Goal: Task Accomplishment & Management: Use online tool/utility

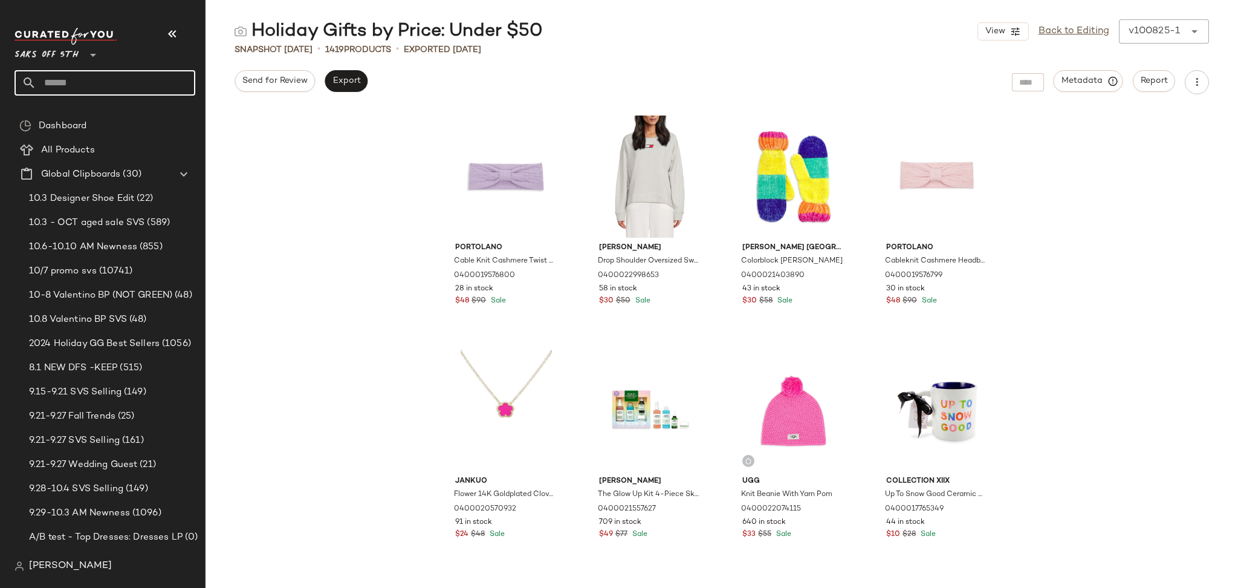
click at [111, 81] on input "text" at bounding box center [115, 82] width 159 height 25
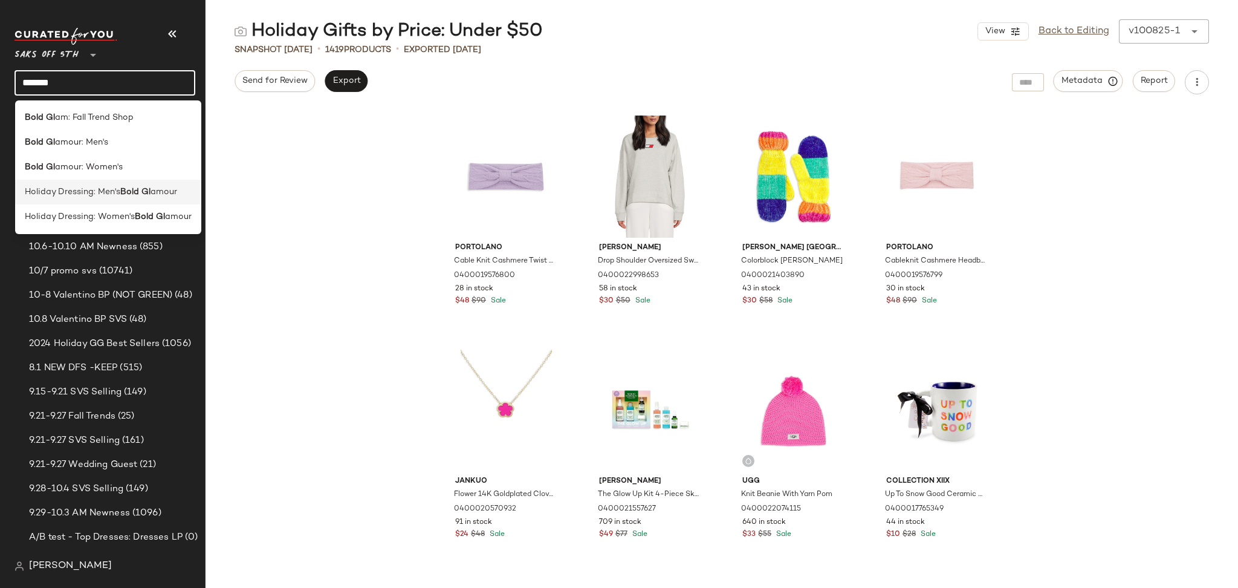
type input "*******"
click at [107, 195] on span "Holiday Dressing: Men's" at bounding box center [73, 192] width 96 height 13
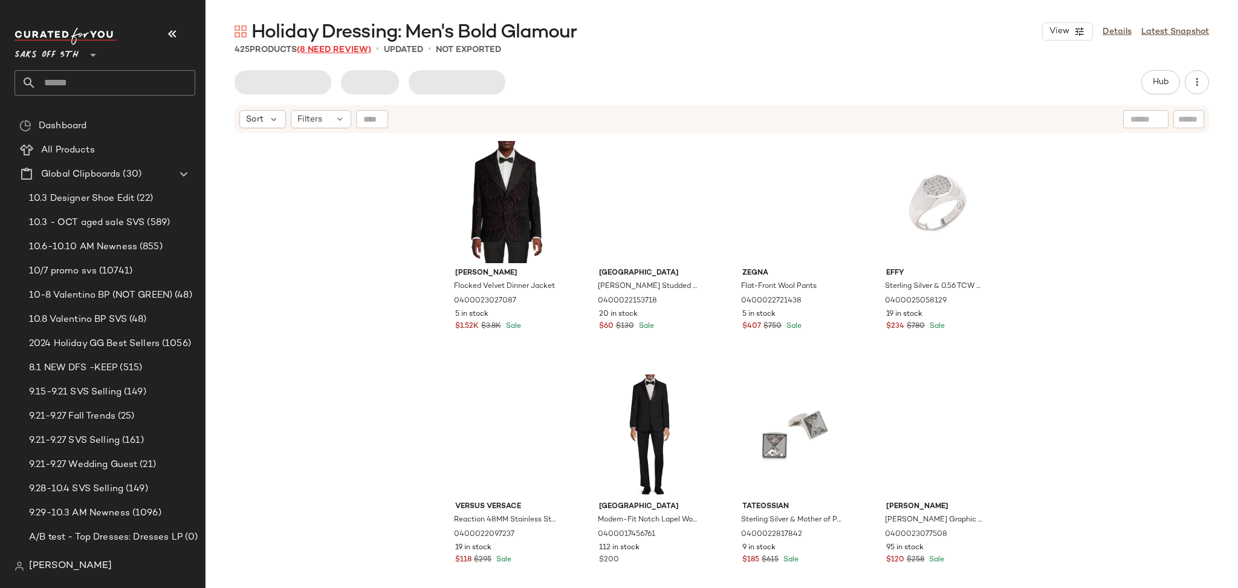
click at [343, 51] on span "(8 Need Review)" at bounding box center [334, 49] width 74 height 9
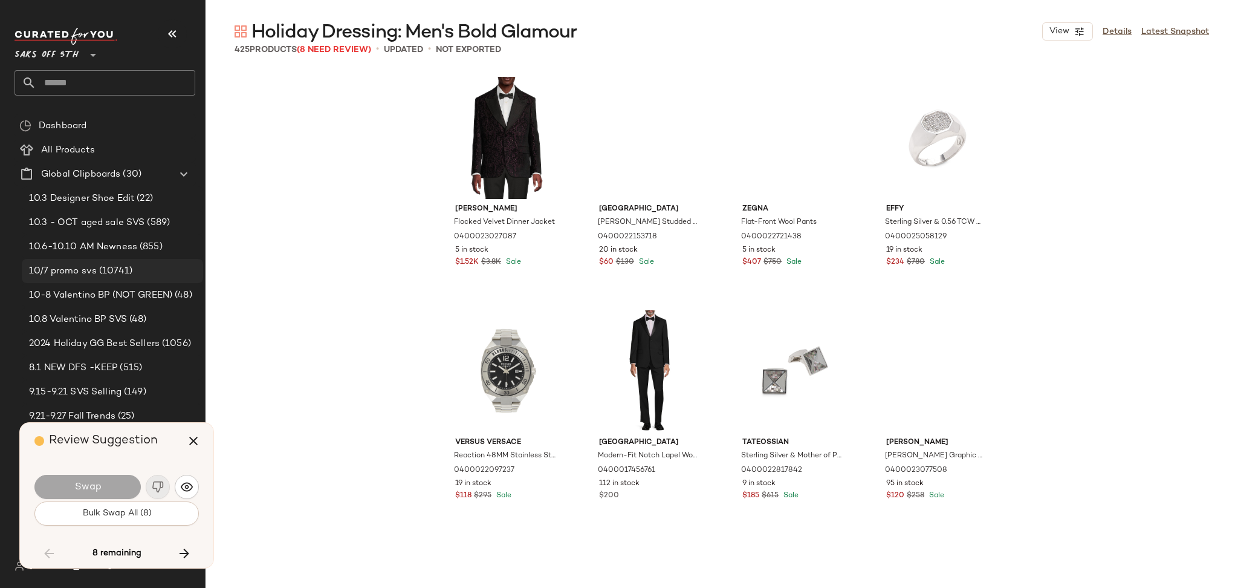
scroll to position [4667, 0]
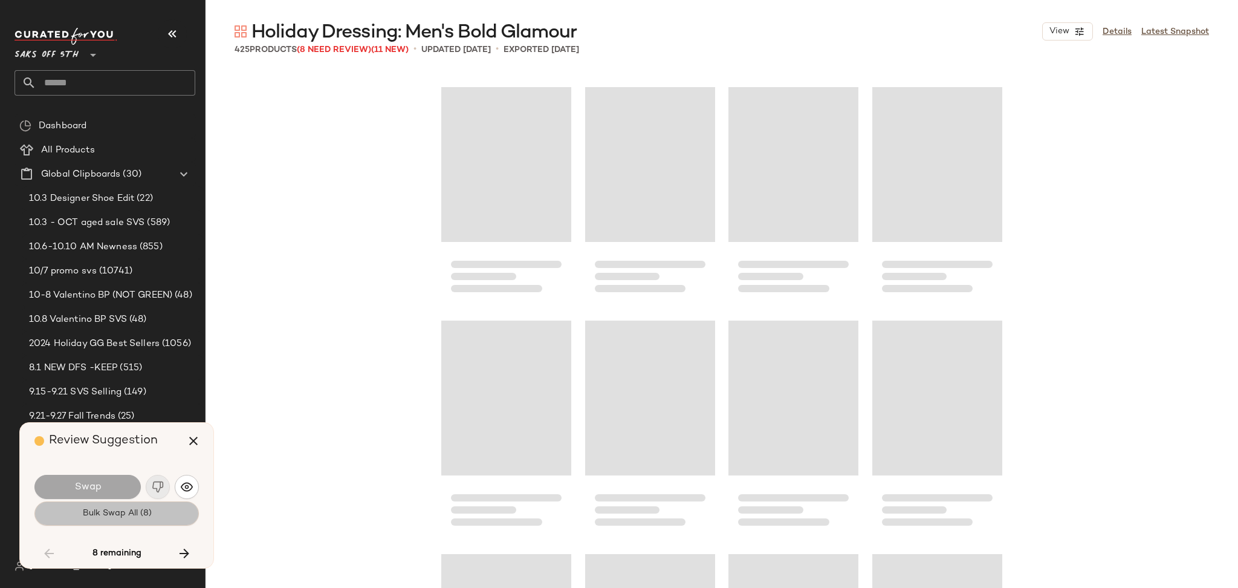
click at [105, 512] on span "Bulk Swap All (8)" at bounding box center [117, 513] width 70 height 10
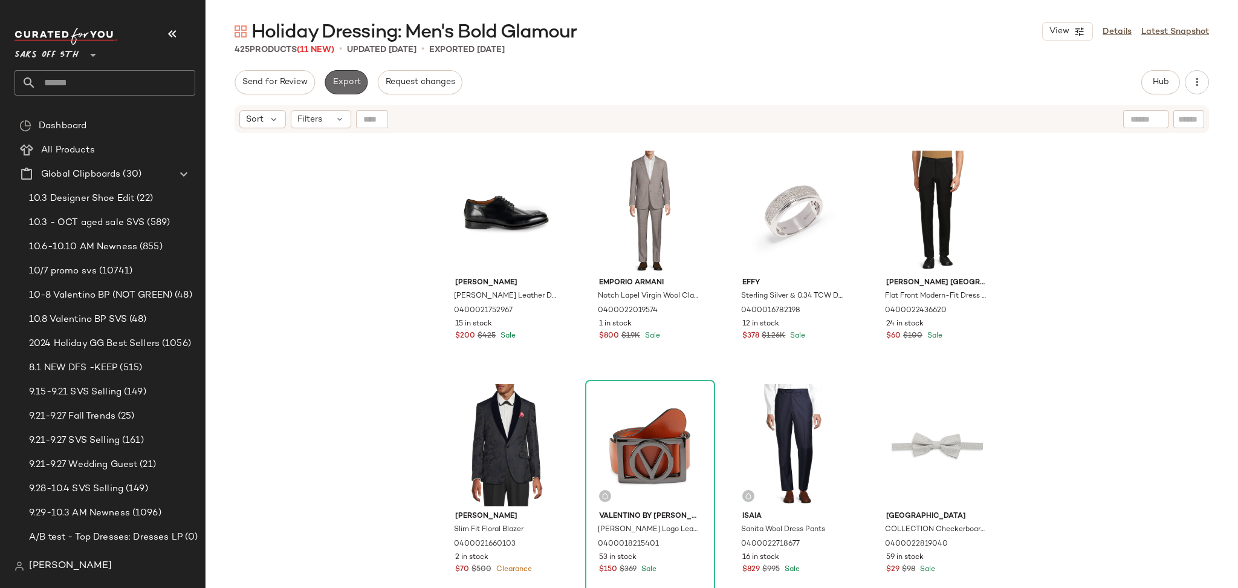
click at [341, 82] on span "Export" at bounding box center [346, 82] width 28 height 10
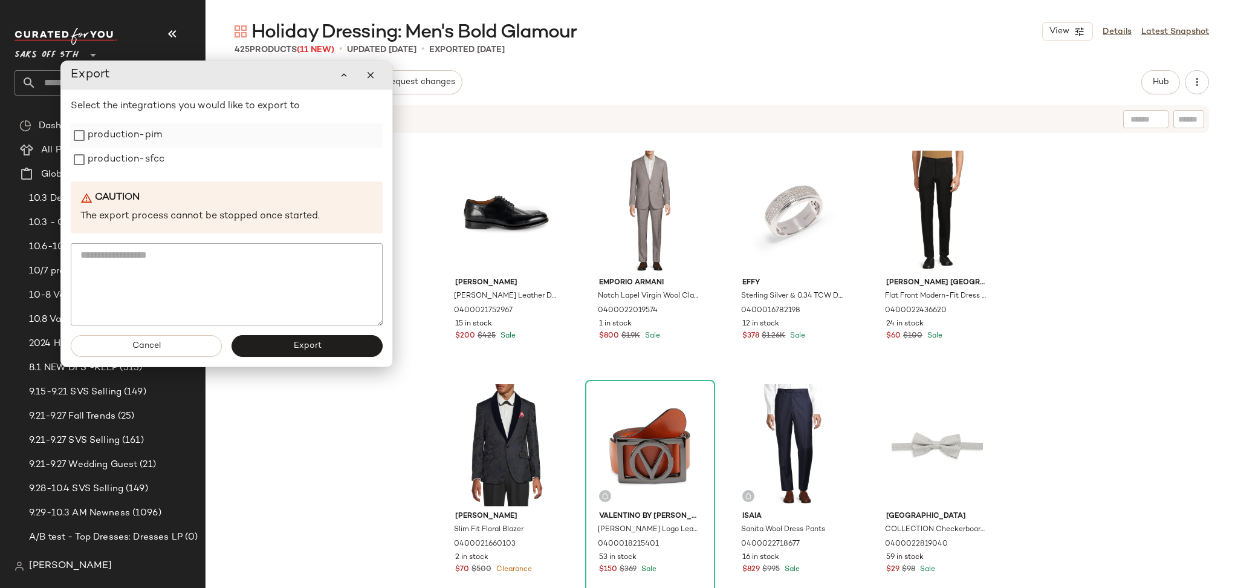
click at [136, 131] on label "production-pim" at bounding box center [125, 135] width 74 height 24
click at [134, 157] on label "production-sfcc" at bounding box center [126, 160] width 77 height 24
click at [285, 348] on button "Export" at bounding box center [307, 346] width 151 height 22
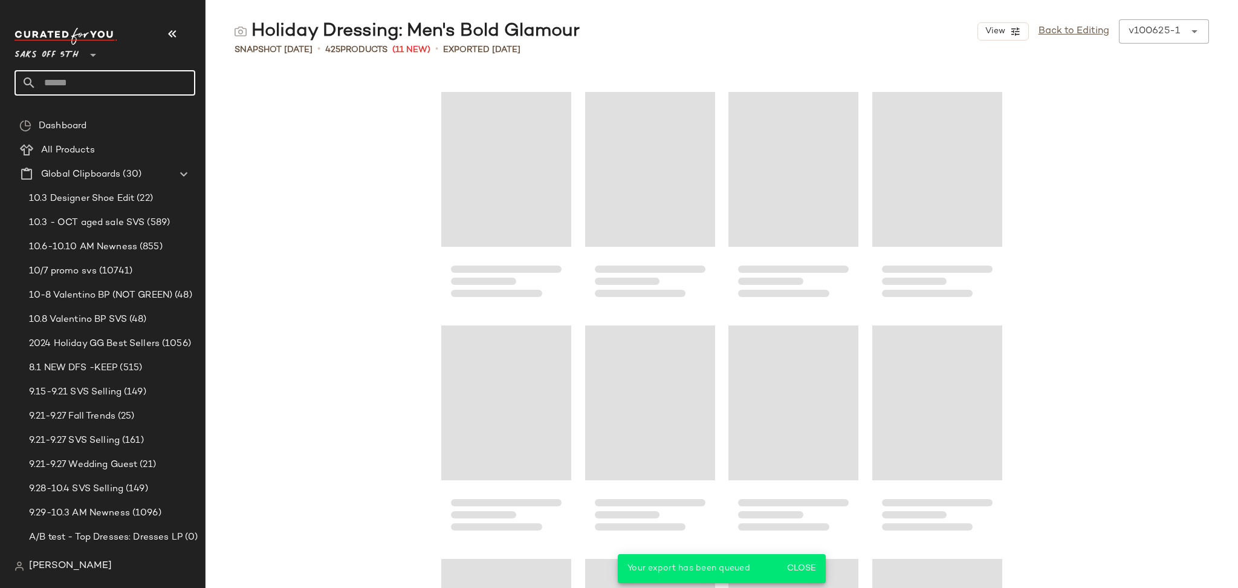
click at [126, 80] on input "text" at bounding box center [115, 82] width 159 height 25
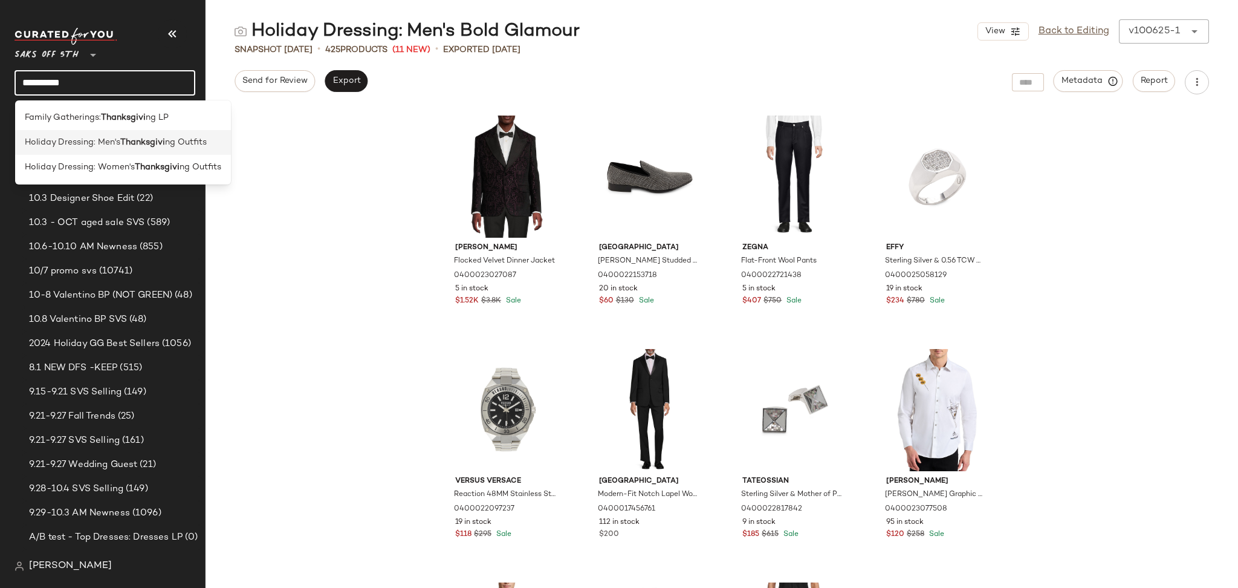
type input "**********"
click at [75, 143] on span "Holiday Dressing: Men's" at bounding box center [73, 142] width 96 height 13
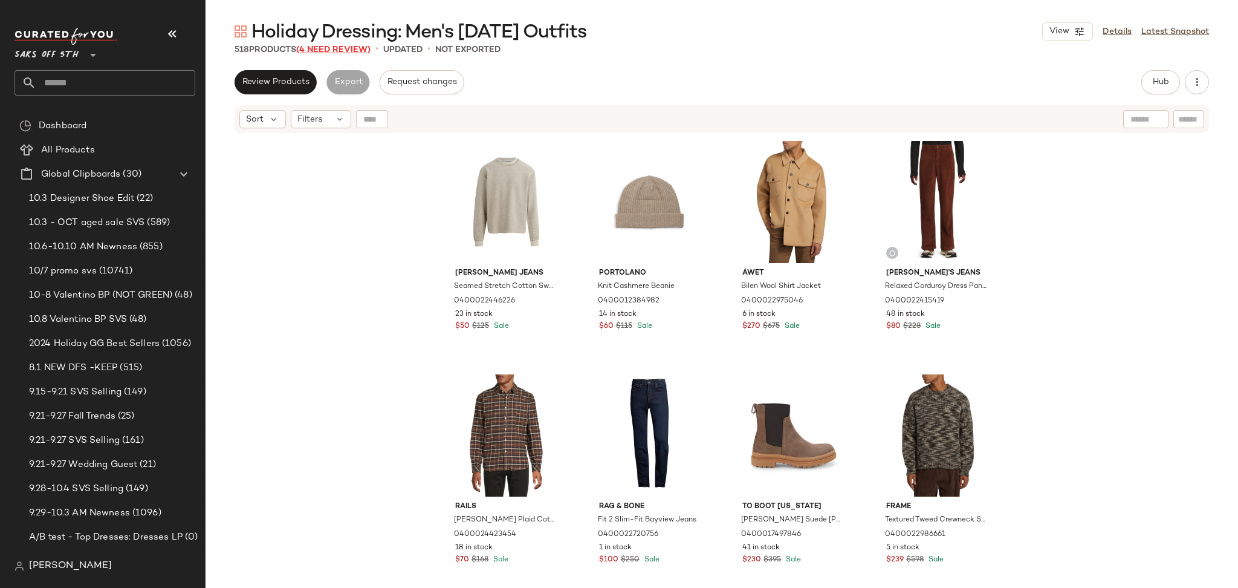
click at [337, 52] on span "(4 Need Review)" at bounding box center [333, 49] width 74 height 9
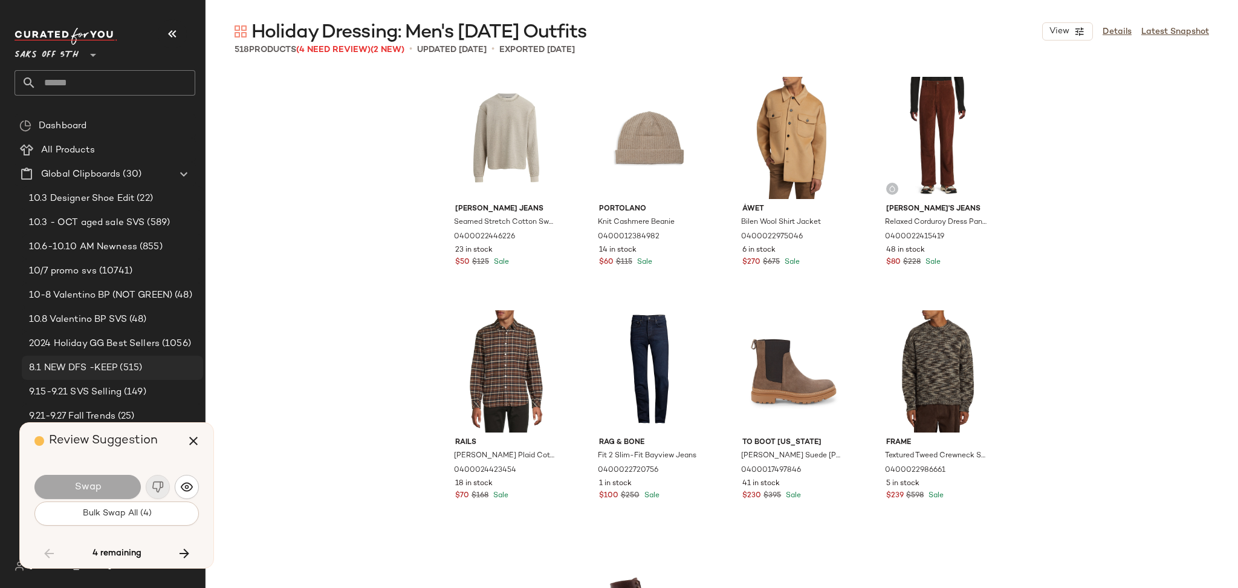
scroll to position [23103, 0]
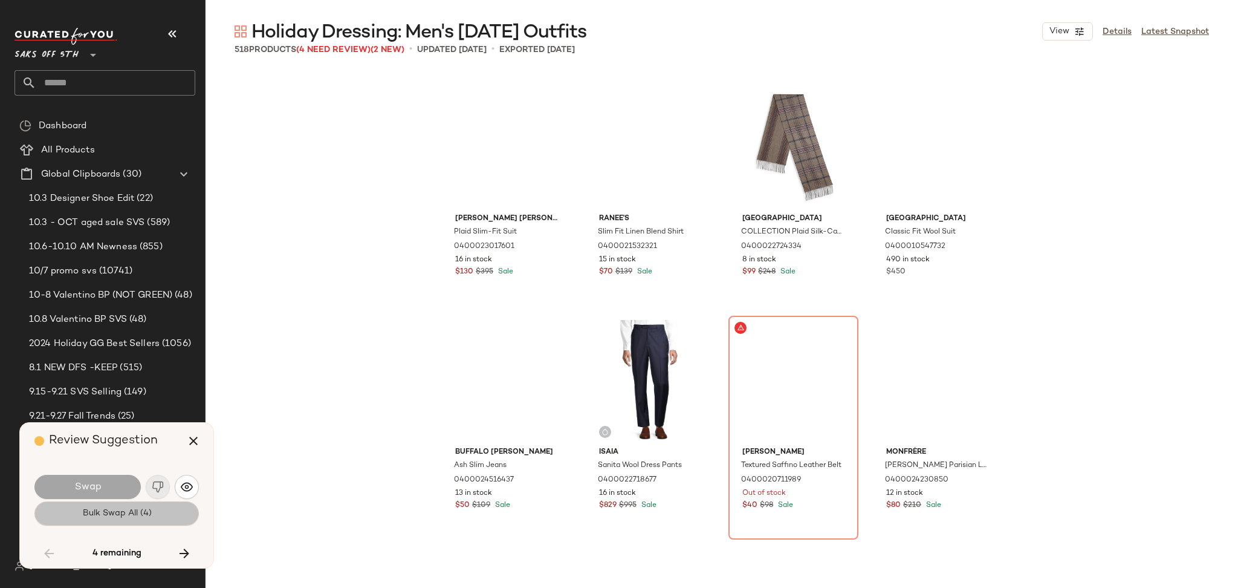
click at [116, 511] on span "Bulk Swap All (4)" at bounding box center [117, 513] width 70 height 10
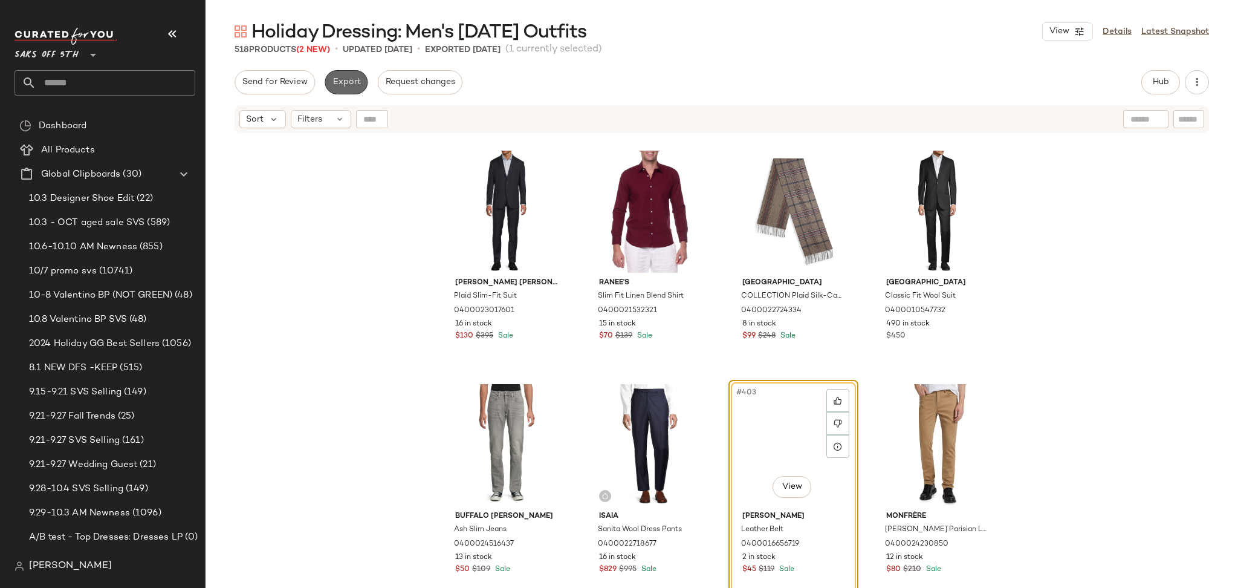
click at [335, 83] on span "Export" at bounding box center [346, 82] width 28 height 10
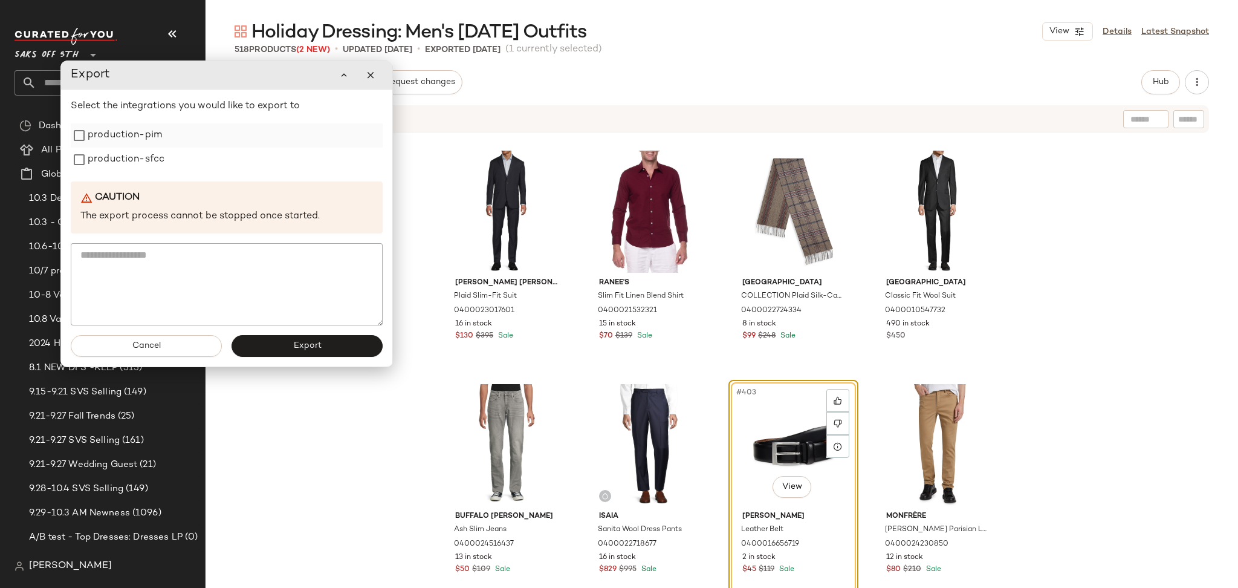
click at [112, 136] on label "production-pim" at bounding box center [125, 135] width 74 height 24
click at [112, 157] on label "production-sfcc" at bounding box center [126, 160] width 77 height 24
click at [272, 343] on button "Export" at bounding box center [307, 346] width 151 height 22
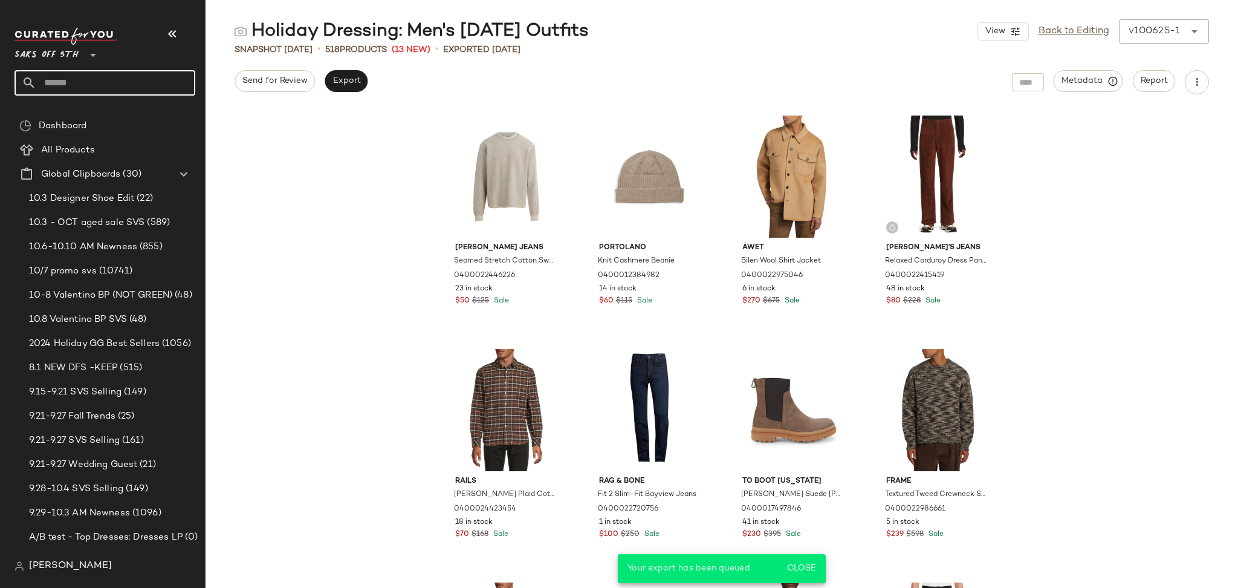
click at [95, 73] on input "text" at bounding box center [115, 82] width 159 height 25
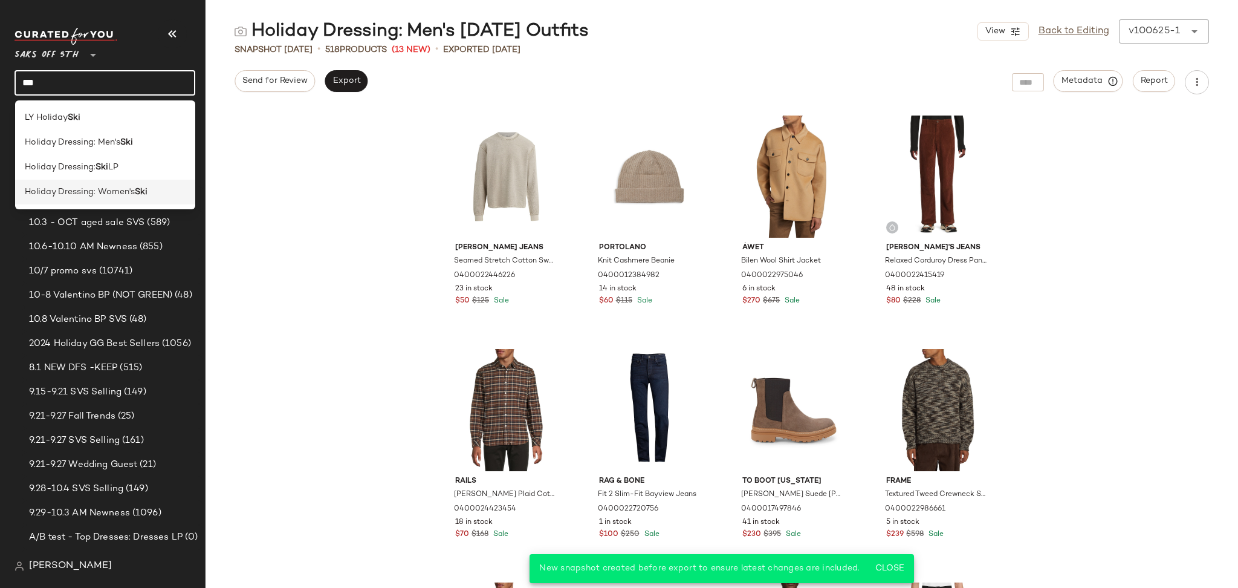
type input "***"
click at [135, 192] on b "Ski" at bounding box center [141, 192] width 13 height 13
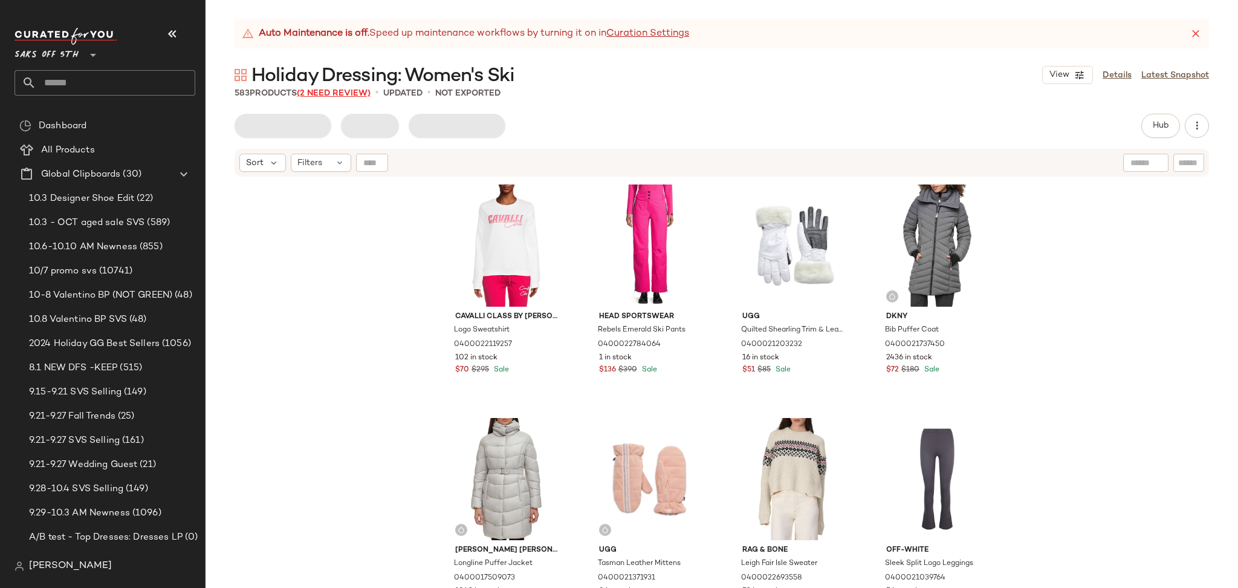
click at [352, 91] on span "(2 Need Review)" at bounding box center [334, 93] width 74 height 9
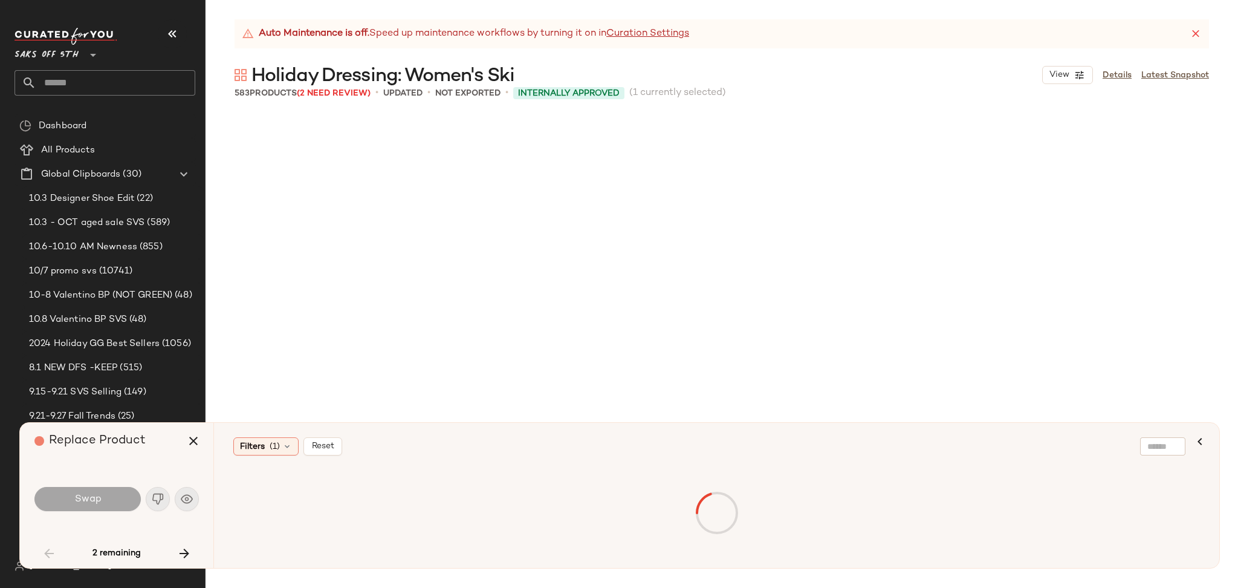
scroll to position [3266, 0]
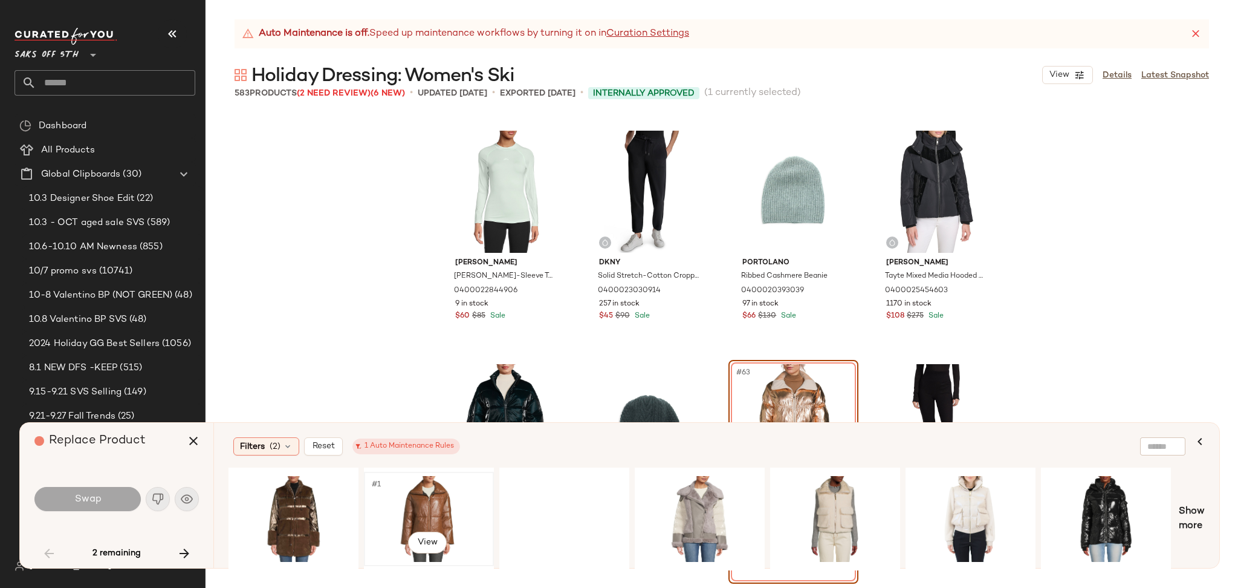
click at [408, 494] on div "#1 View" at bounding box center [429, 519] width 122 height 86
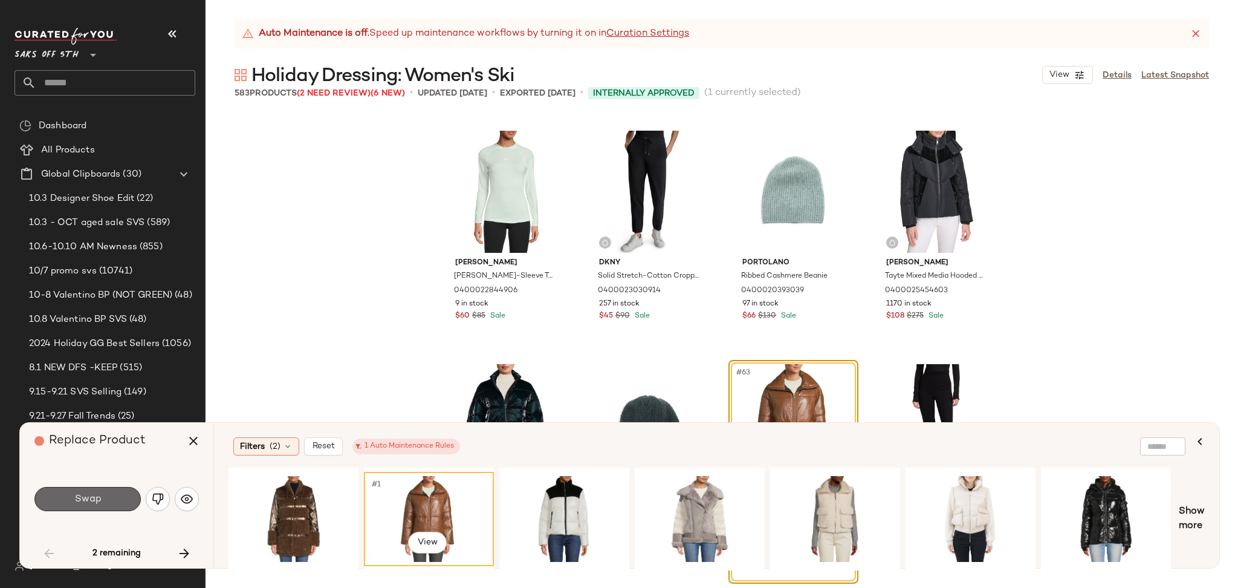
click at [99, 501] on span "Swap" at bounding box center [87, 498] width 27 height 11
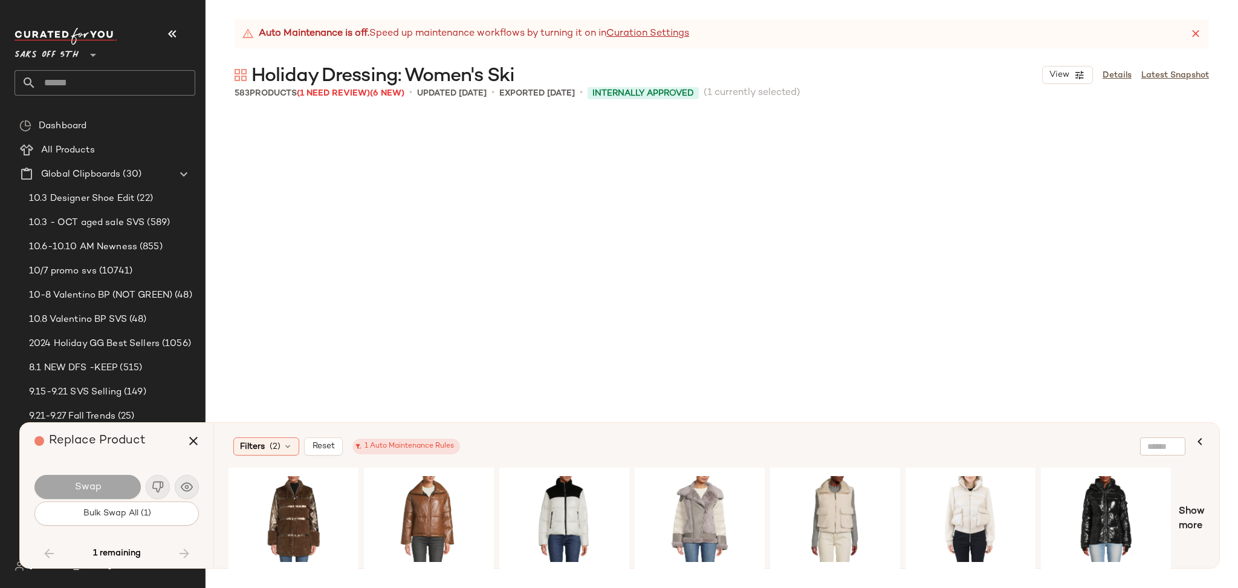
scroll to position [5601, 0]
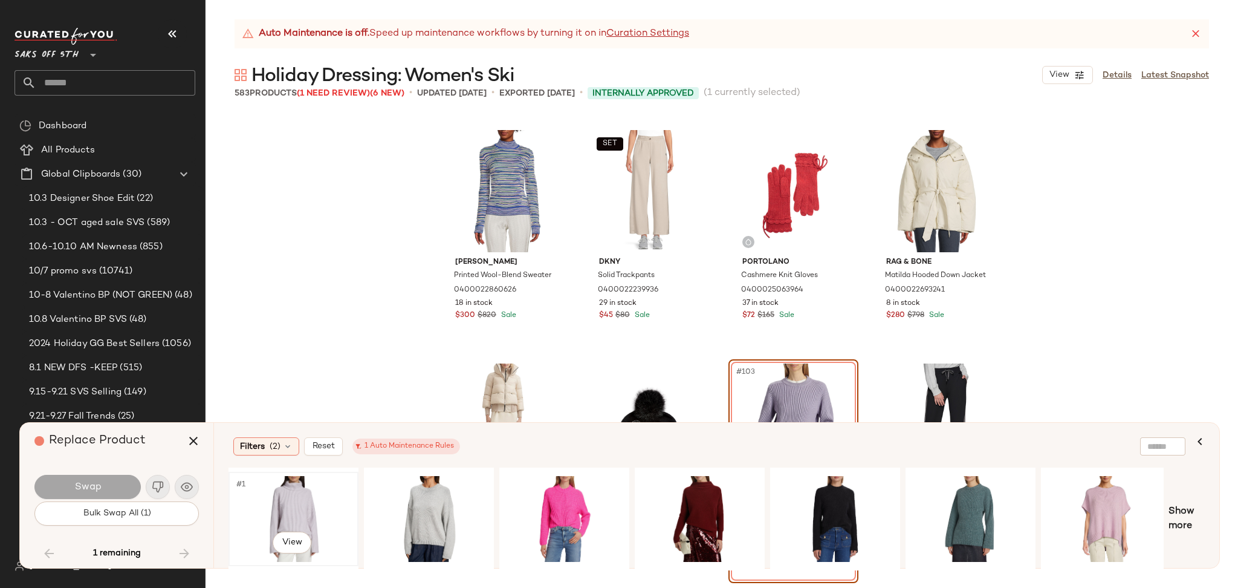
click at [283, 493] on div "#1 View" at bounding box center [294, 519] width 122 height 86
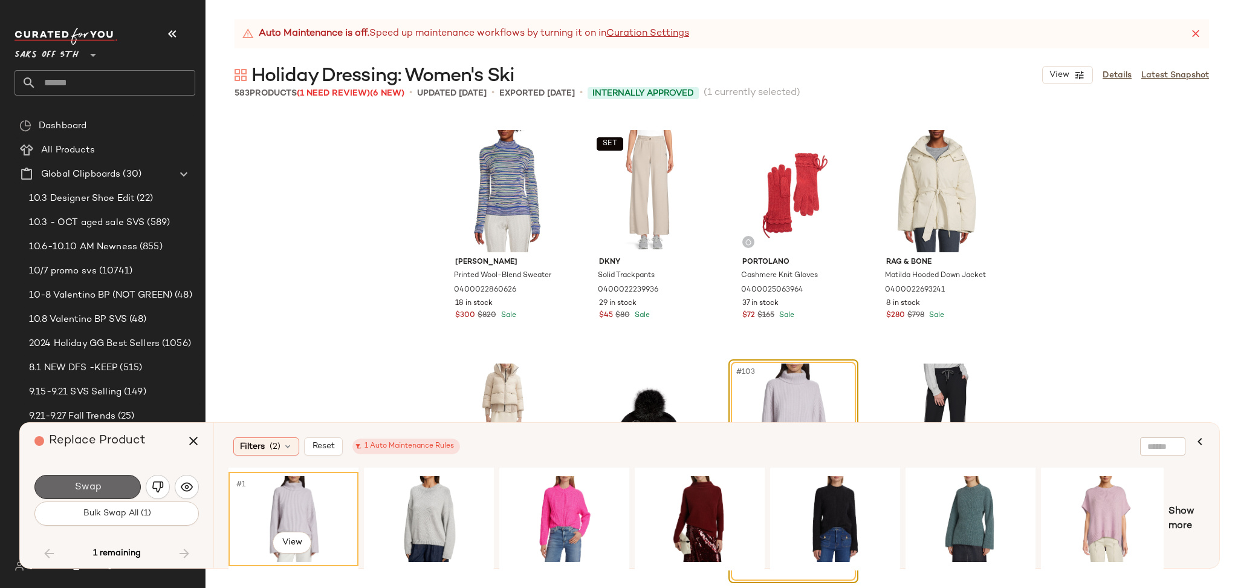
click at [117, 482] on button "Swap" at bounding box center [87, 487] width 106 height 24
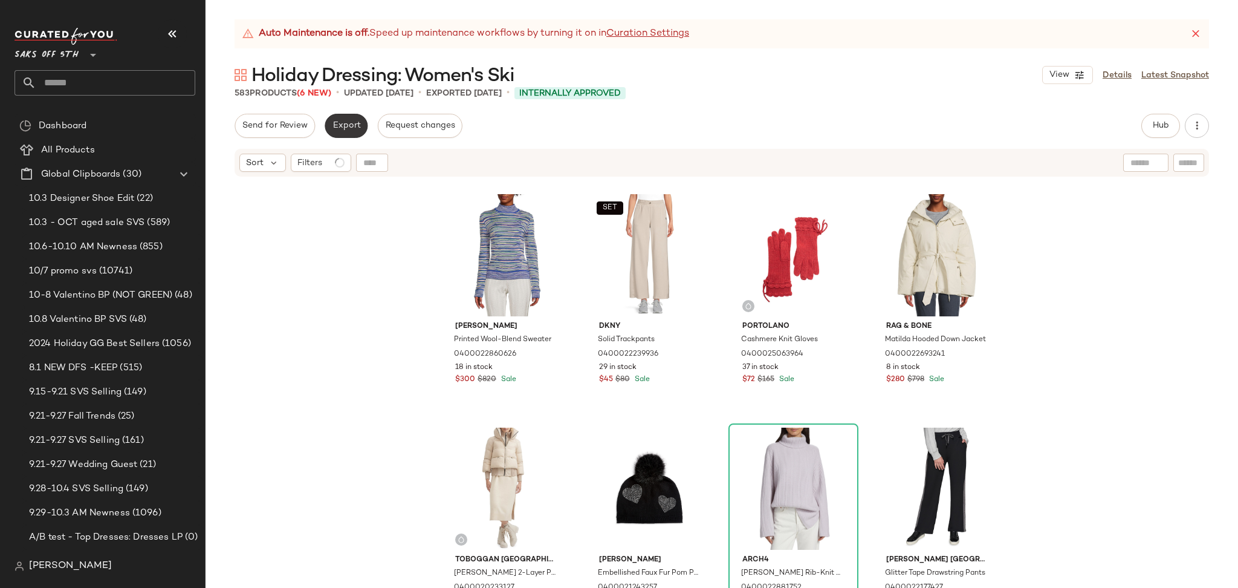
click at [340, 122] on span "Export" at bounding box center [346, 126] width 28 height 10
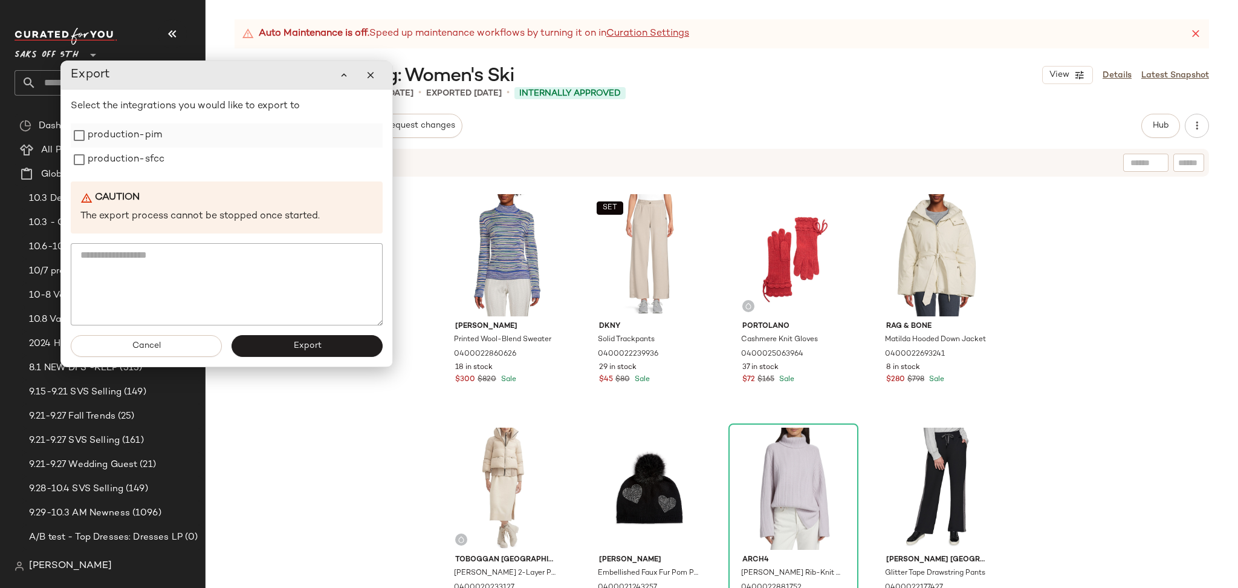
click at [145, 143] on label "production-pim" at bounding box center [125, 135] width 74 height 24
click at [145, 153] on label "production-sfcc" at bounding box center [126, 160] width 77 height 24
click at [256, 342] on button "Export" at bounding box center [307, 346] width 151 height 22
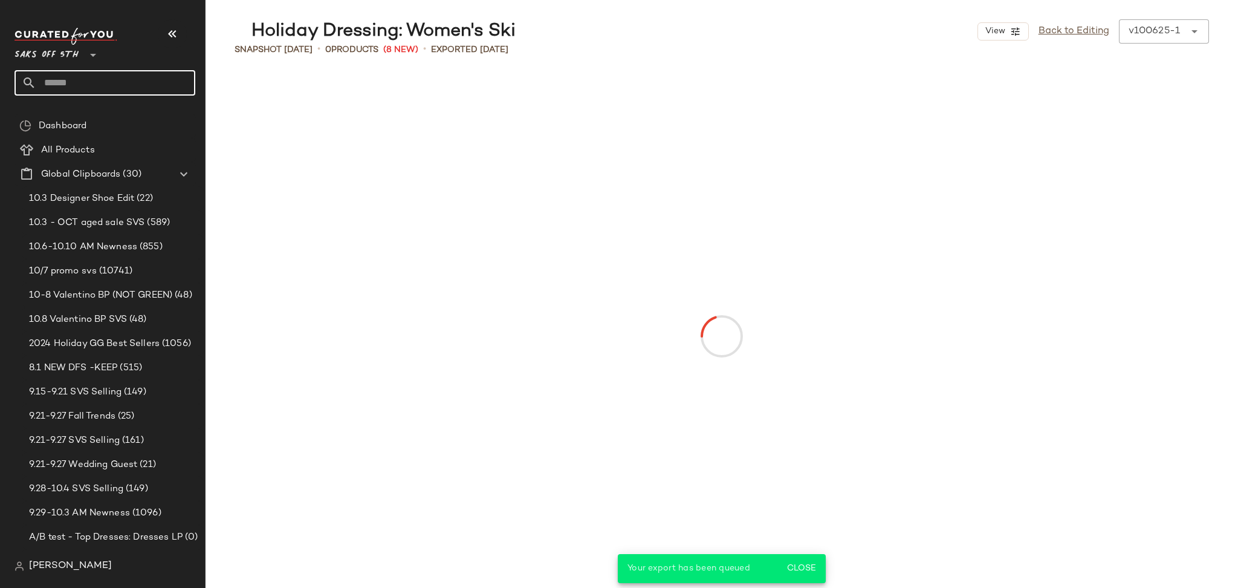
click at [118, 87] on input "text" at bounding box center [115, 82] width 159 height 25
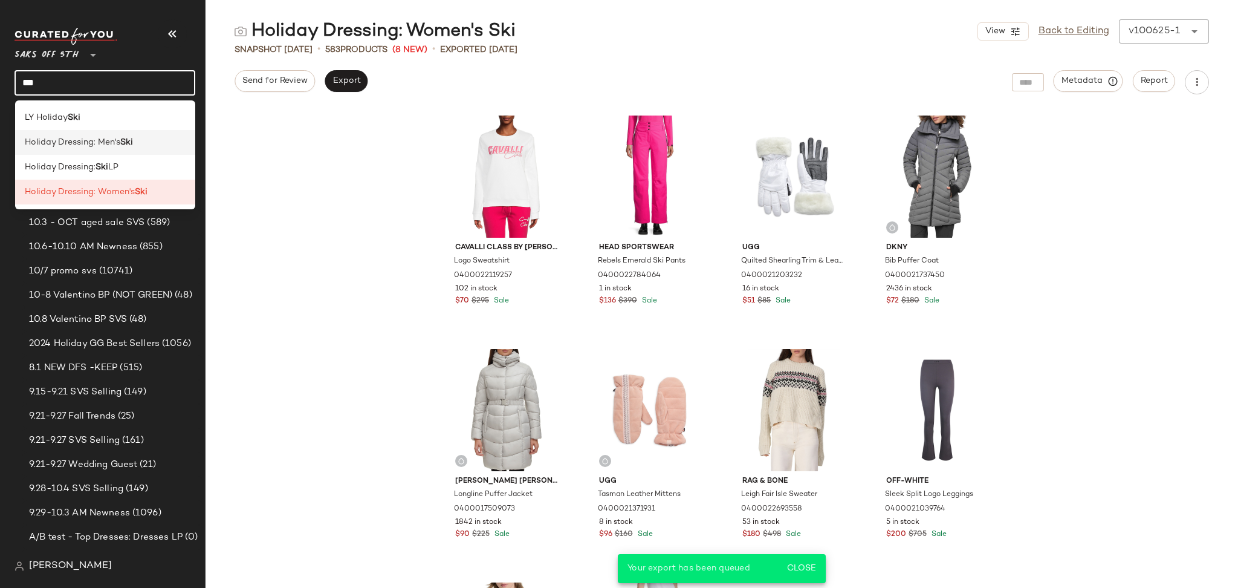
type input "***"
click at [120, 145] on span "Holiday Dressing: Men's" at bounding box center [73, 142] width 96 height 13
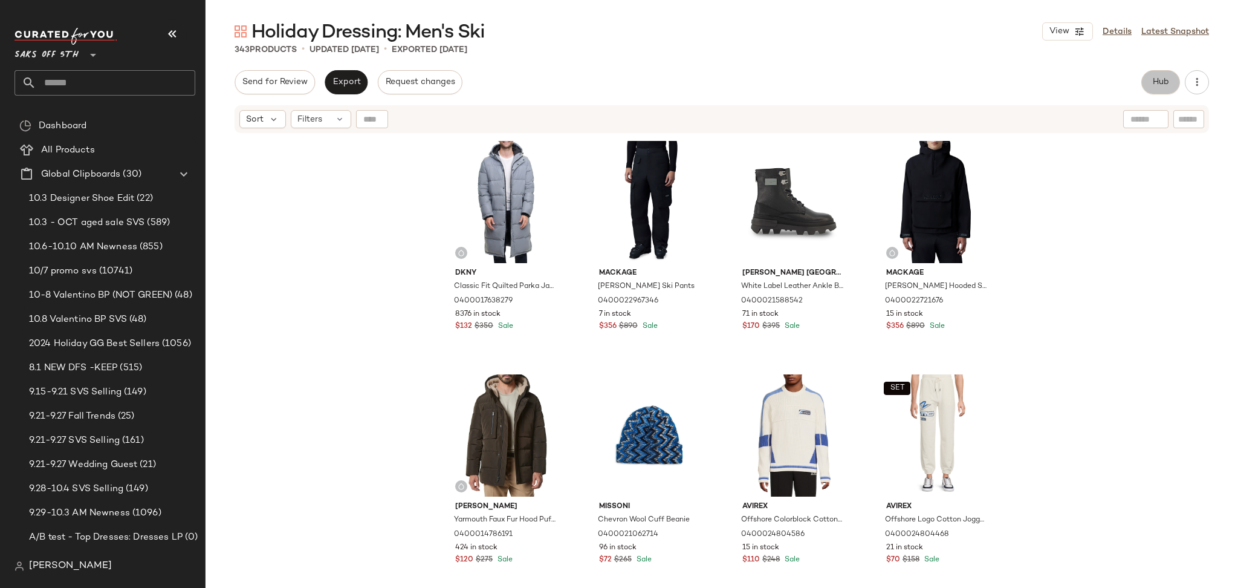
click at [1160, 79] on span "Hub" at bounding box center [1160, 82] width 17 height 10
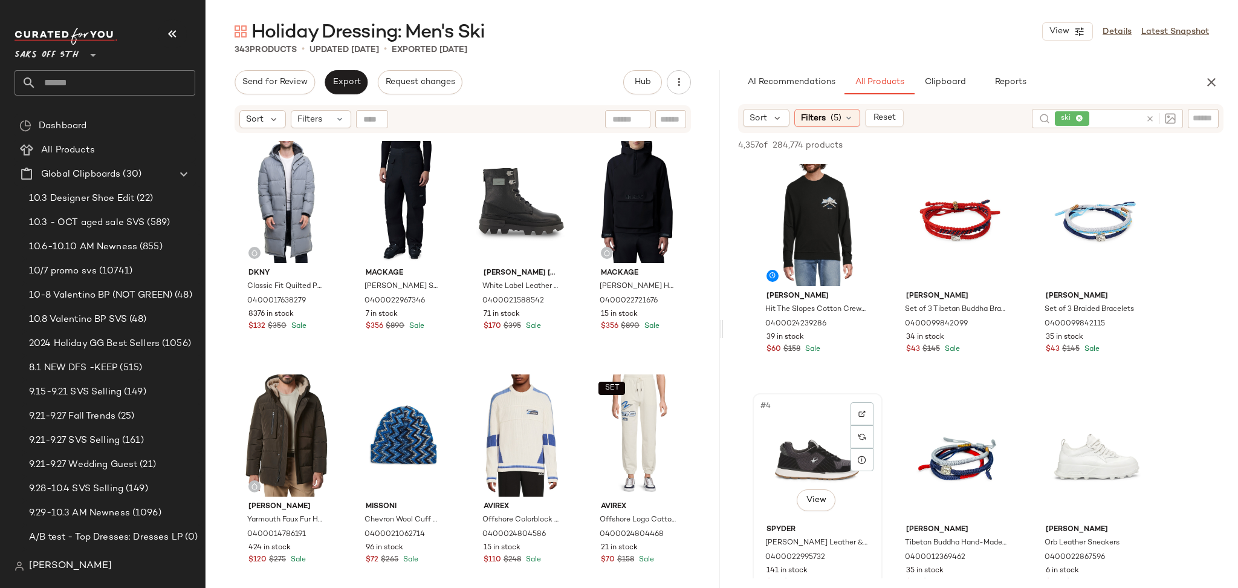
click at [807, 427] on div "#4 View" at bounding box center [818, 458] width 122 height 122
click at [1105, 139] on button "Add to Bottom" at bounding box center [1120, 145] width 72 height 15
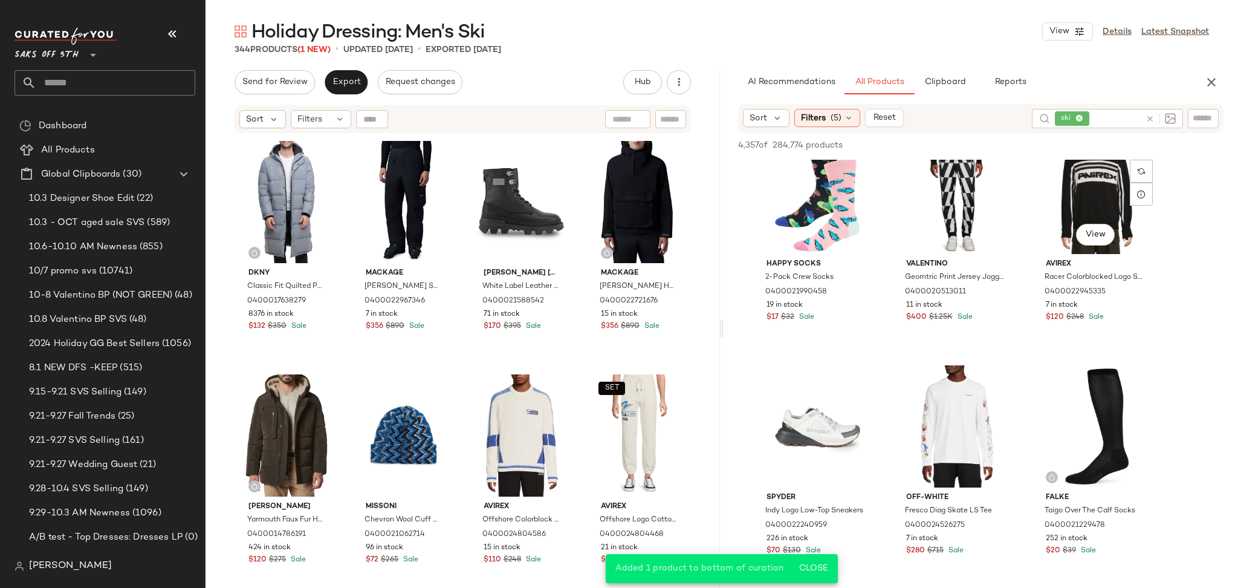
scroll to position [979, 0]
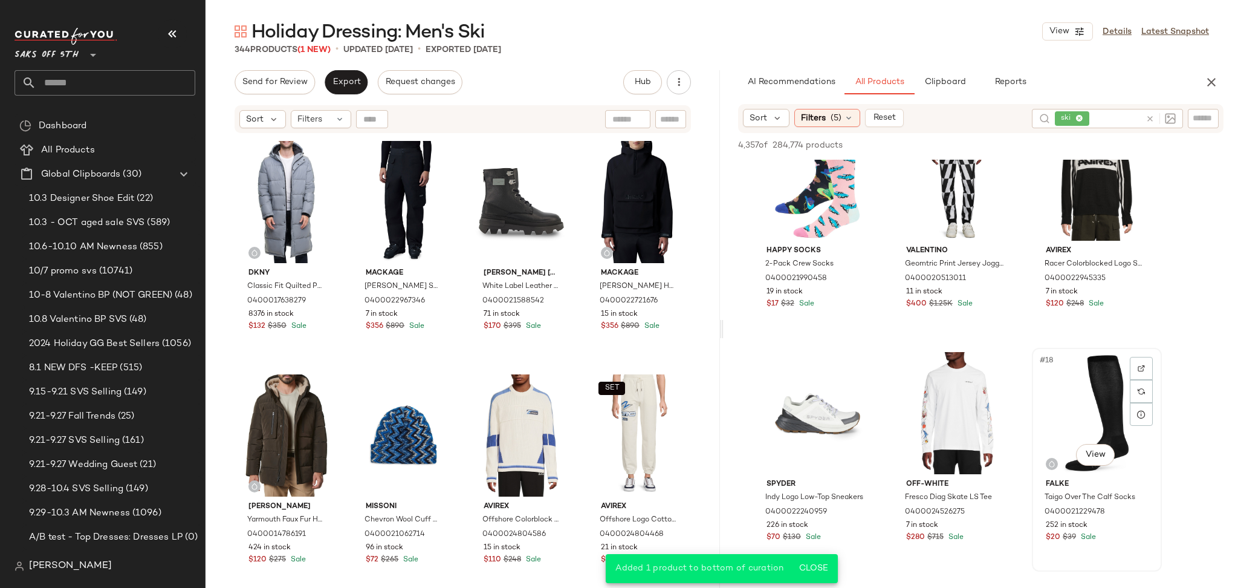
click at [1083, 375] on div "#18 View" at bounding box center [1097, 413] width 122 height 122
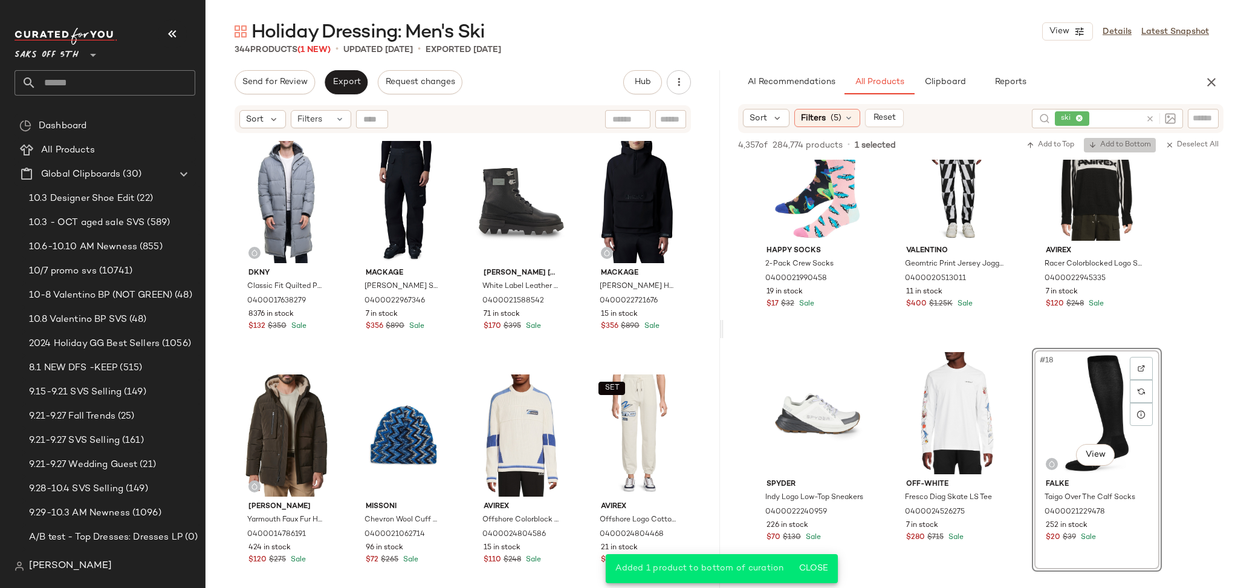
click at [1113, 148] on span "Add to Bottom" at bounding box center [1120, 145] width 62 height 8
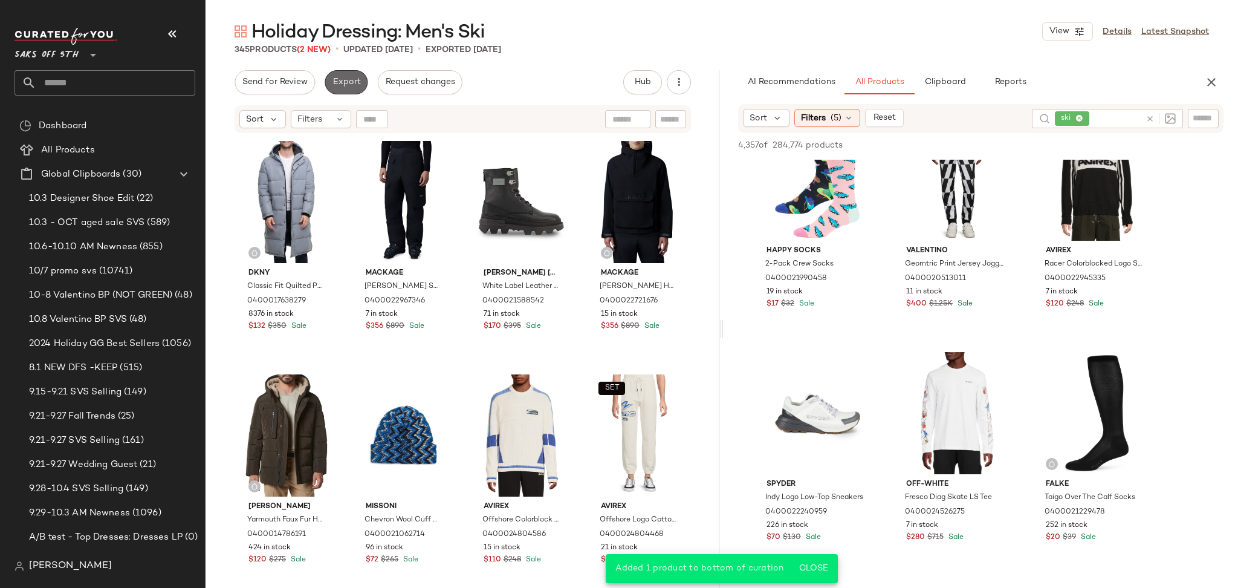
click at [347, 79] on span "Export" at bounding box center [346, 82] width 28 height 10
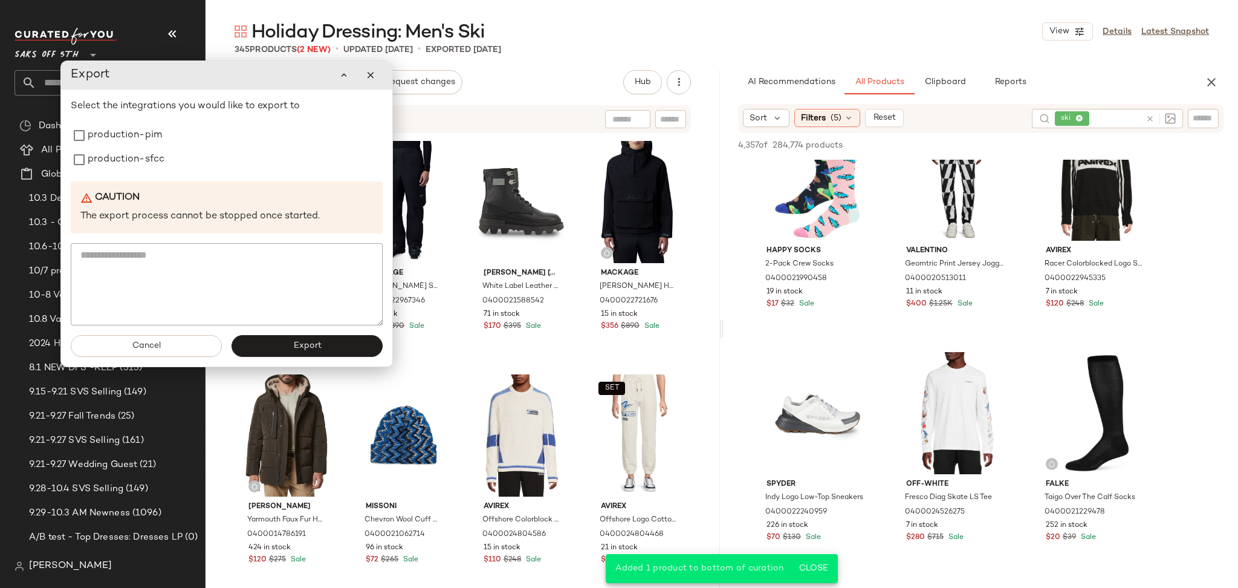
click at [383, 78] on div "Export" at bounding box center [226, 75] width 331 height 28
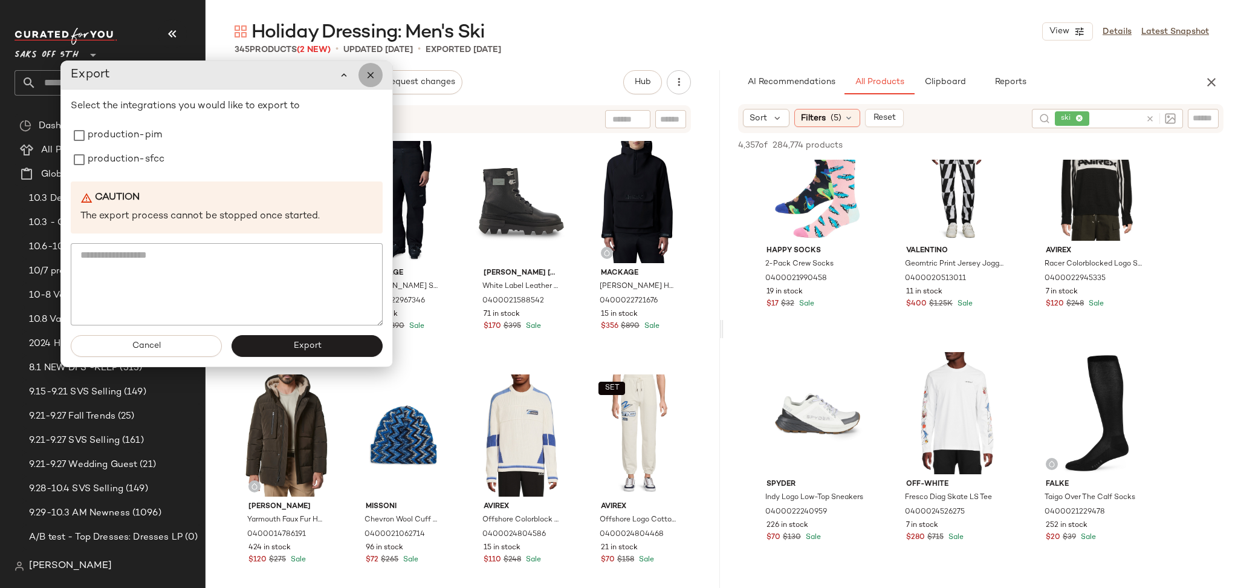
click at [372, 79] on icon "button" at bounding box center [370, 75] width 11 height 11
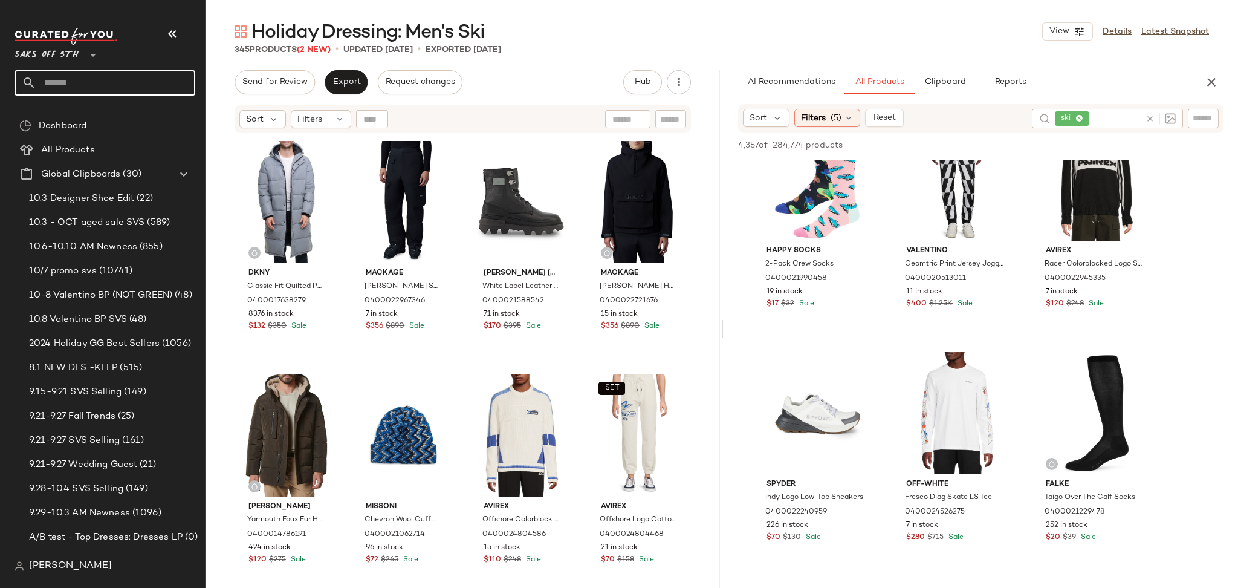
click at [108, 85] on input "text" at bounding box center [115, 82] width 159 height 25
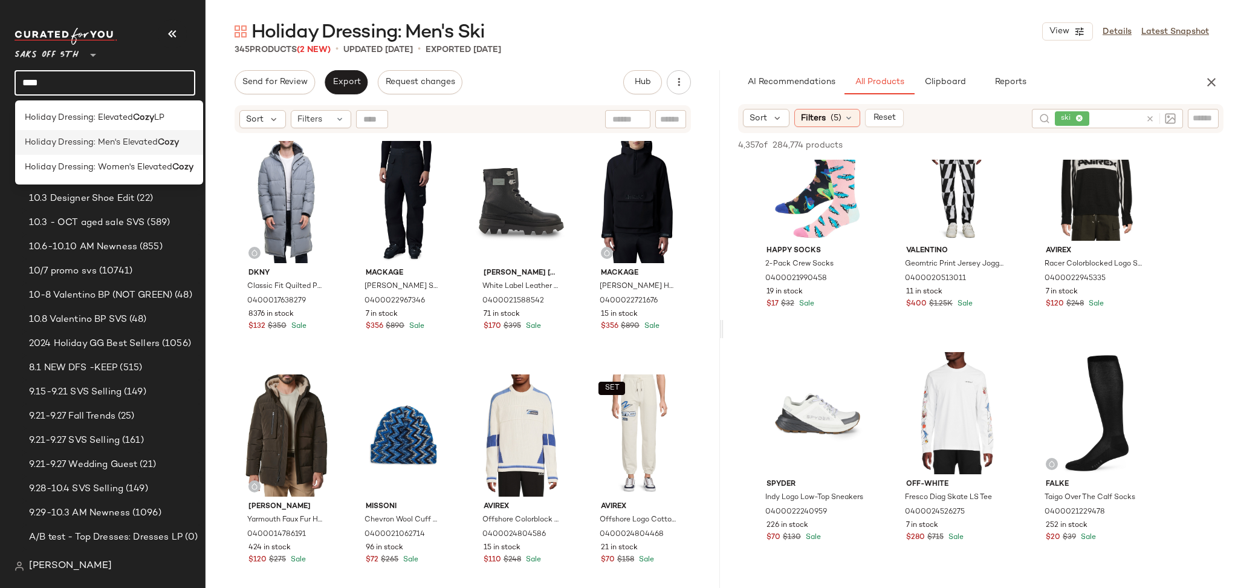
type input "****"
click at [112, 141] on span "Holiday Dressing: Men's Elevated" at bounding box center [91, 142] width 133 height 13
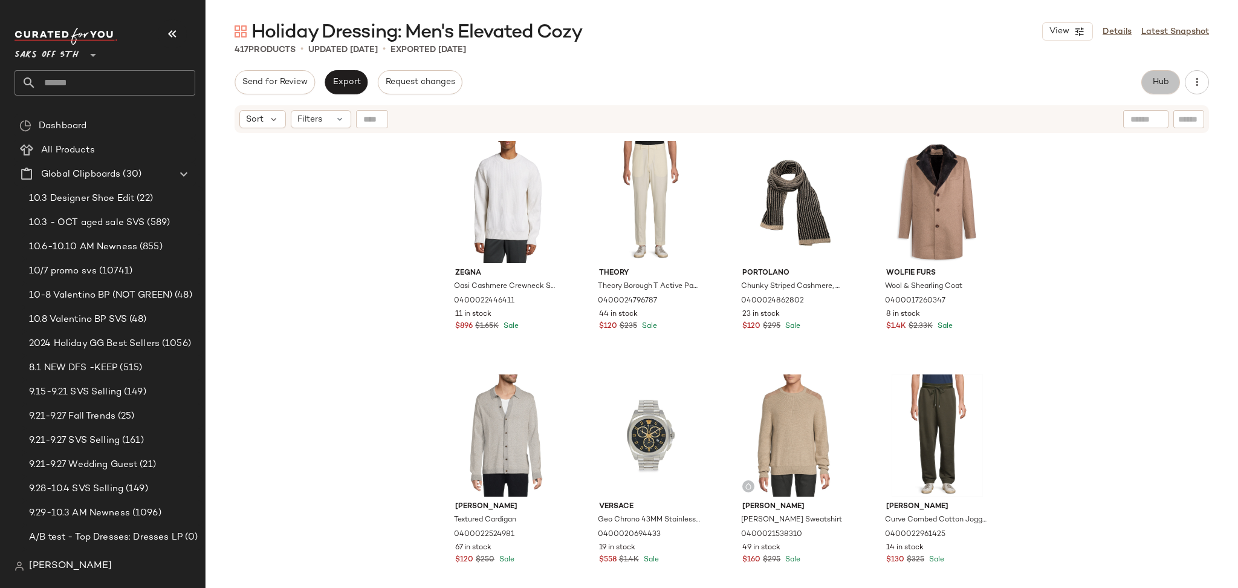
click at [1160, 76] on button "Hub" at bounding box center [1160, 82] width 39 height 24
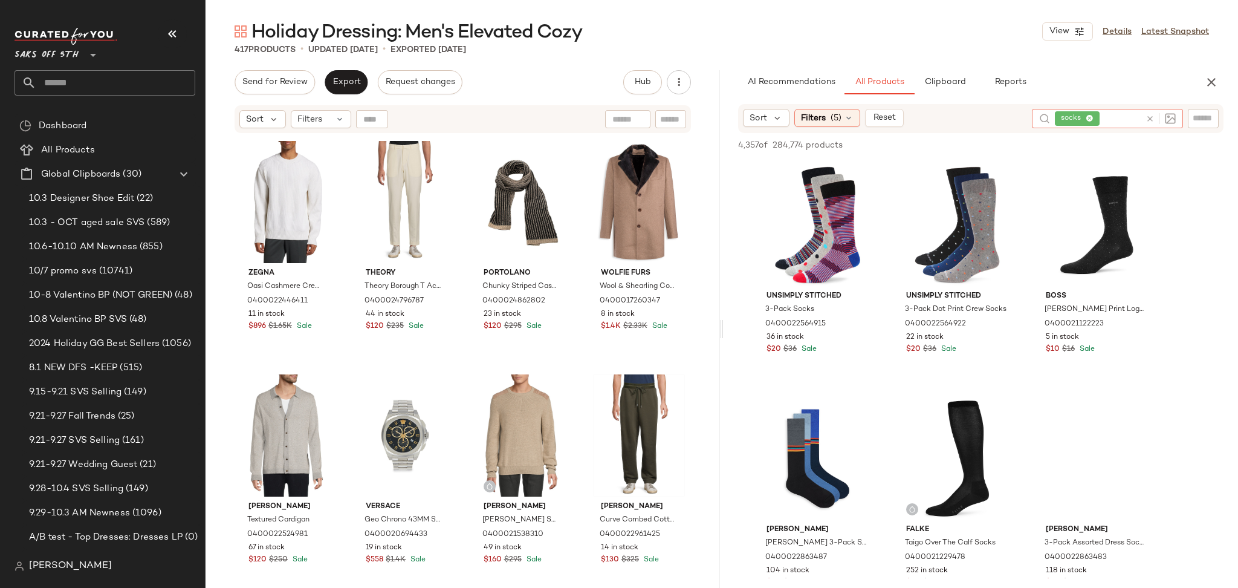
click at [1147, 122] on icon at bounding box center [1150, 118] width 9 height 9
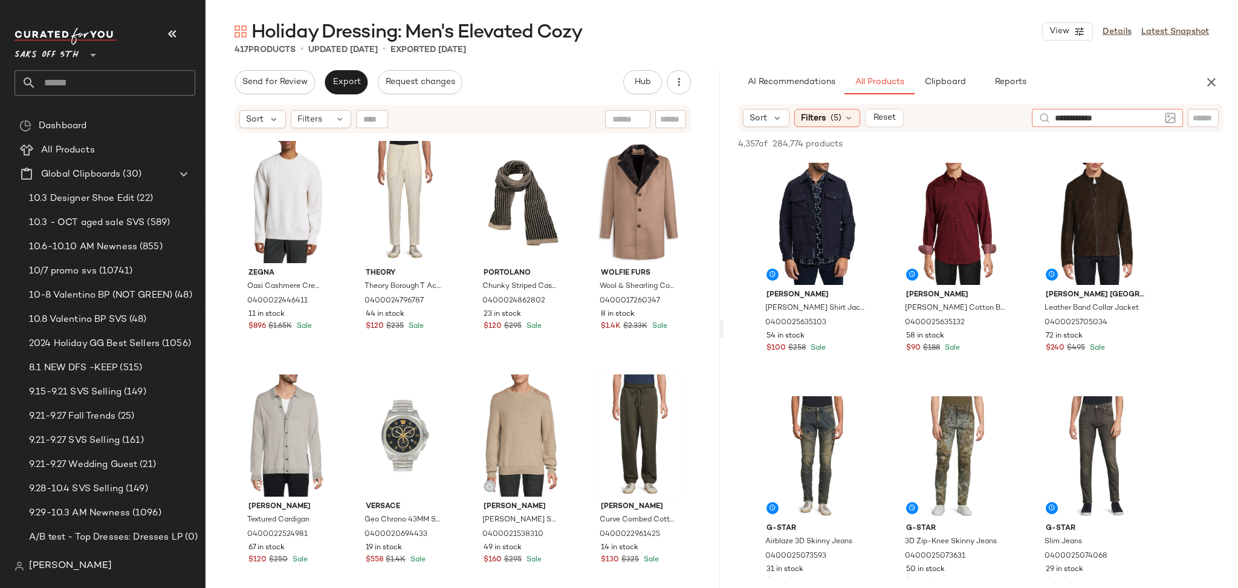
type input "**********"
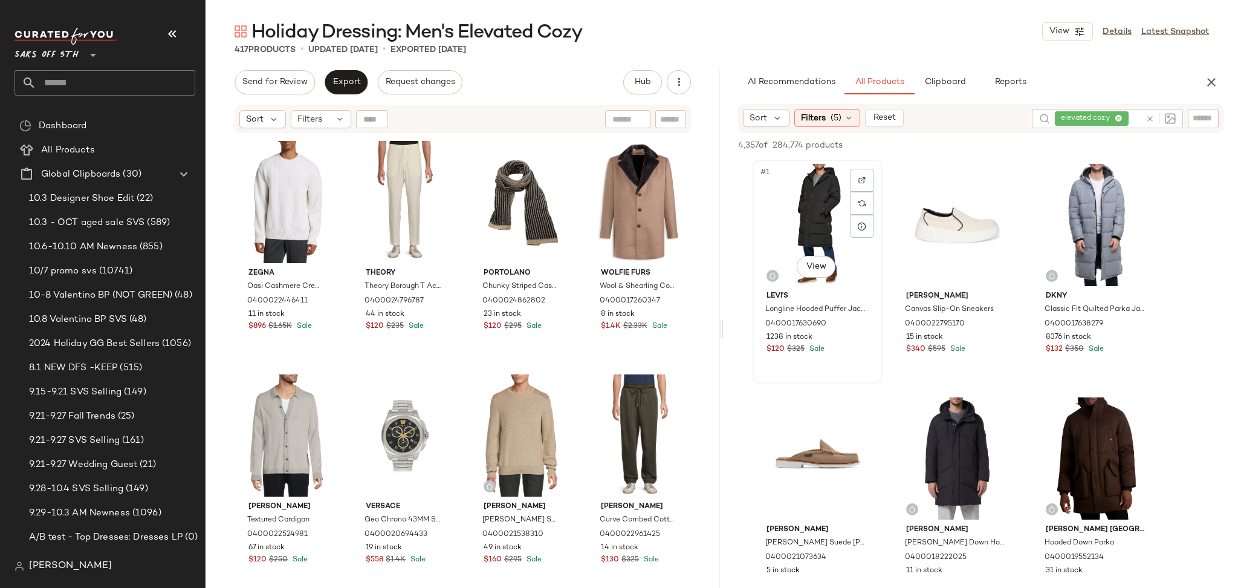
click at [811, 201] on div "#1 View" at bounding box center [818, 225] width 122 height 122
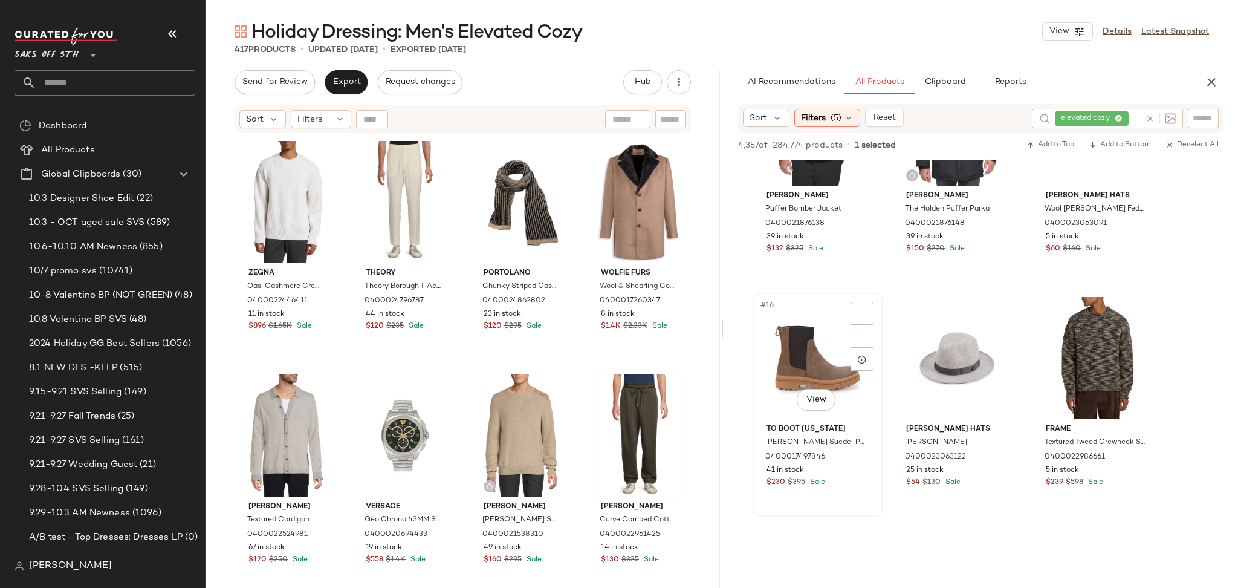
scroll to position [1035, 0]
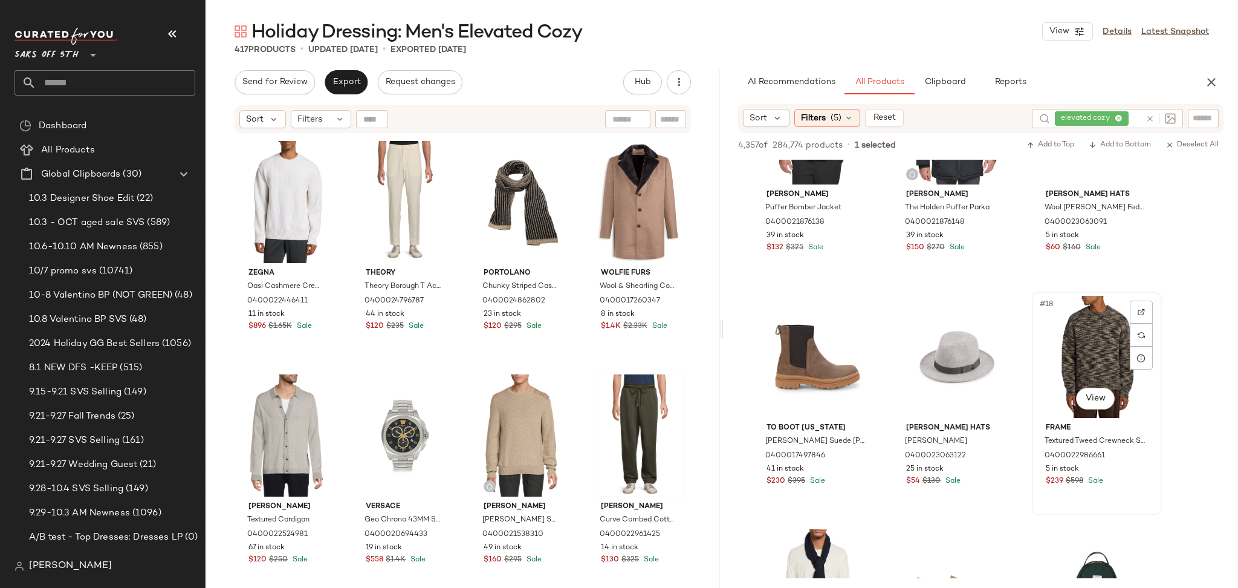
click at [1100, 353] on div "#18 View" at bounding box center [1097, 357] width 122 height 122
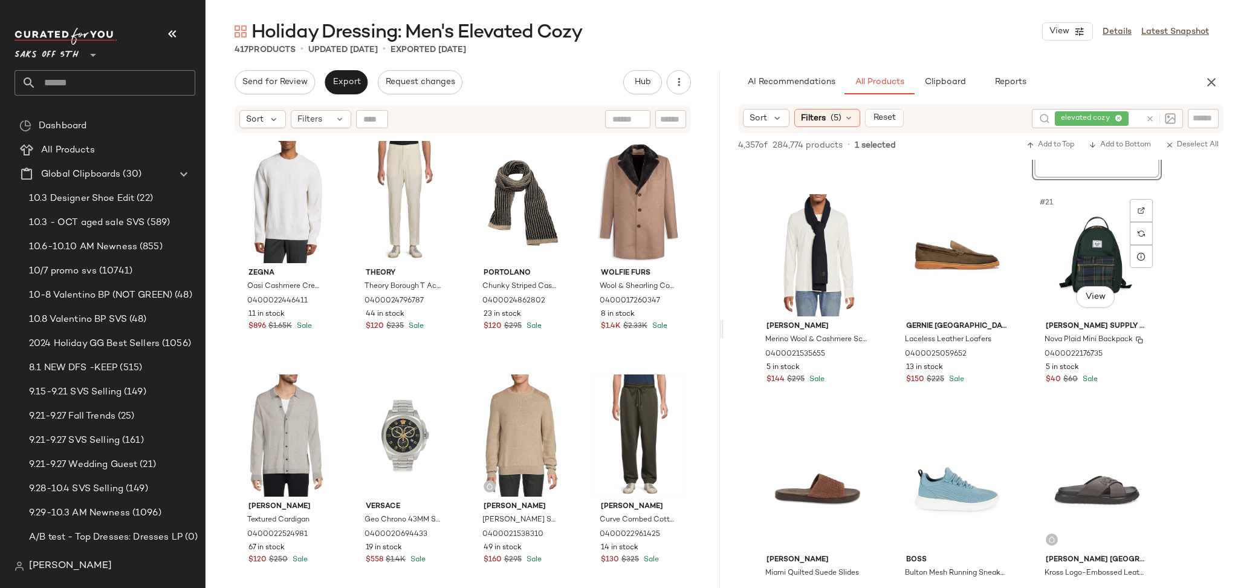
scroll to position [1371, 0]
click at [965, 222] on div "#20 View" at bounding box center [958, 254] width 122 height 122
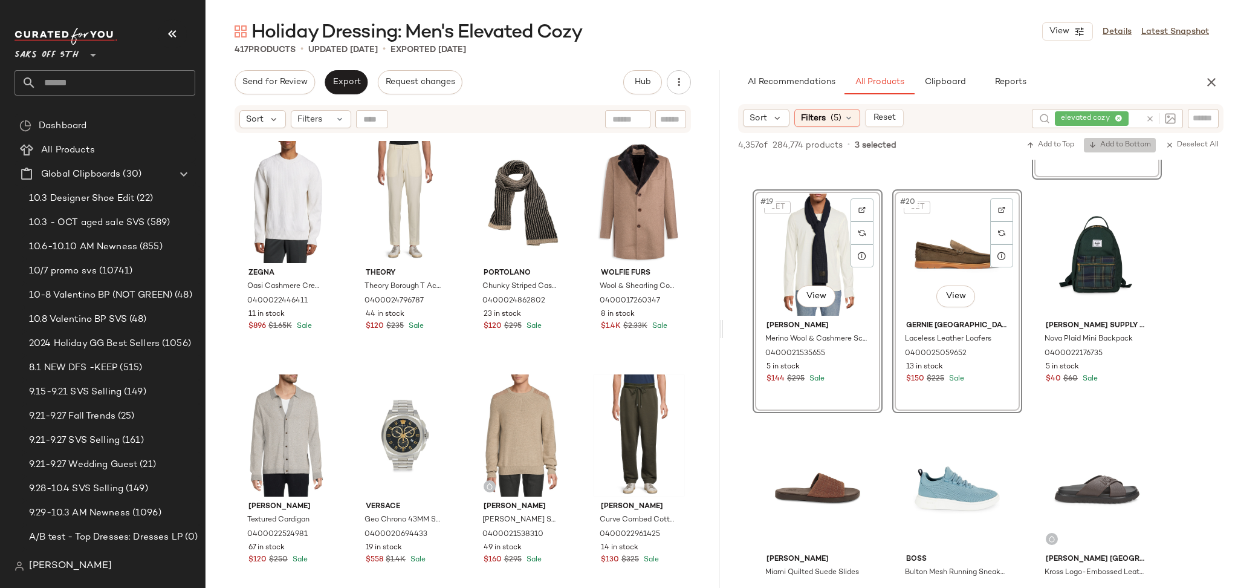
click at [1107, 150] on button "Add to Bottom" at bounding box center [1120, 145] width 72 height 15
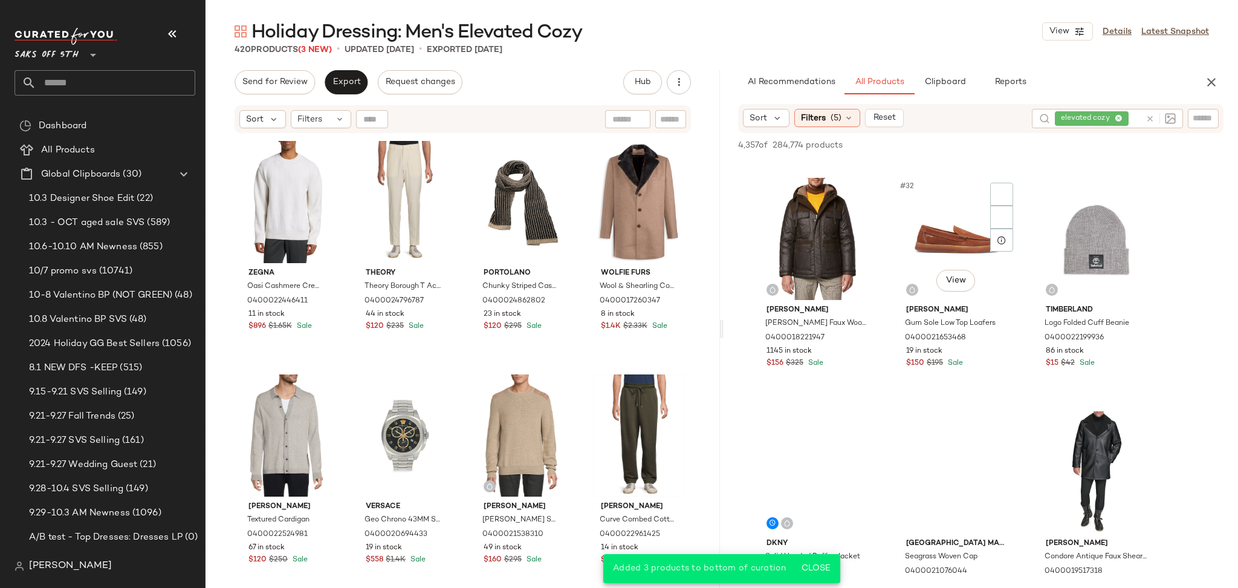
scroll to position [2308, 0]
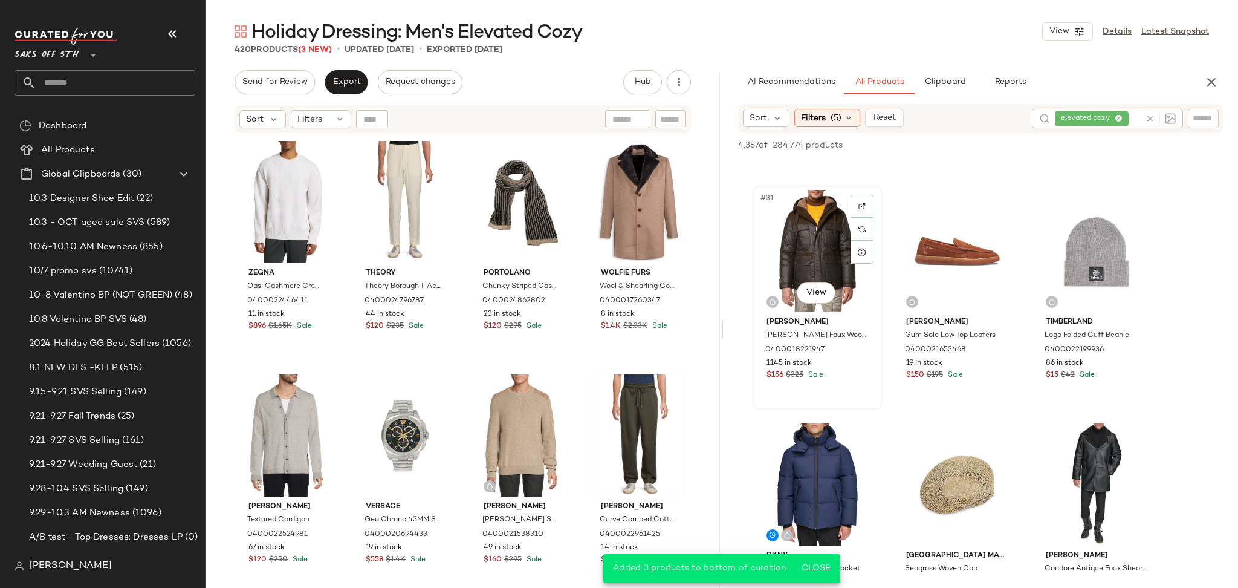
click at [837, 253] on div "#31 View" at bounding box center [818, 251] width 122 height 122
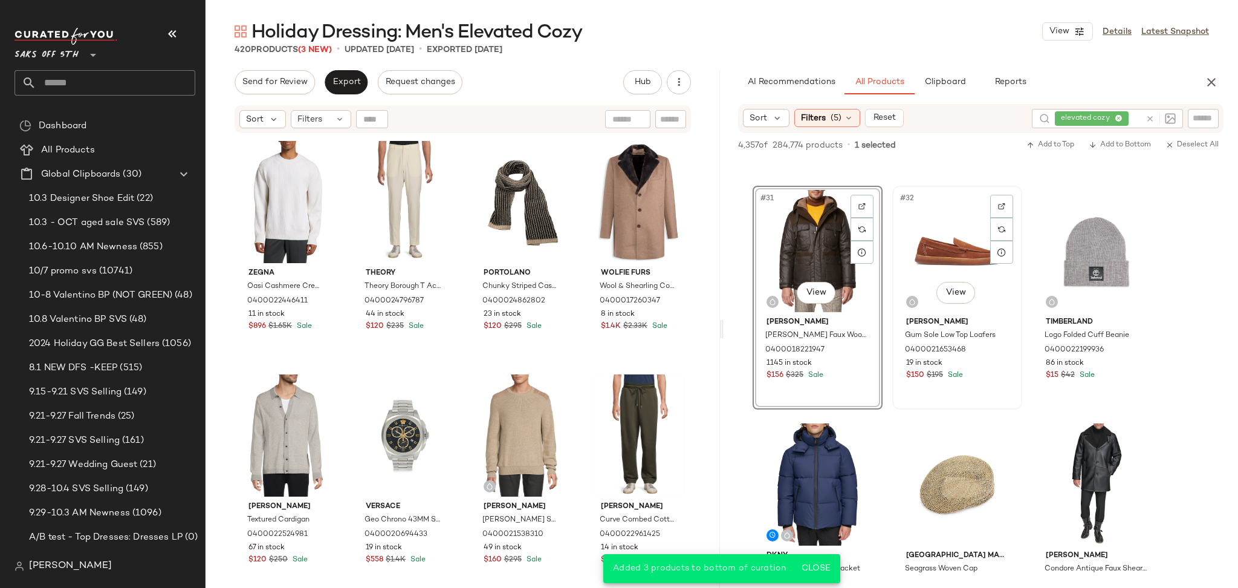
click at [963, 236] on div "#32 View" at bounding box center [958, 251] width 122 height 122
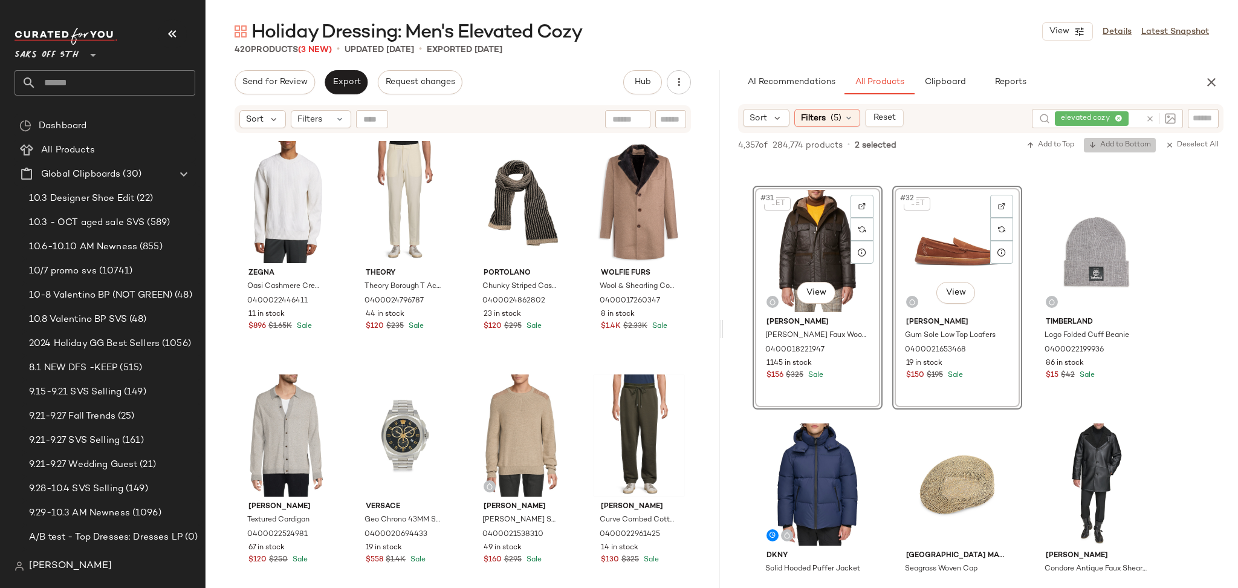
click at [1099, 146] on span "Add to Bottom" at bounding box center [1120, 145] width 62 height 8
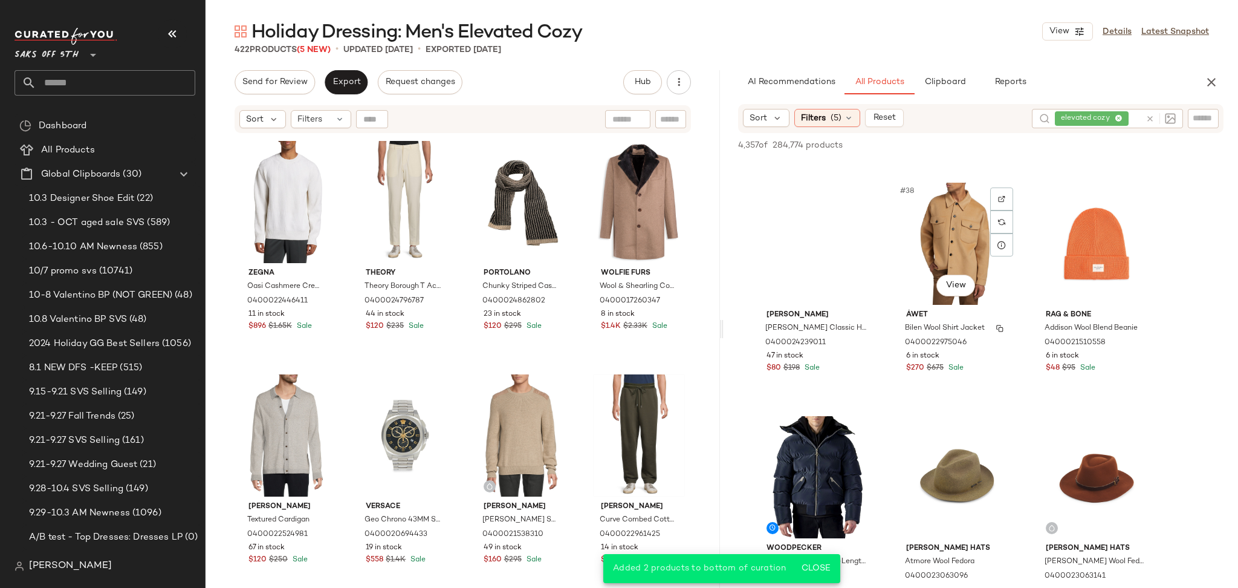
scroll to position [2786, 0]
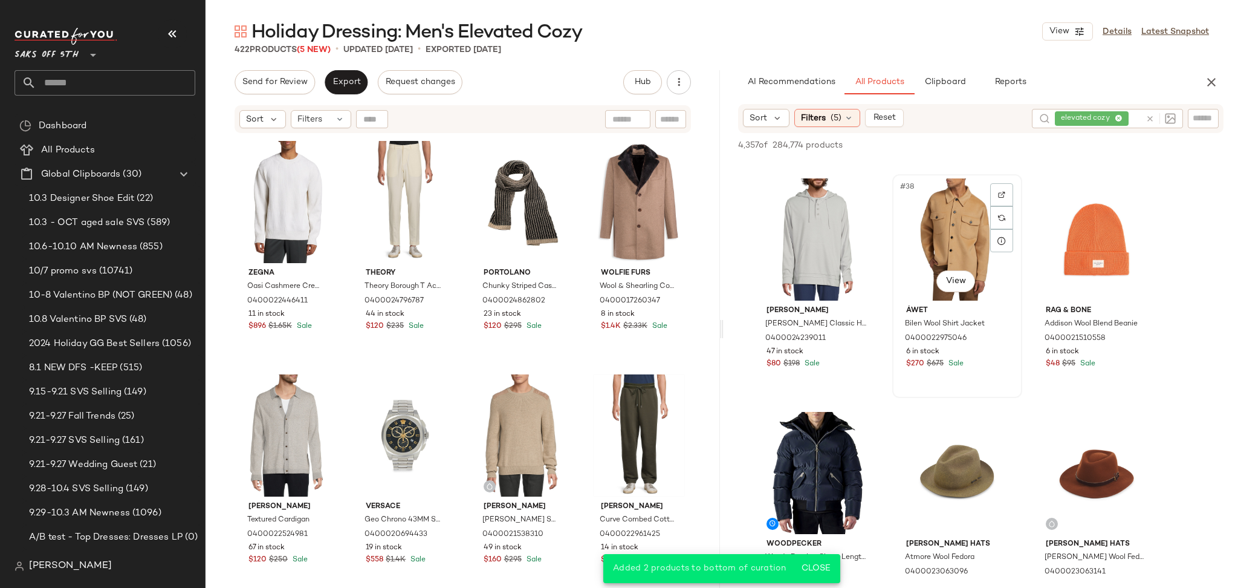
click at [938, 239] on div "#38 View" at bounding box center [958, 239] width 122 height 122
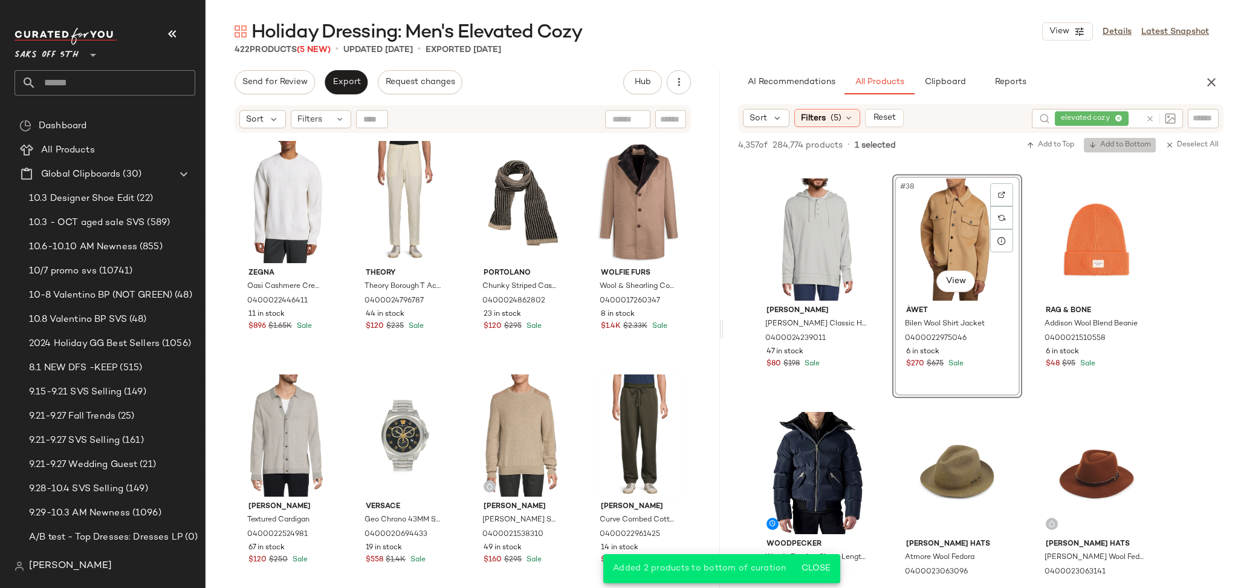
click at [1100, 143] on span "Add to Bottom" at bounding box center [1120, 145] width 62 height 8
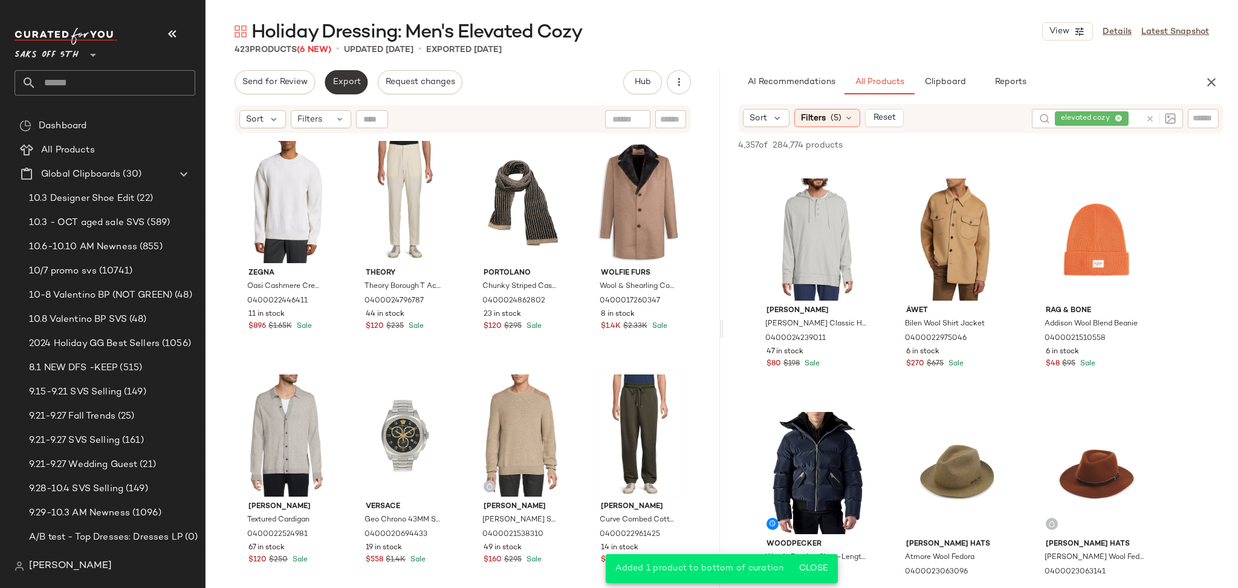
click at [347, 77] on span "Export" at bounding box center [346, 82] width 28 height 10
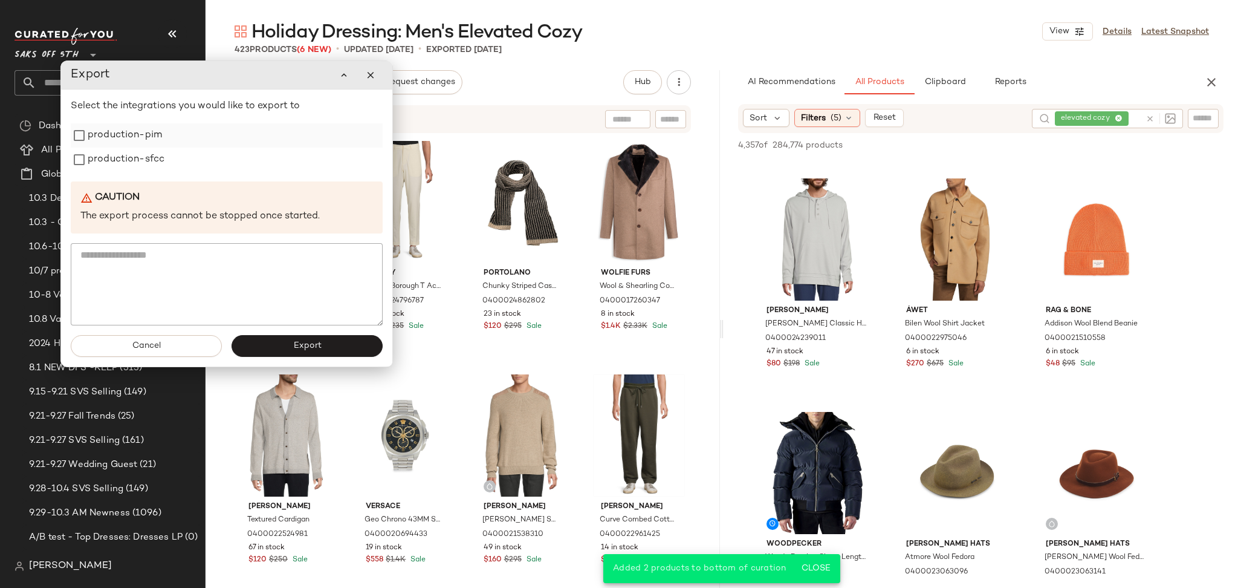
click at [125, 131] on label "production-pim" at bounding box center [125, 135] width 74 height 24
click at [127, 156] on label "production-sfcc" at bounding box center [126, 160] width 77 height 24
click at [305, 348] on span "Export" at bounding box center [307, 346] width 28 height 10
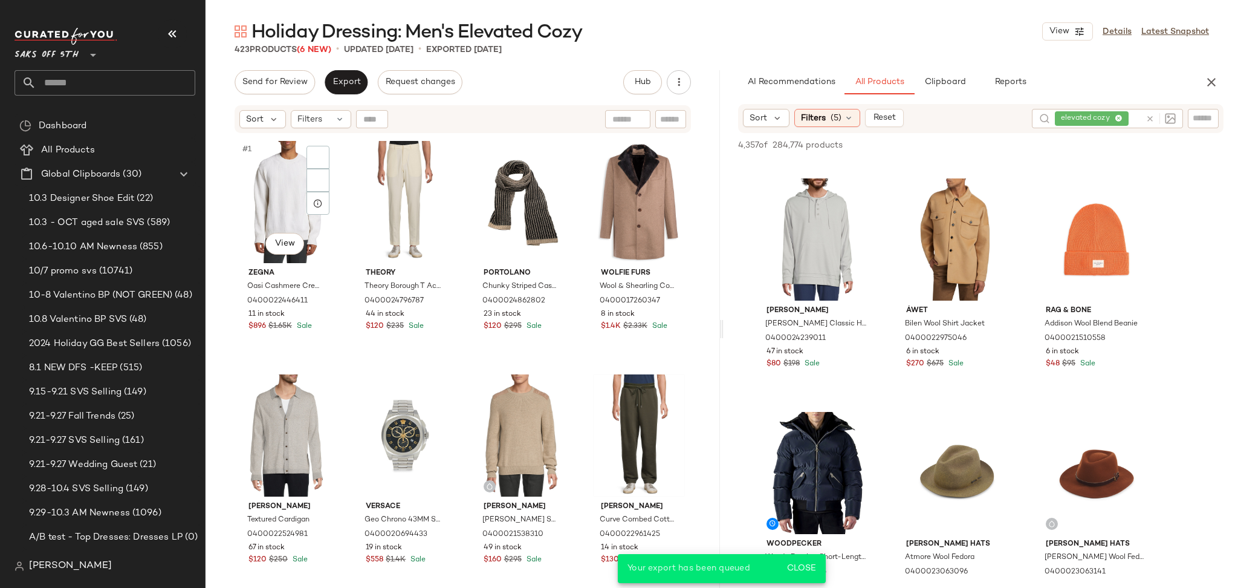
scroll to position [3952, 0]
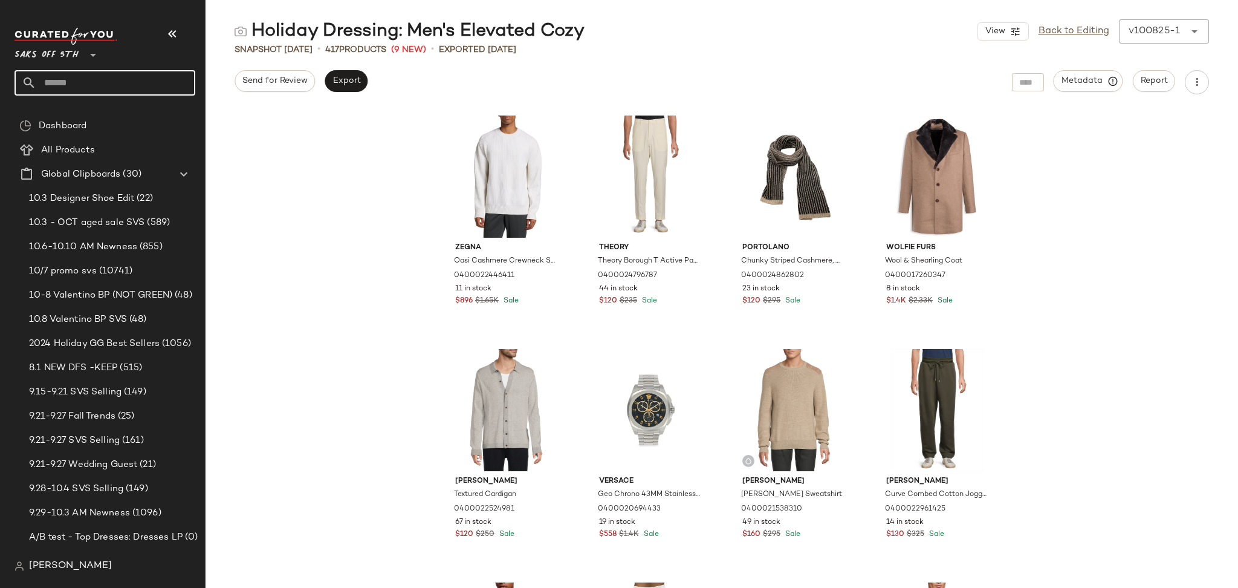
click at [111, 86] on input "text" at bounding box center [115, 82] width 159 height 25
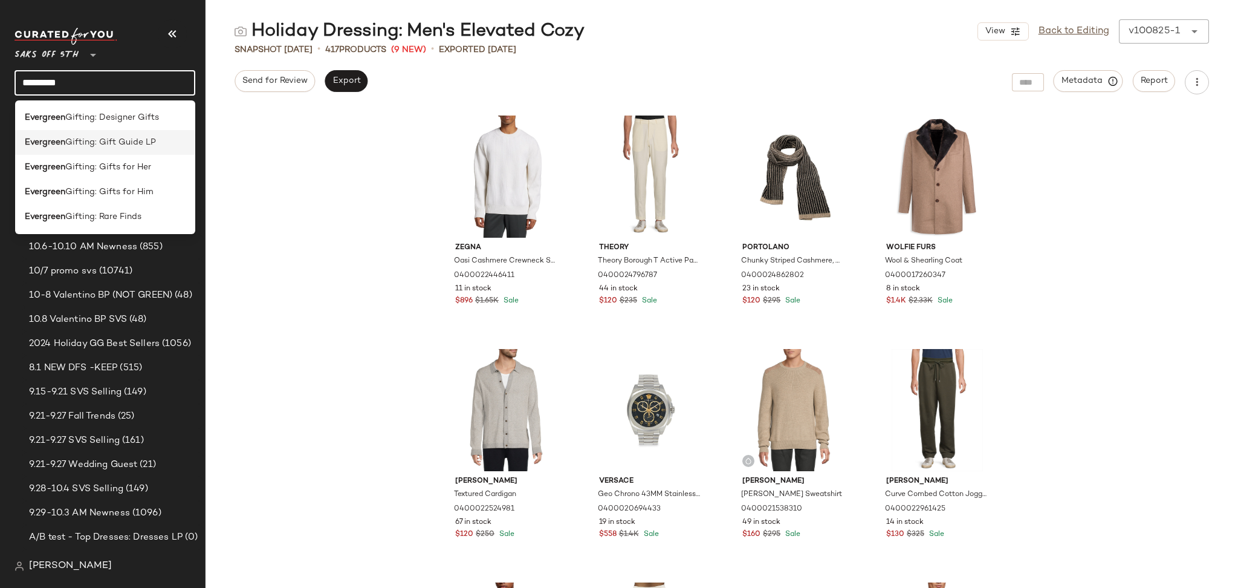
type input "*********"
click at [117, 146] on span "Gifting: Gift Guide LP" at bounding box center [110, 142] width 91 height 13
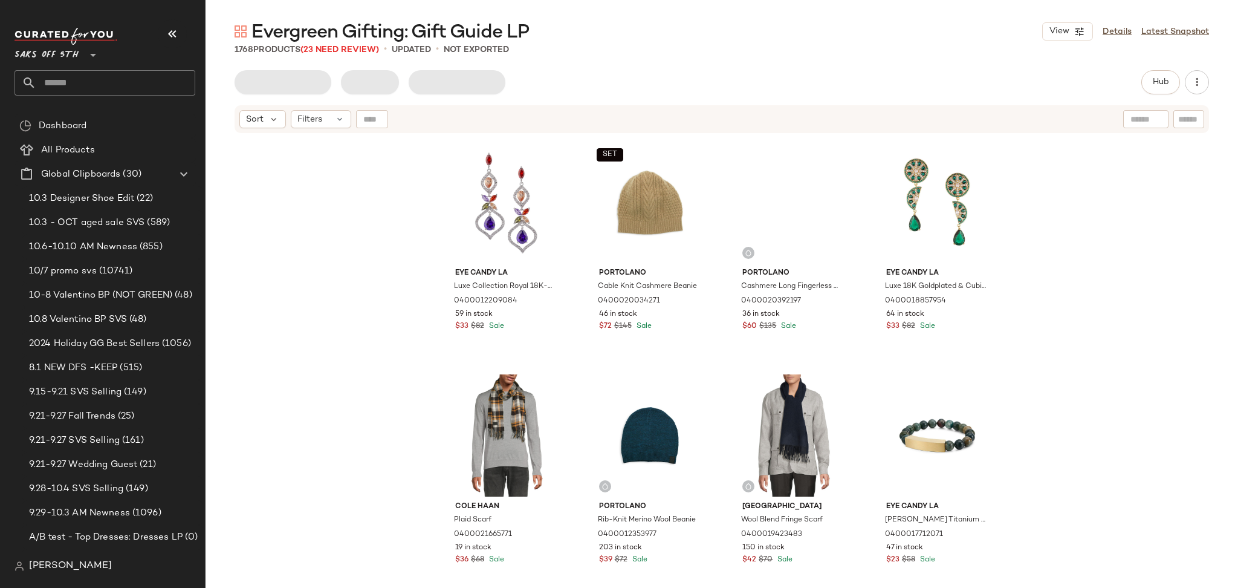
click at [362, 44] on span "Evergreen Gifting: Gift Guide LP" at bounding box center [390, 33] width 277 height 24
click at [362, 48] on span "(23 Need Review)" at bounding box center [339, 49] width 79 height 9
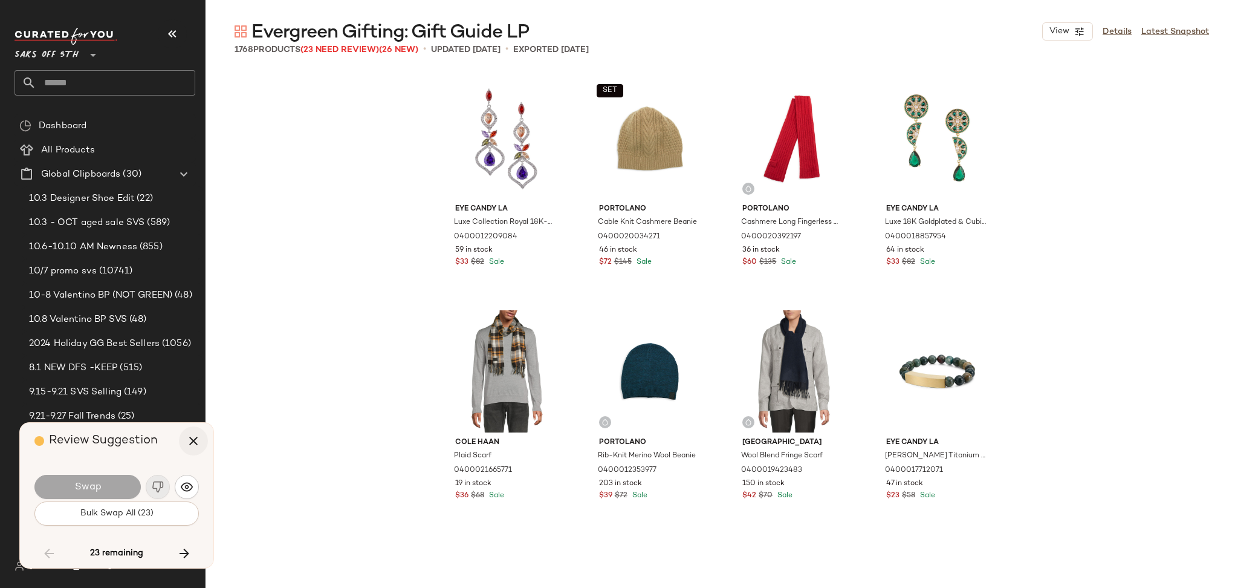
scroll to position [27303, 0]
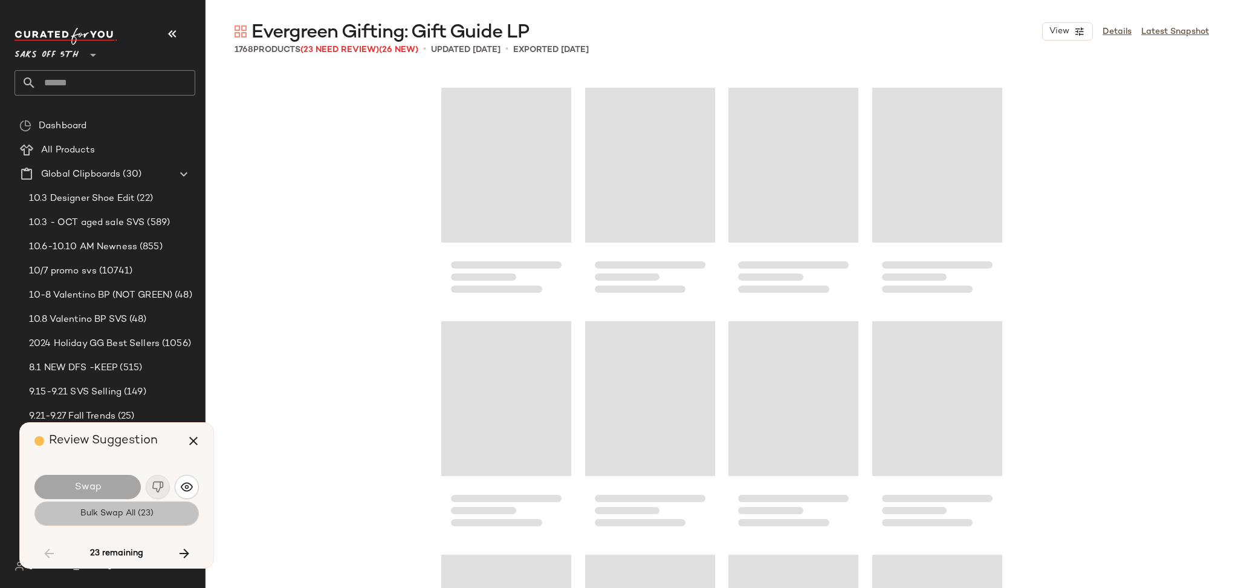
click at [165, 511] on button "Bulk Swap All (23)" at bounding box center [116, 513] width 164 height 24
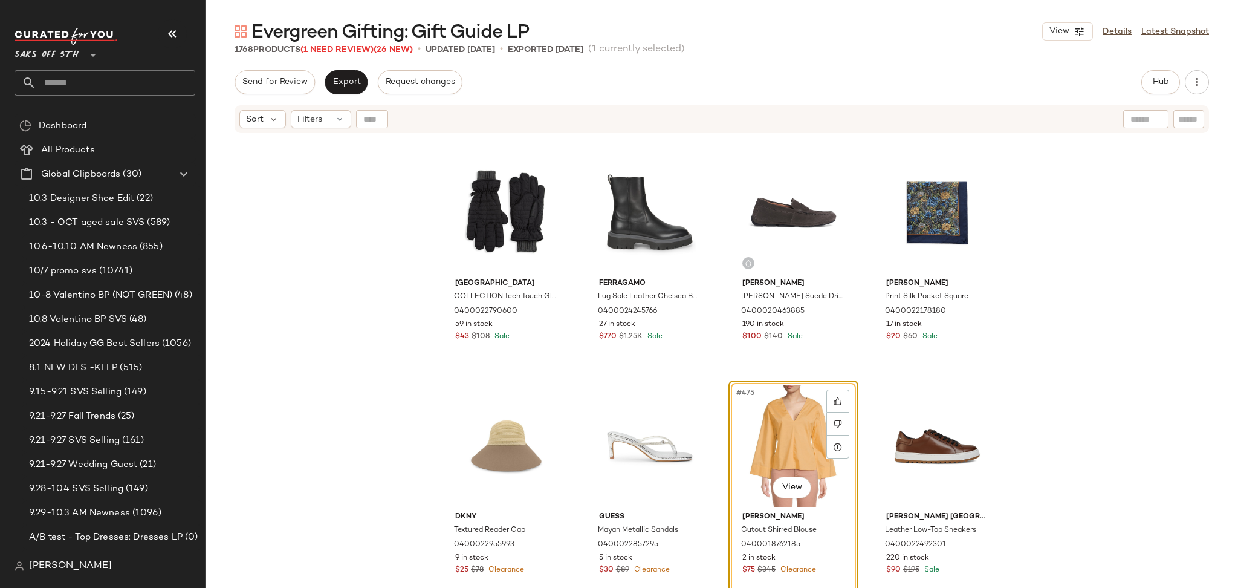
click at [356, 46] on span "(1 Need Review)" at bounding box center [336, 49] width 73 height 9
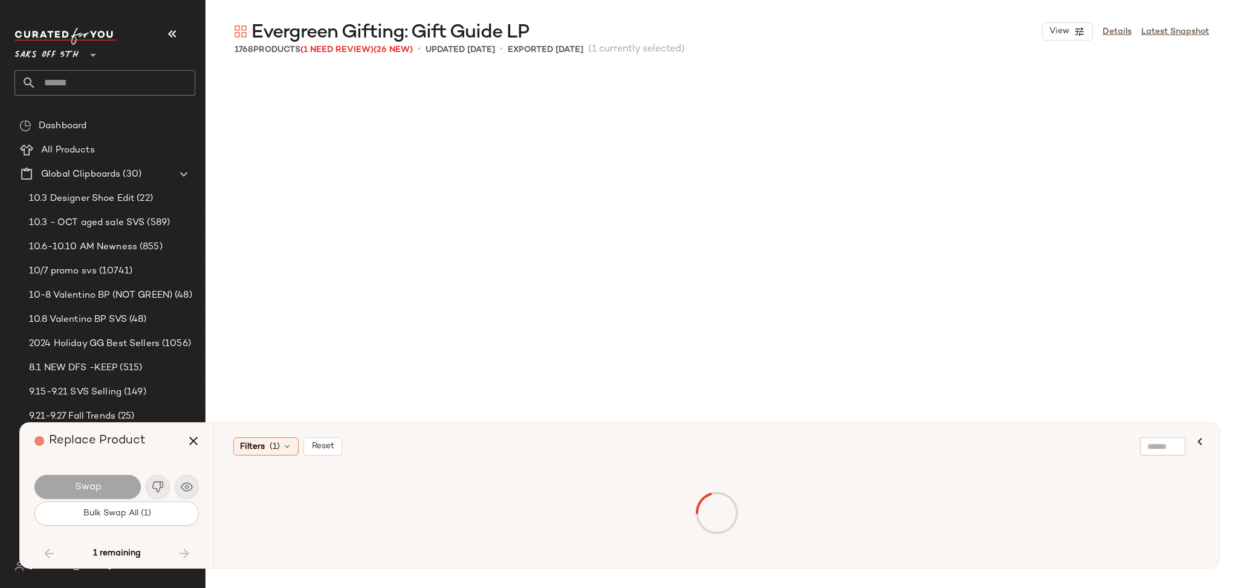
scroll to position [101046, 0]
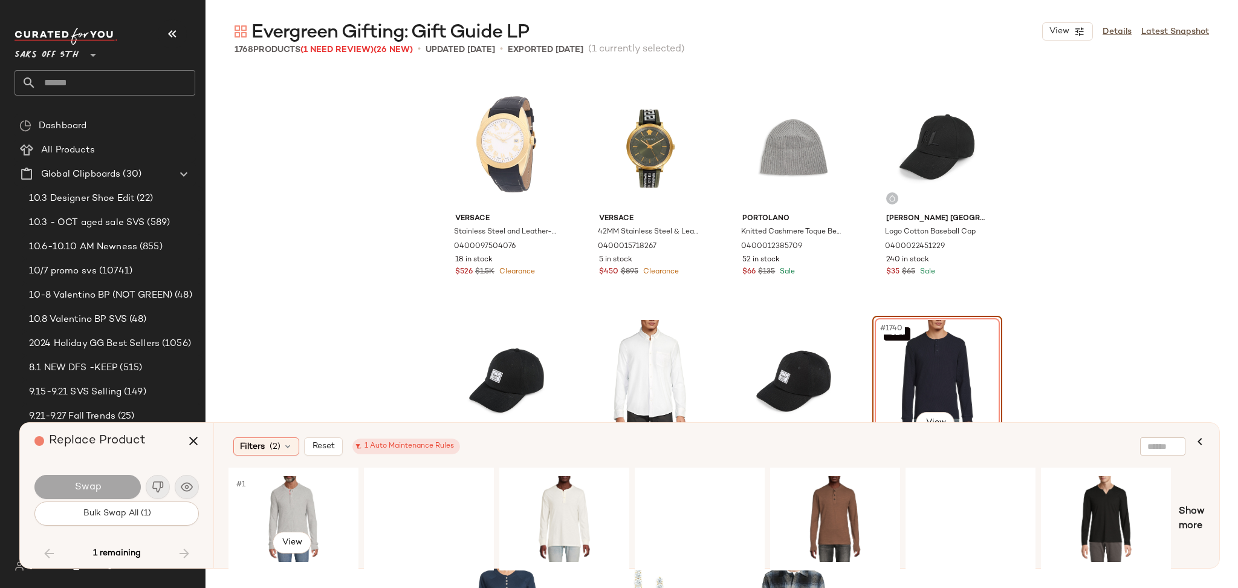
click at [265, 498] on div "#1 View" at bounding box center [294, 519] width 122 height 86
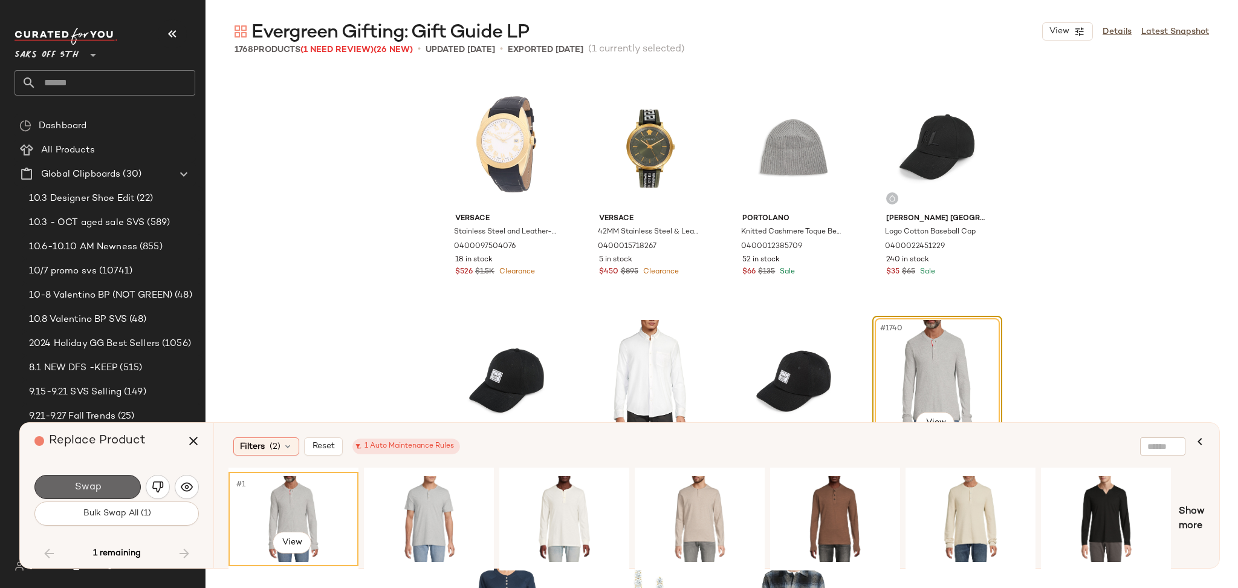
click at [112, 496] on button "Swap" at bounding box center [87, 487] width 106 height 24
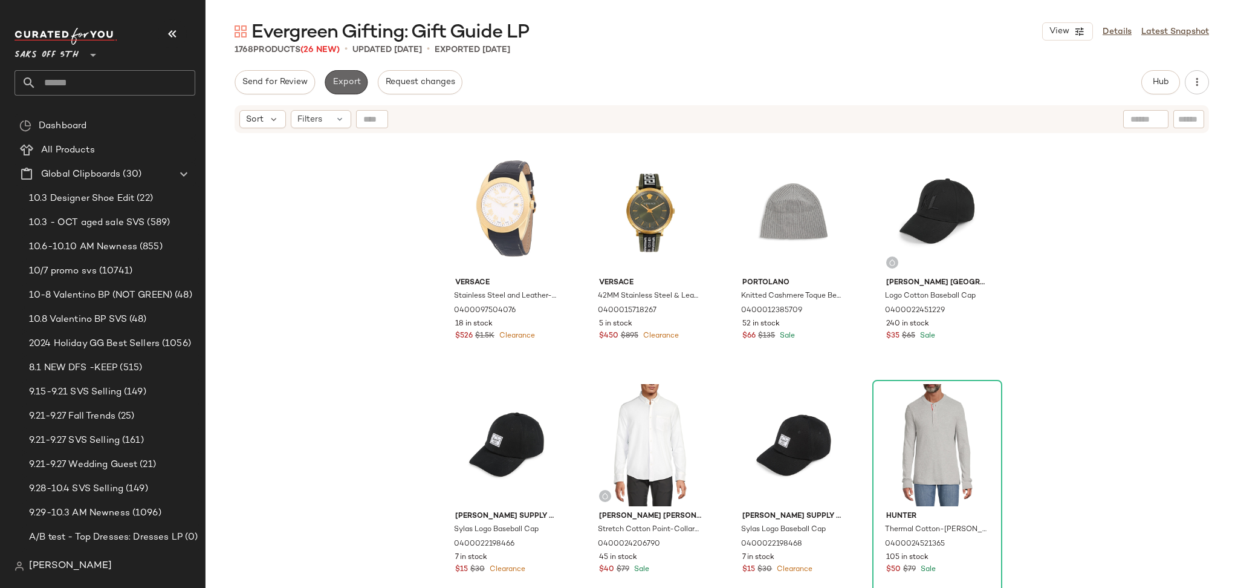
click at [351, 80] on span "Export" at bounding box center [346, 82] width 28 height 10
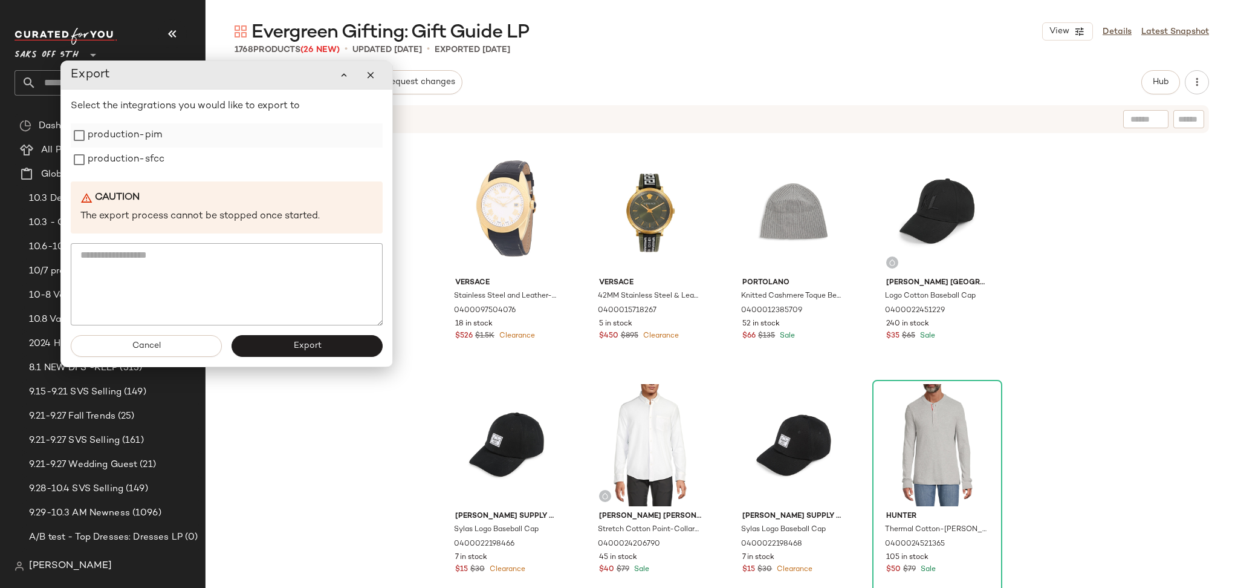
click at [118, 135] on label "production-pim" at bounding box center [125, 135] width 74 height 24
click at [122, 164] on label "production-sfcc" at bounding box center [126, 160] width 77 height 24
click at [303, 350] on span "Export" at bounding box center [307, 346] width 28 height 10
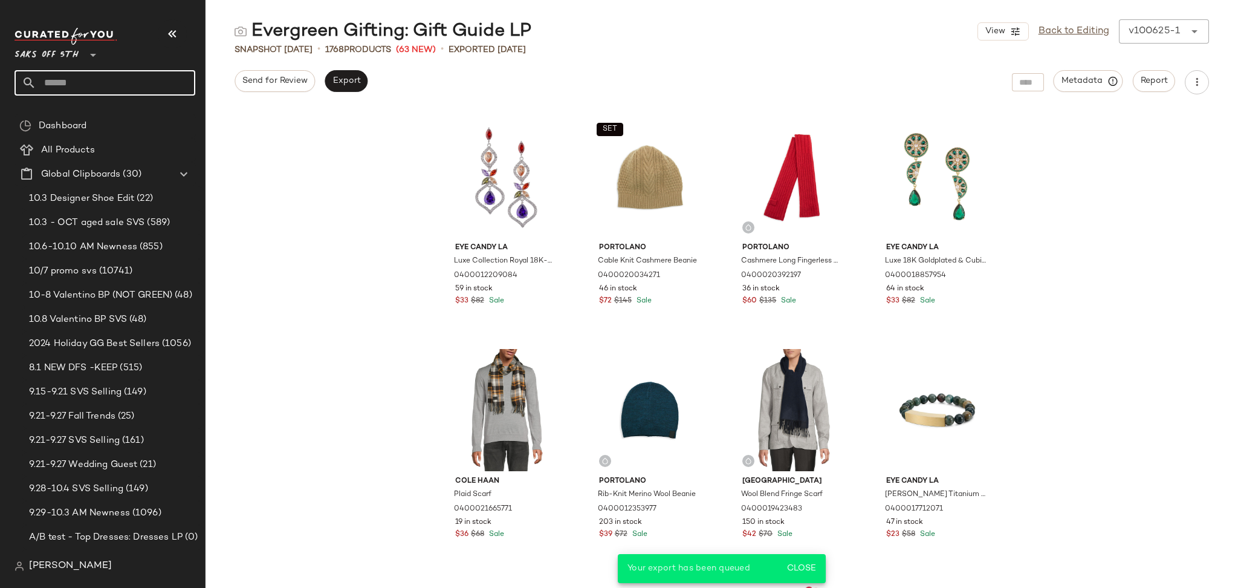
click at [136, 85] on input "text" at bounding box center [115, 82] width 159 height 25
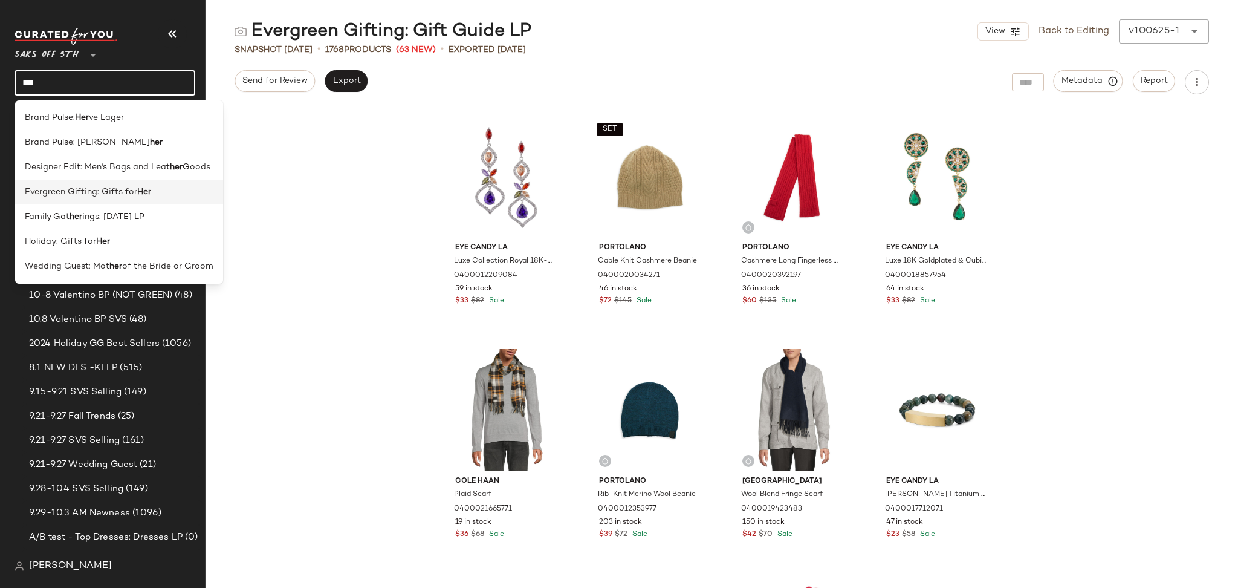
type input "***"
click at [122, 191] on span "Evergreen Gifting: Gifts for" at bounding box center [81, 192] width 112 height 13
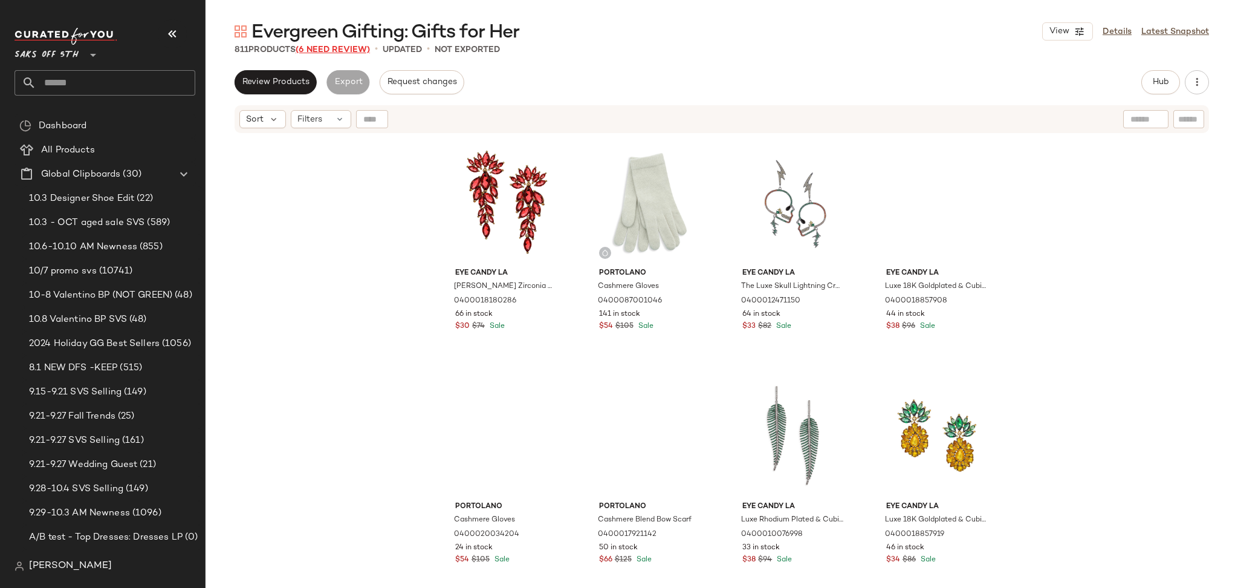
click at [316, 45] on span "(6 Need Review)" at bounding box center [333, 49] width 74 height 9
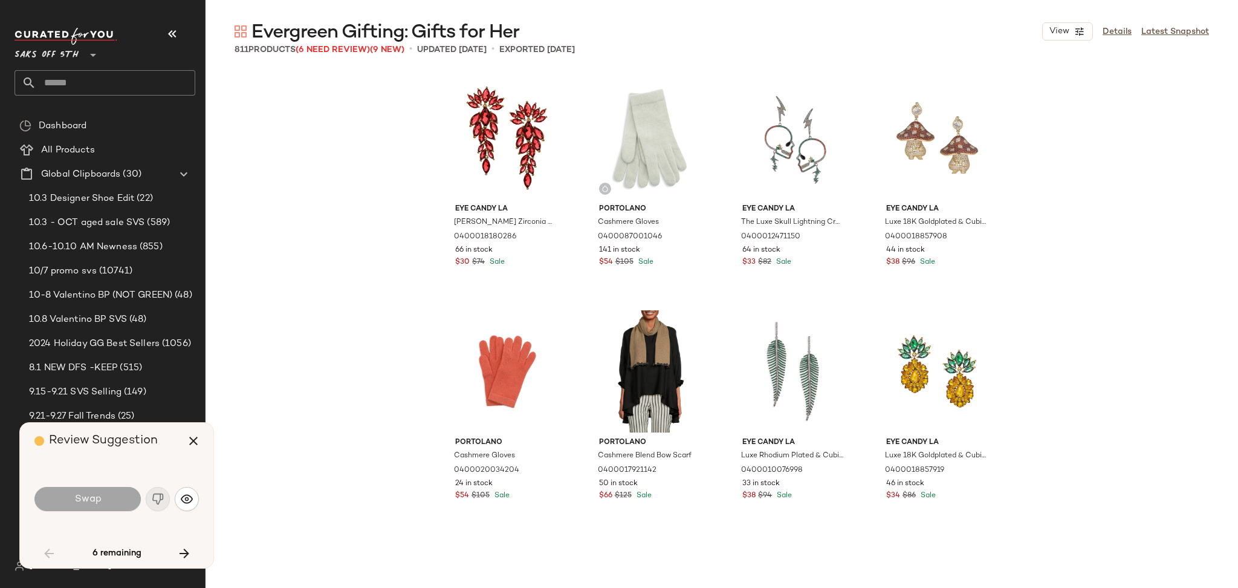
scroll to position [1633, 0]
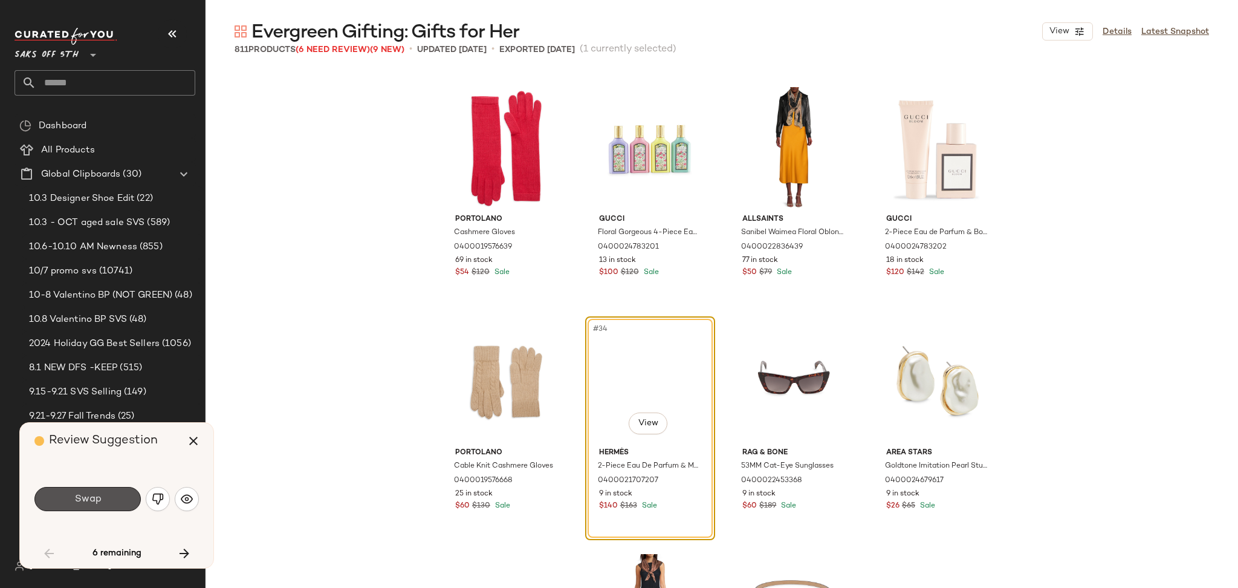
click at [99, 499] on span "Swap" at bounding box center [87, 498] width 27 height 11
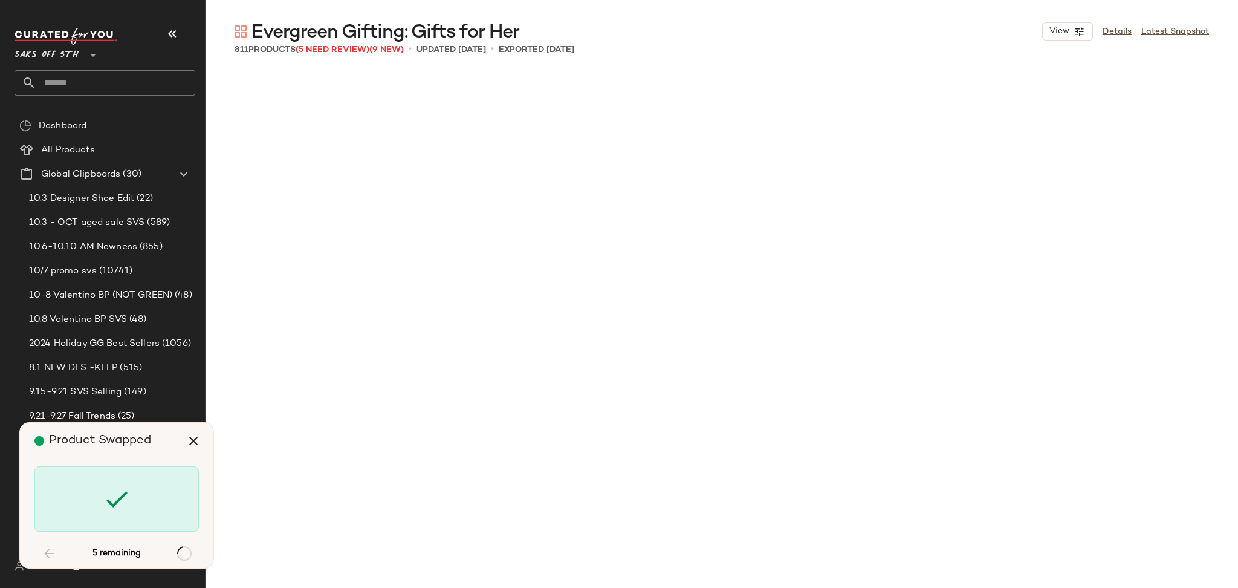
scroll to position [10501, 0]
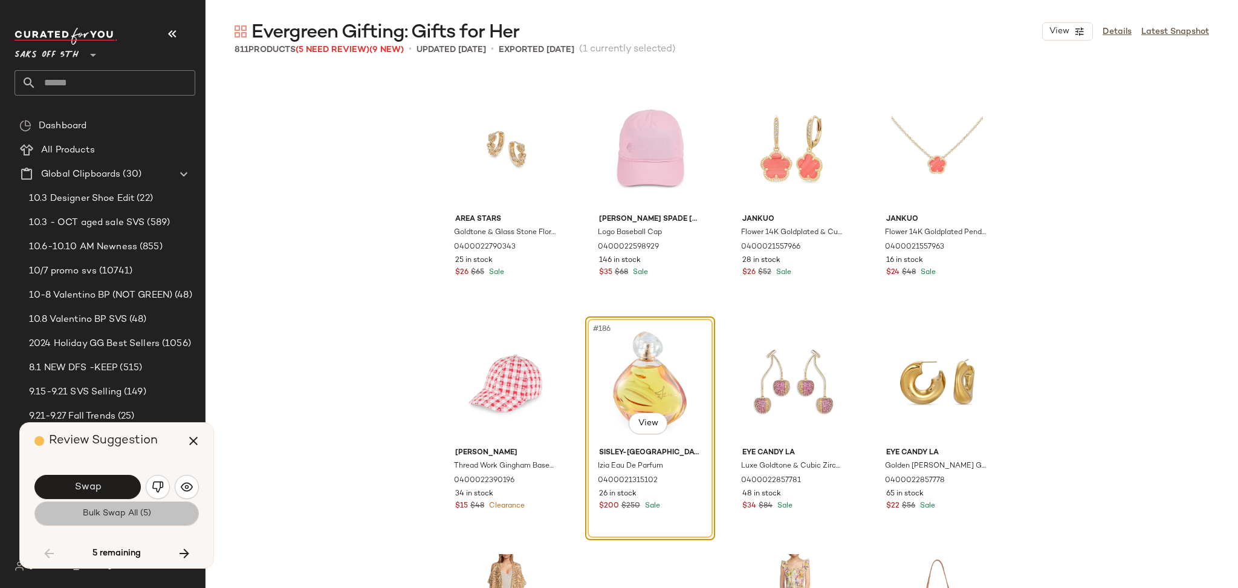
click at [136, 510] on span "Bulk Swap All (5)" at bounding box center [116, 513] width 69 height 10
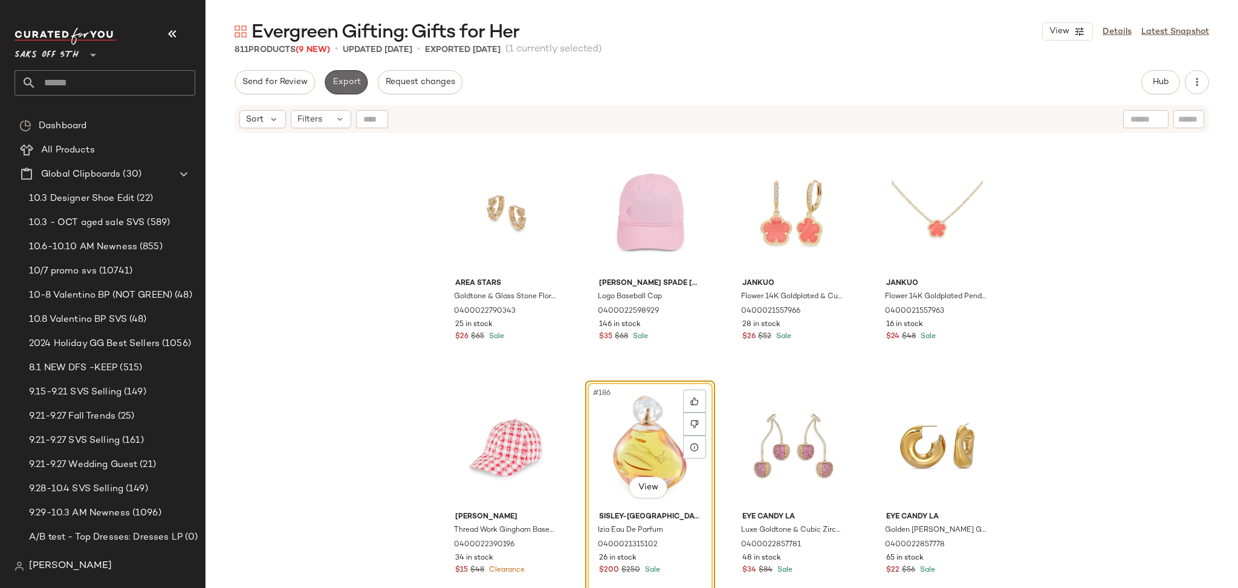
click at [349, 79] on span "Export" at bounding box center [346, 82] width 28 height 10
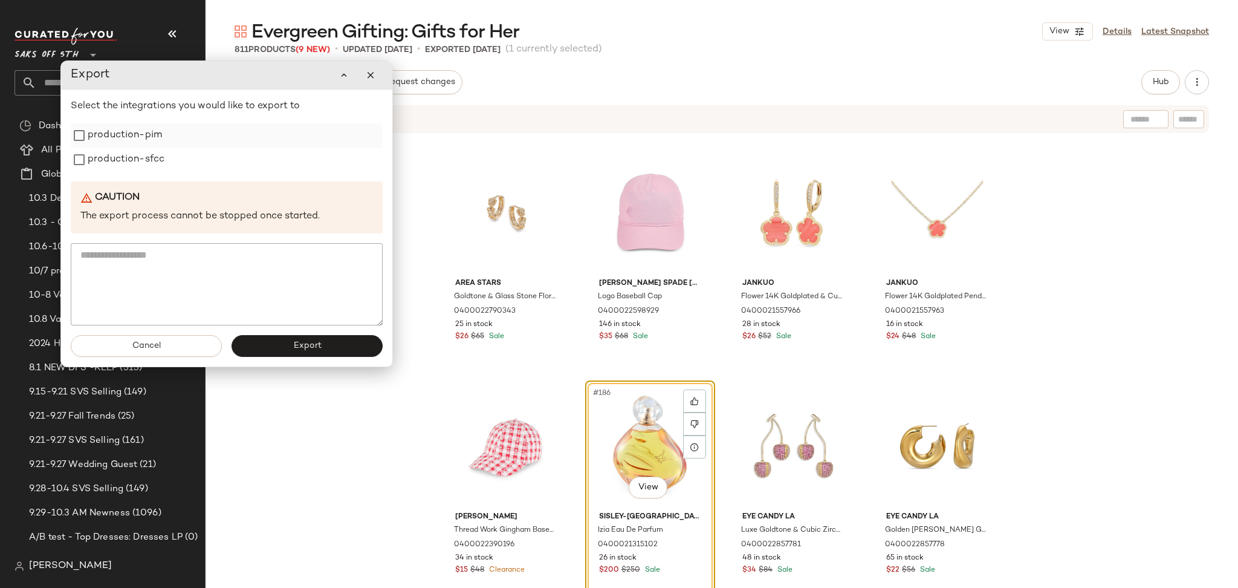
click at [143, 133] on label "production-pim" at bounding box center [125, 135] width 74 height 24
click at [143, 154] on label "production-sfcc" at bounding box center [126, 160] width 77 height 24
click at [277, 344] on button "Export" at bounding box center [307, 346] width 151 height 22
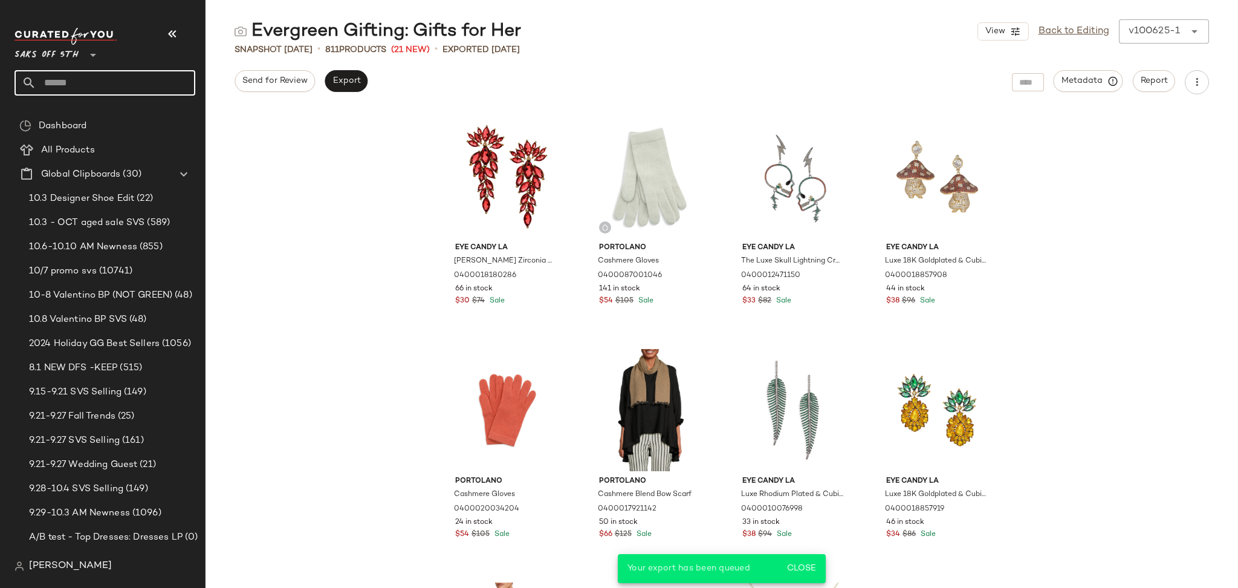
click at [161, 82] on input "text" at bounding box center [115, 82] width 159 height 25
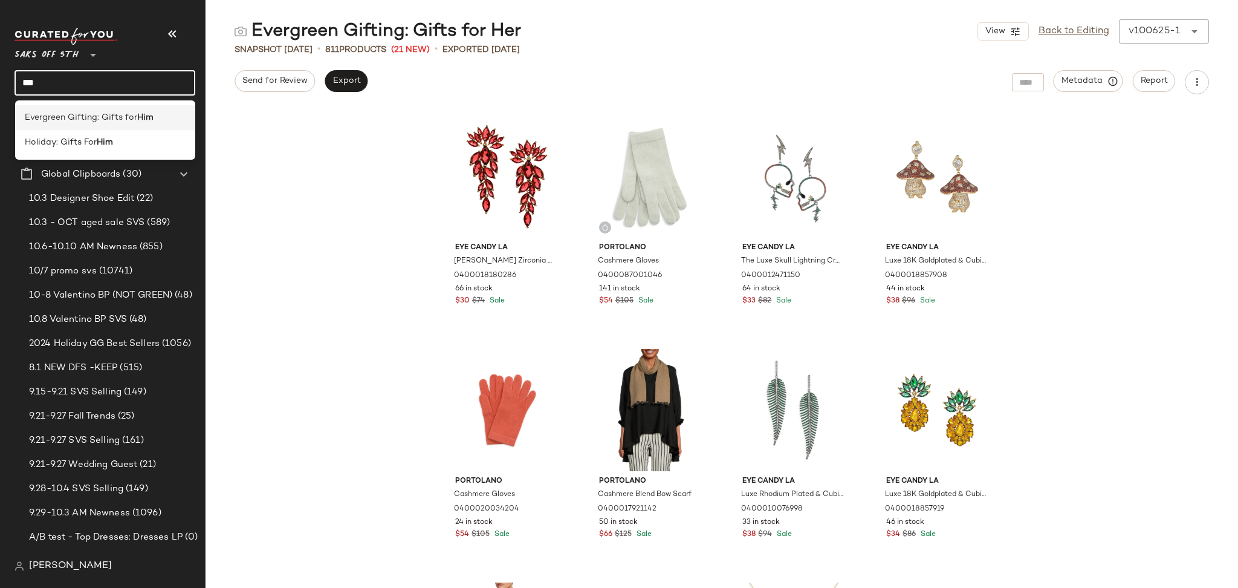
type input "***"
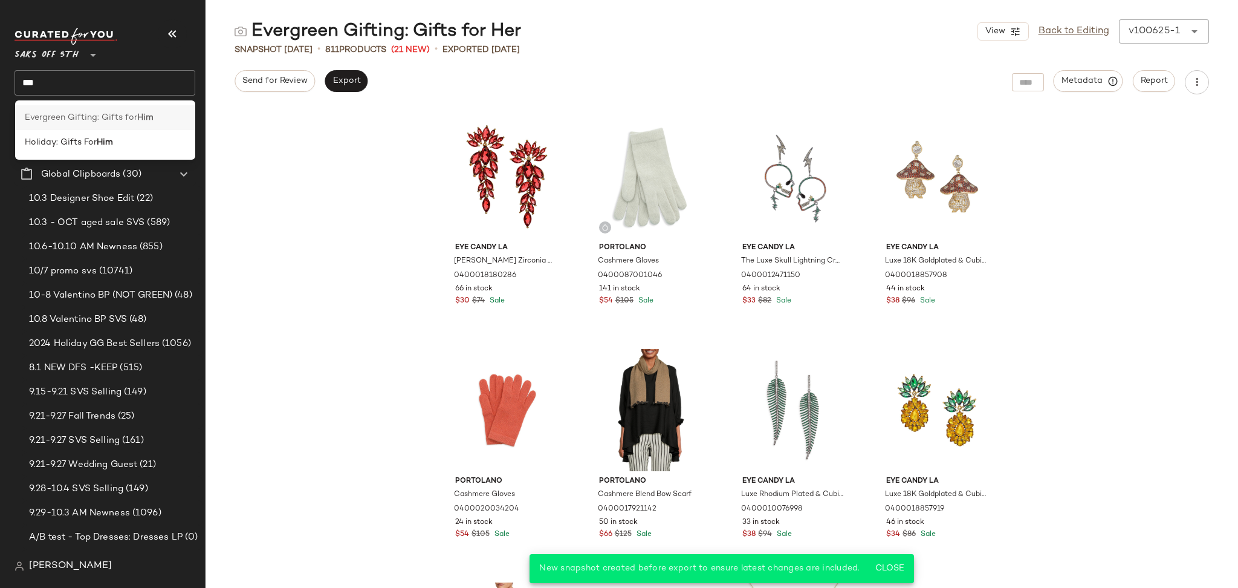
click at [100, 118] on span "Evergreen Gifting: Gifts for" at bounding box center [81, 117] width 112 height 13
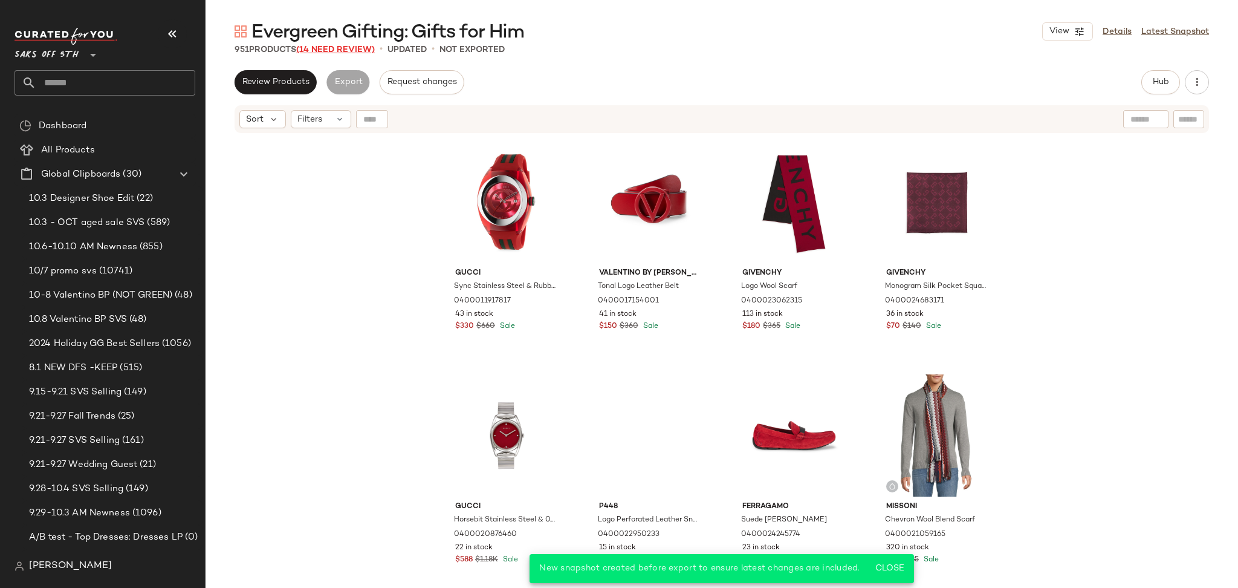
click at [343, 49] on span "(14 Need Review)" at bounding box center [335, 49] width 79 height 9
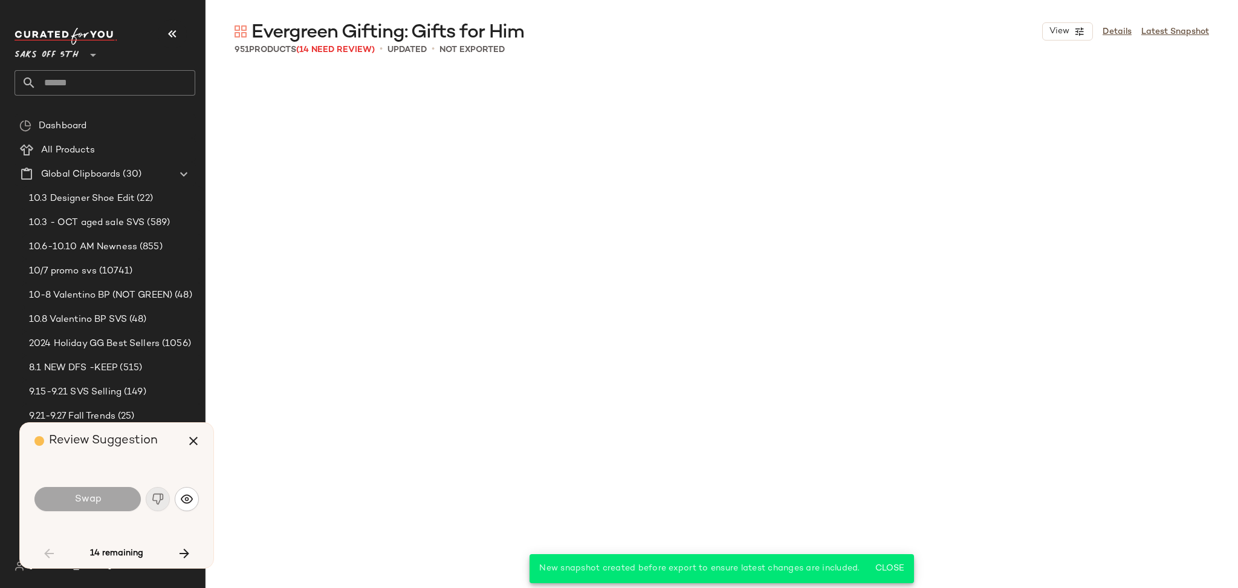
scroll to position [2800, 0]
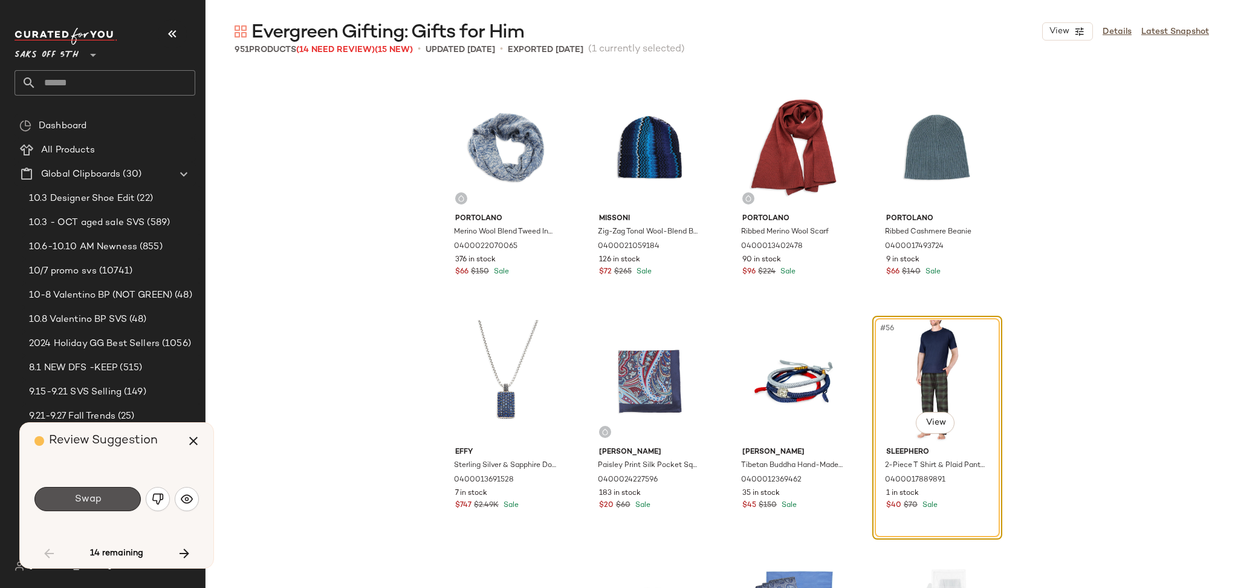
click at [111, 502] on button "Swap" at bounding box center [87, 499] width 106 height 24
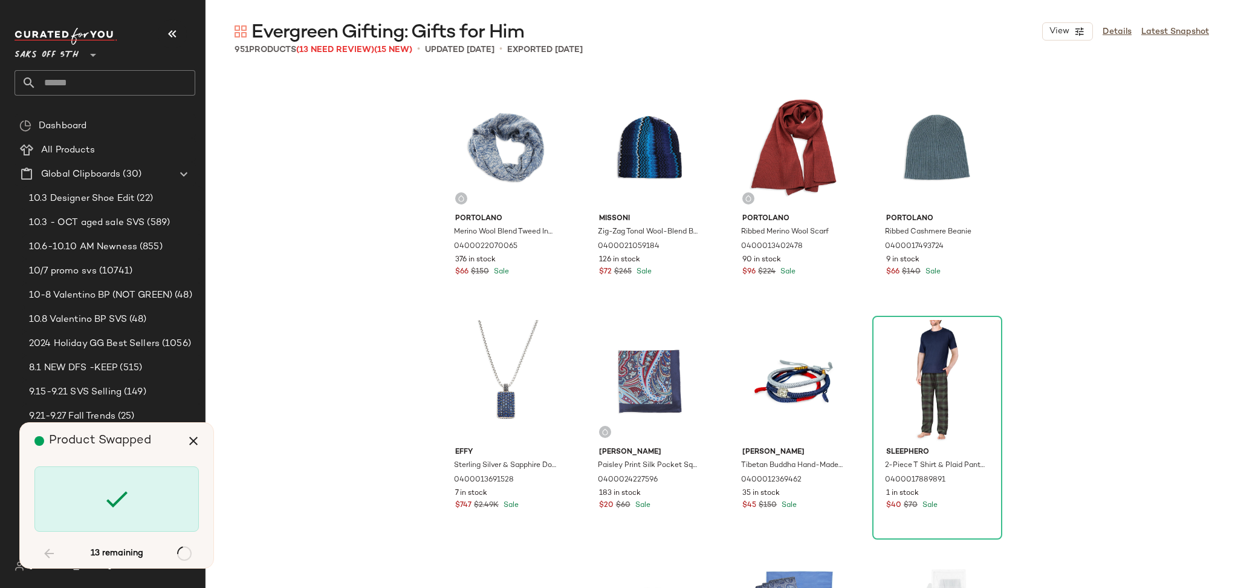
scroll to position [17736, 0]
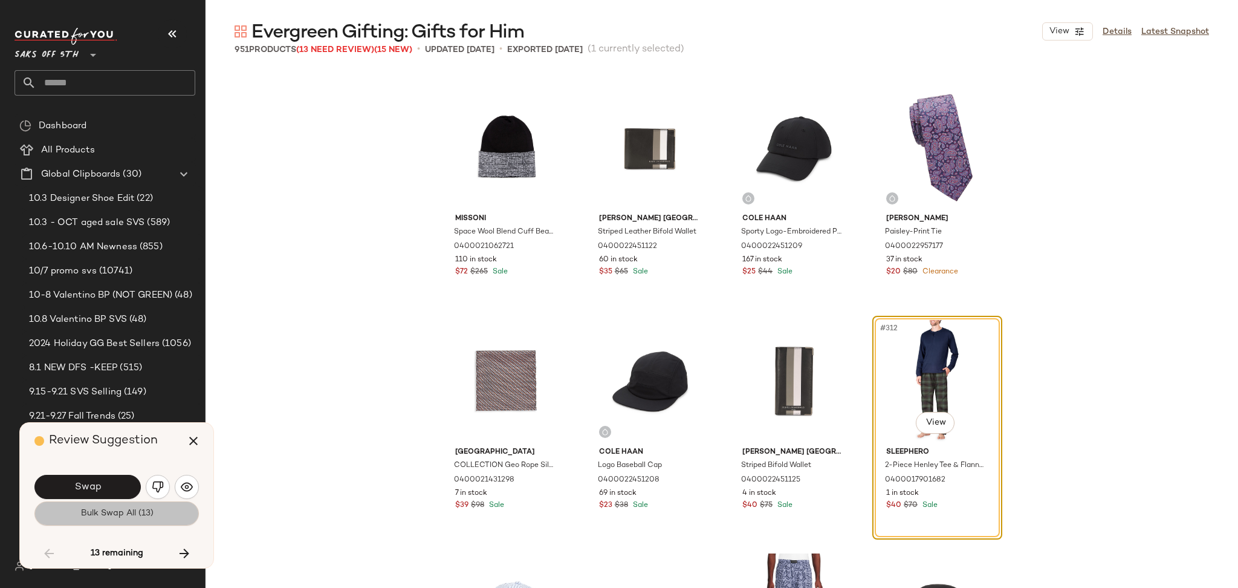
click at [111, 514] on span "Bulk Swap All (13)" at bounding box center [116, 513] width 73 height 10
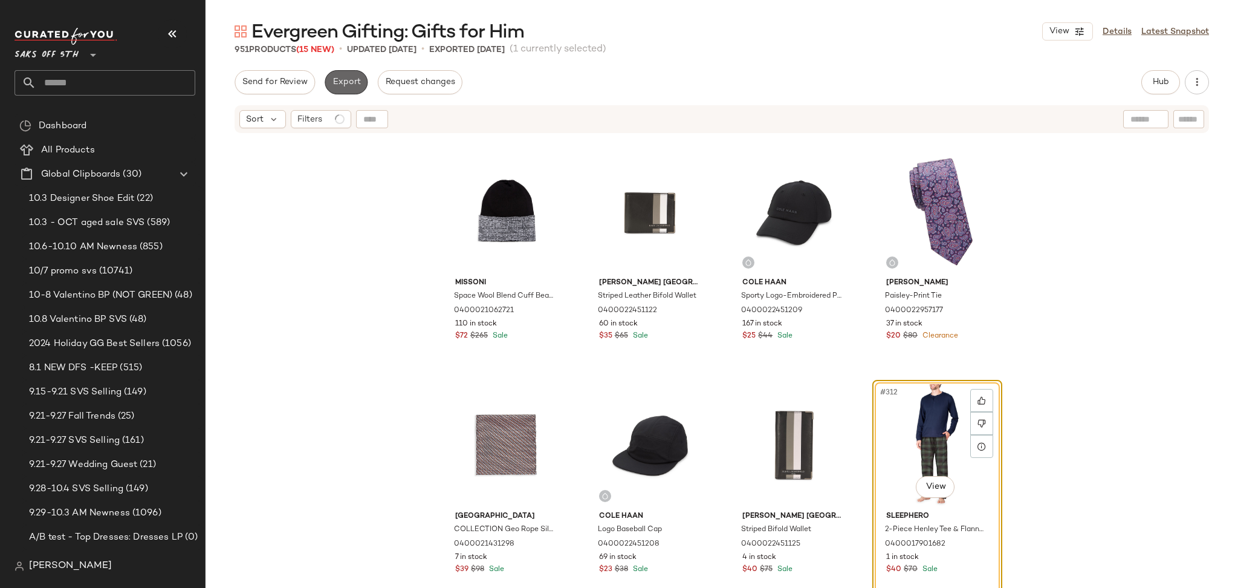
click at [346, 77] on span "Export" at bounding box center [346, 82] width 28 height 10
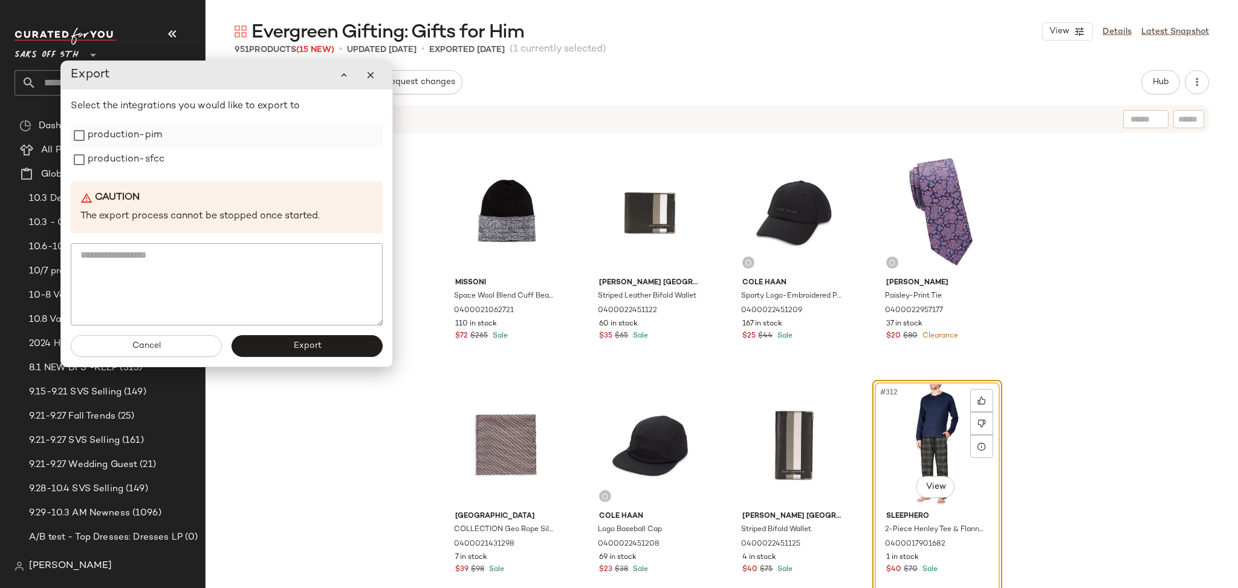
click at [138, 138] on label "production-pim" at bounding box center [125, 135] width 74 height 24
click at [138, 157] on label "production-sfcc" at bounding box center [126, 160] width 77 height 24
click at [326, 343] on button "Export" at bounding box center [307, 346] width 151 height 22
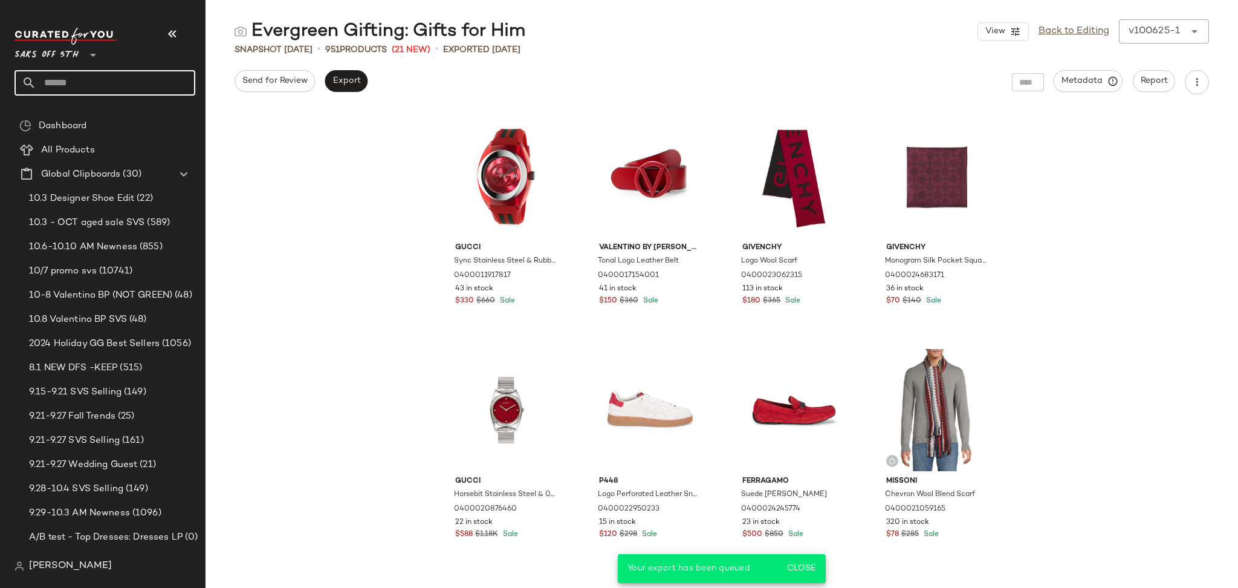
click at [146, 86] on input "text" at bounding box center [115, 82] width 159 height 25
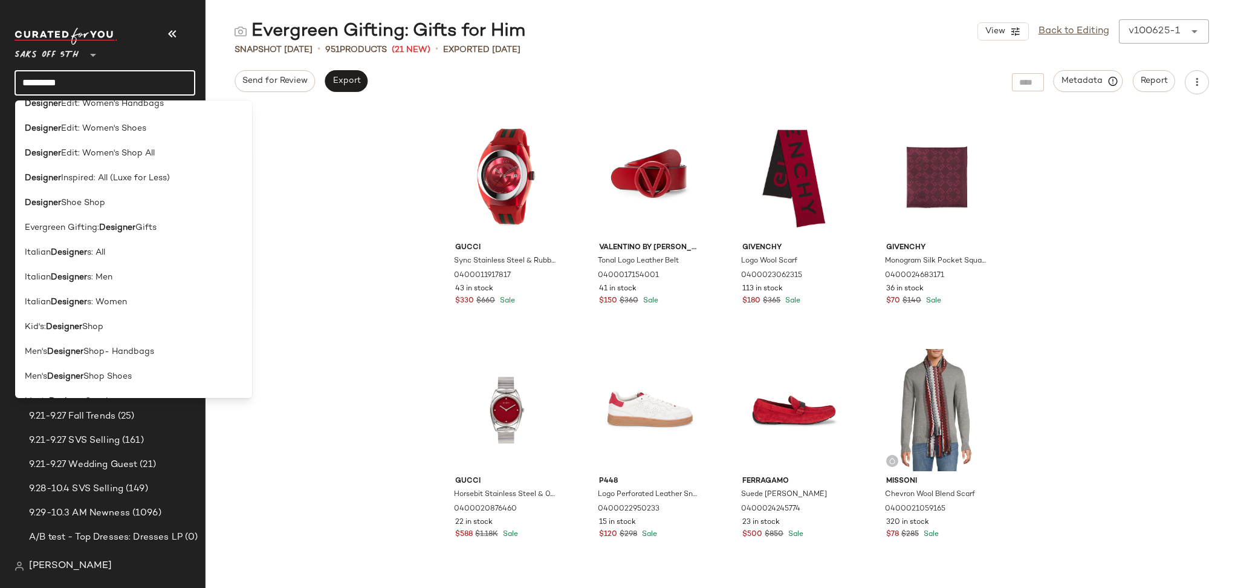
scroll to position [758, 0]
type input "********"
click at [122, 221] on b "Designer" at bounding box center [117, 227] width 36 height 13
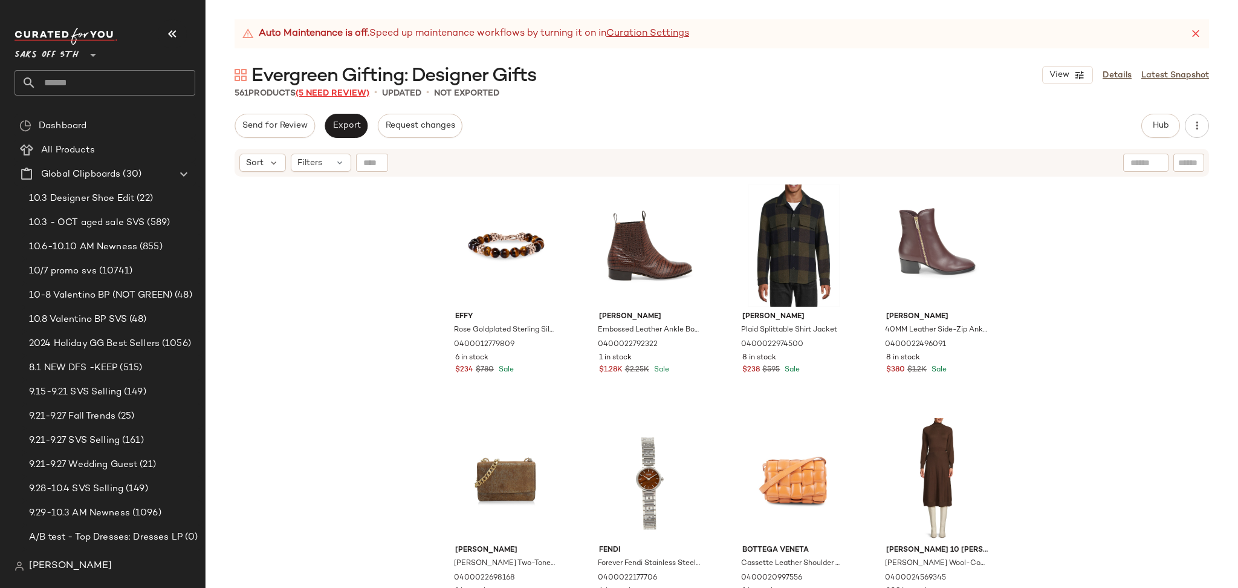
click at [345, 92] on span "(5 Need Review)" at bounding box center [333, 93] width 74 height 9
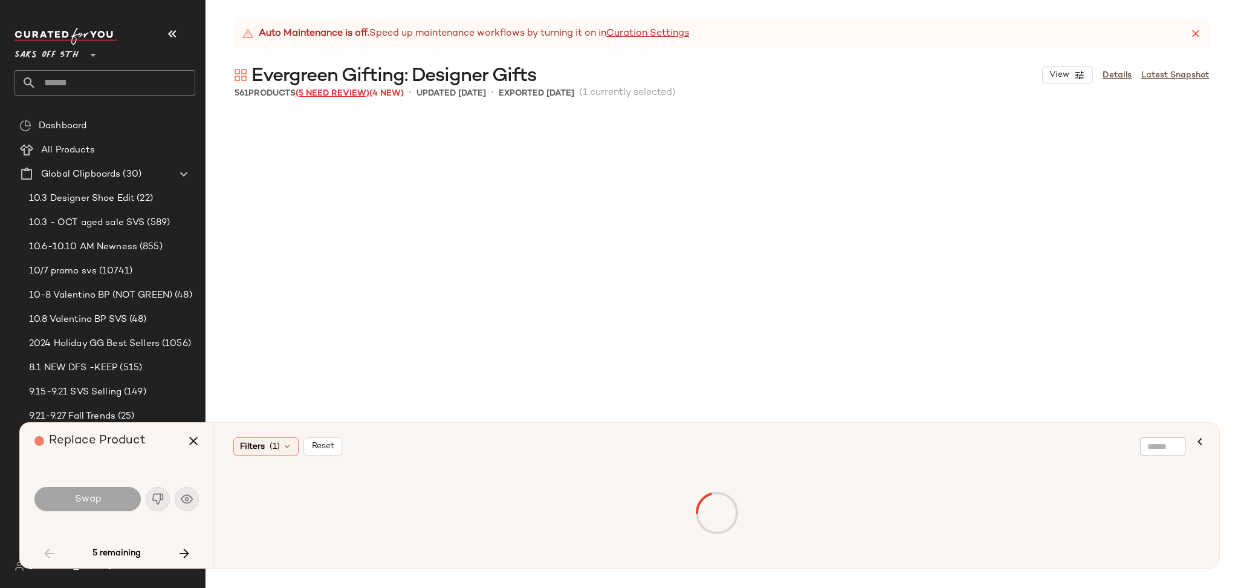
scroll to position [710, 0]
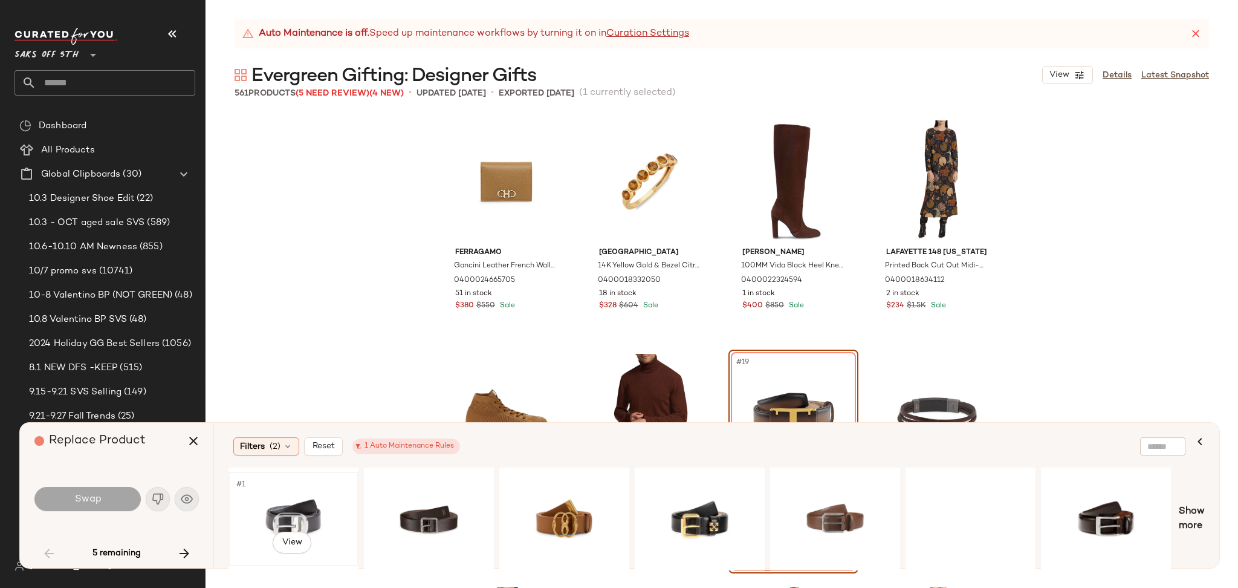
click at [285, 507] on div "#1 View" at bounding box center [294, 519] width 122 height 86
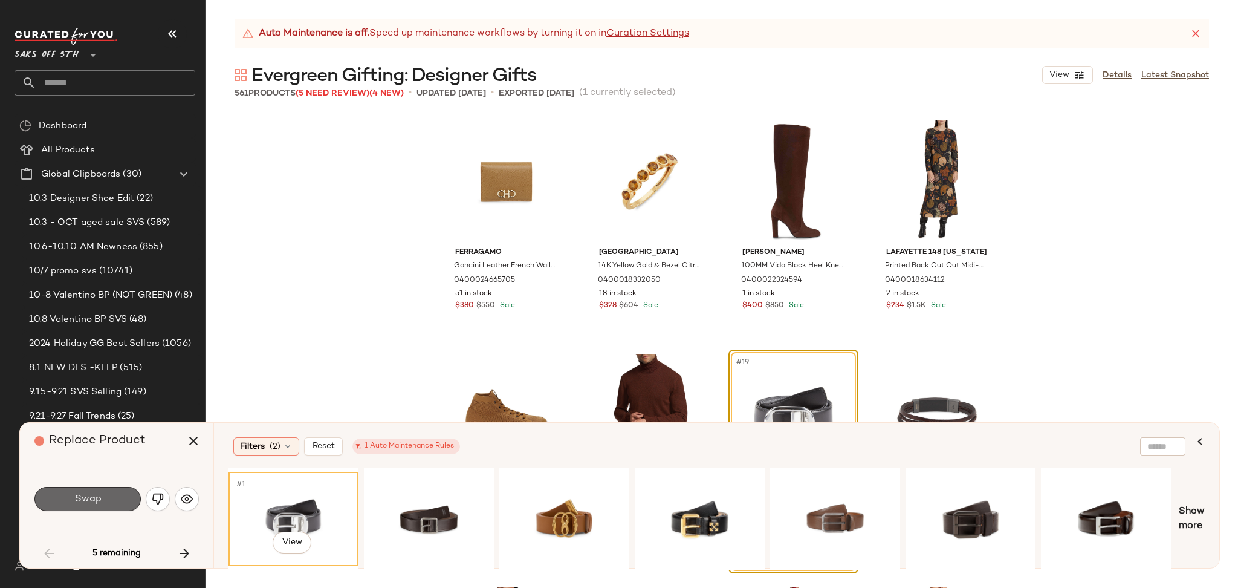
click at [92, 504] on span "Swap" at bounding box center [87, 498] width 27 height 11
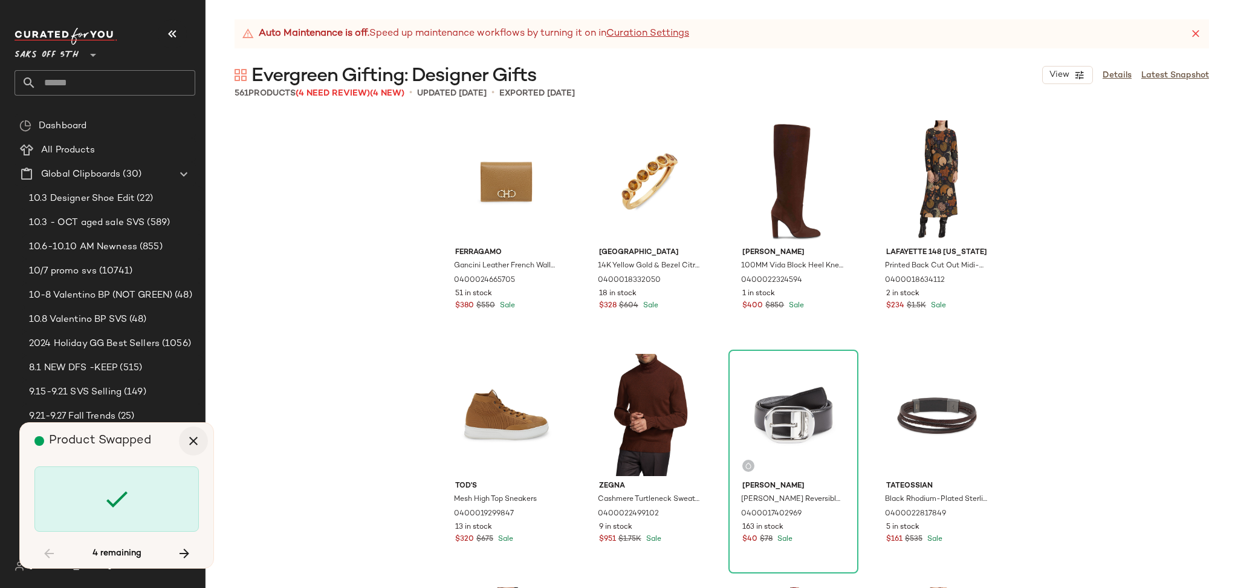
scroll to position [5601, 0]
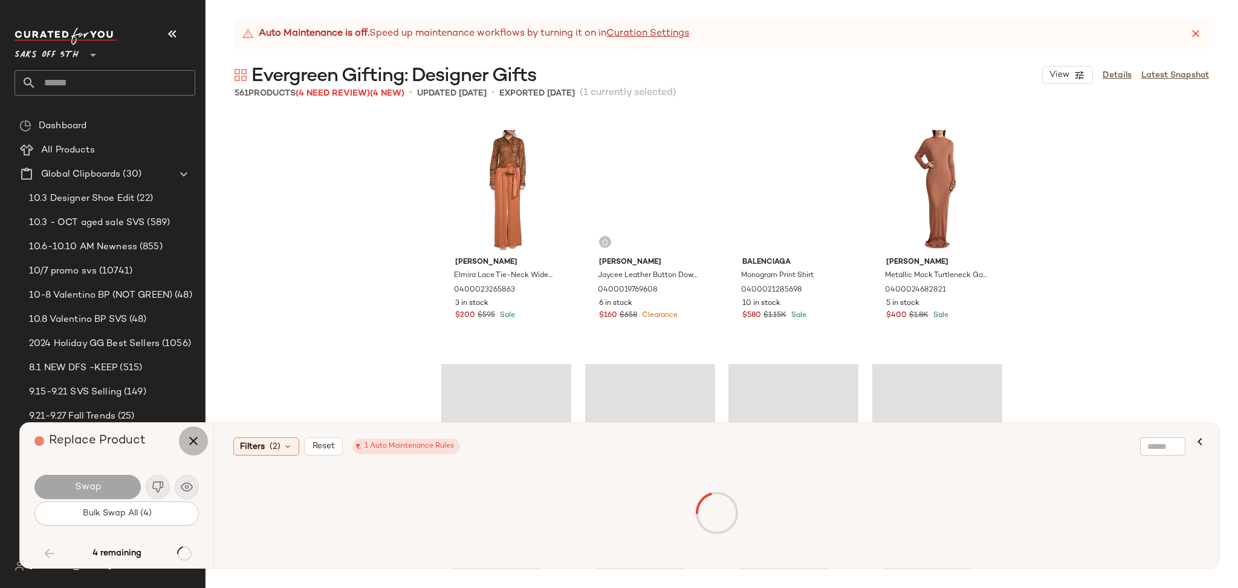
click at [190, 436] on icon "button" at bounding box center [193, 440] width 15 height 15
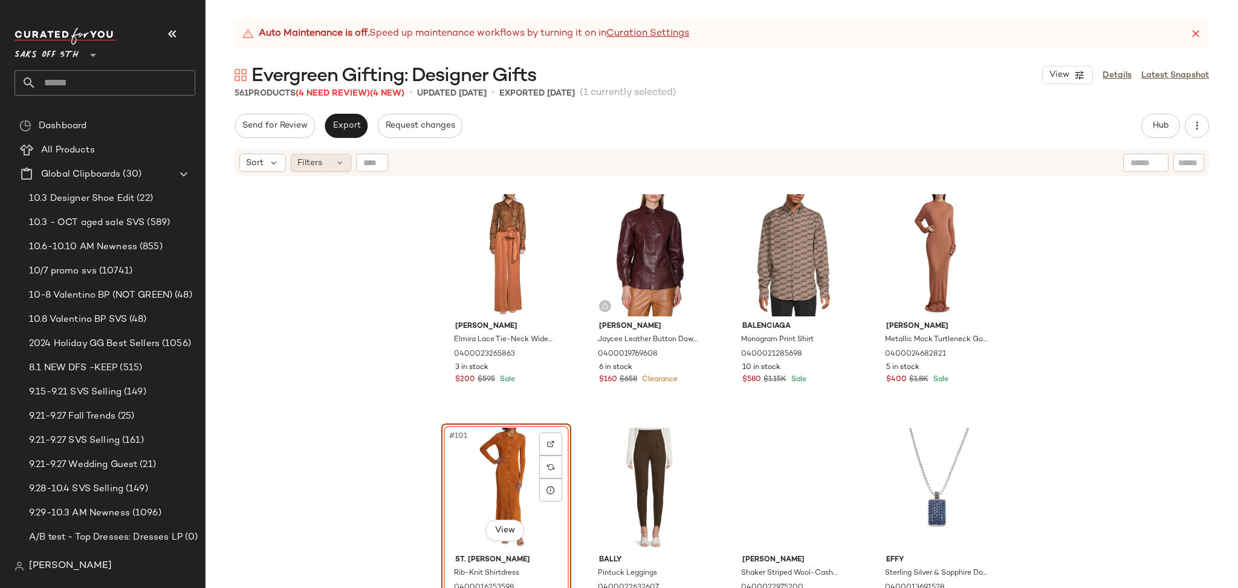
click at [320, 170] on div "Filters" at bounding box center [321, 163] width 60 height 18
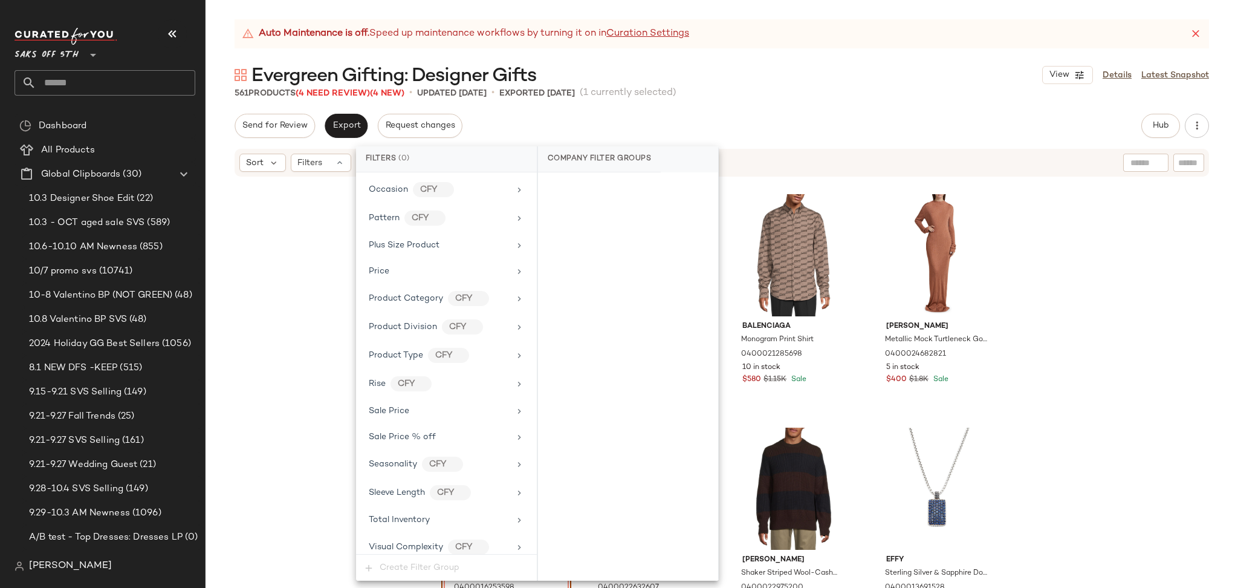
scroll to position [709, 0]
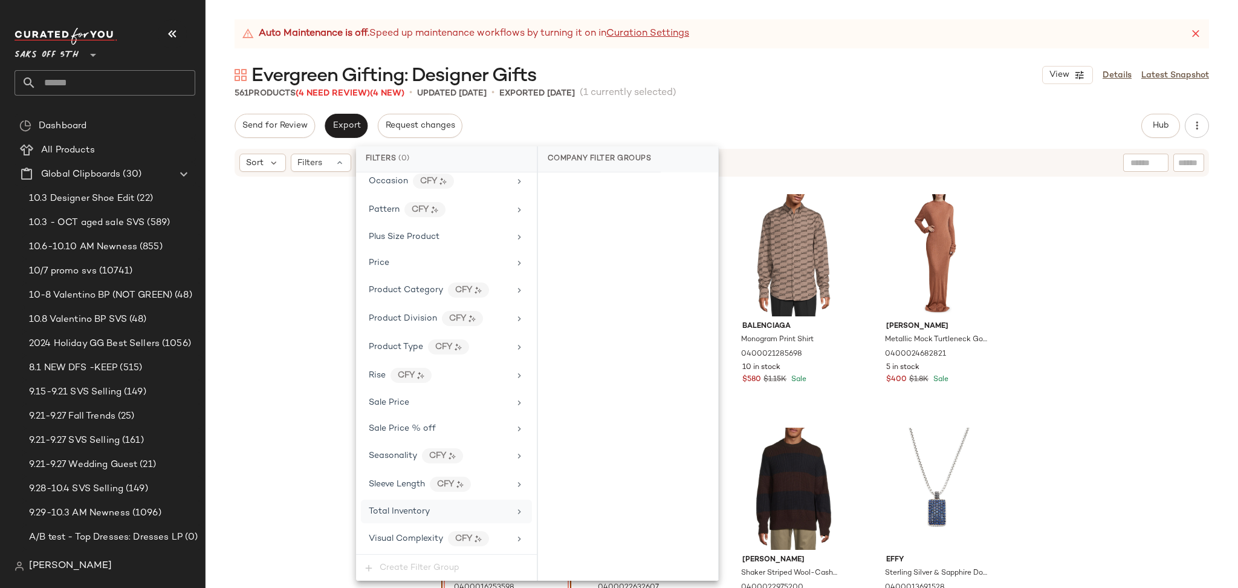
click at [452, 510] on div "Total Inventory" at bounding box center [439, 511] width 141 height 13
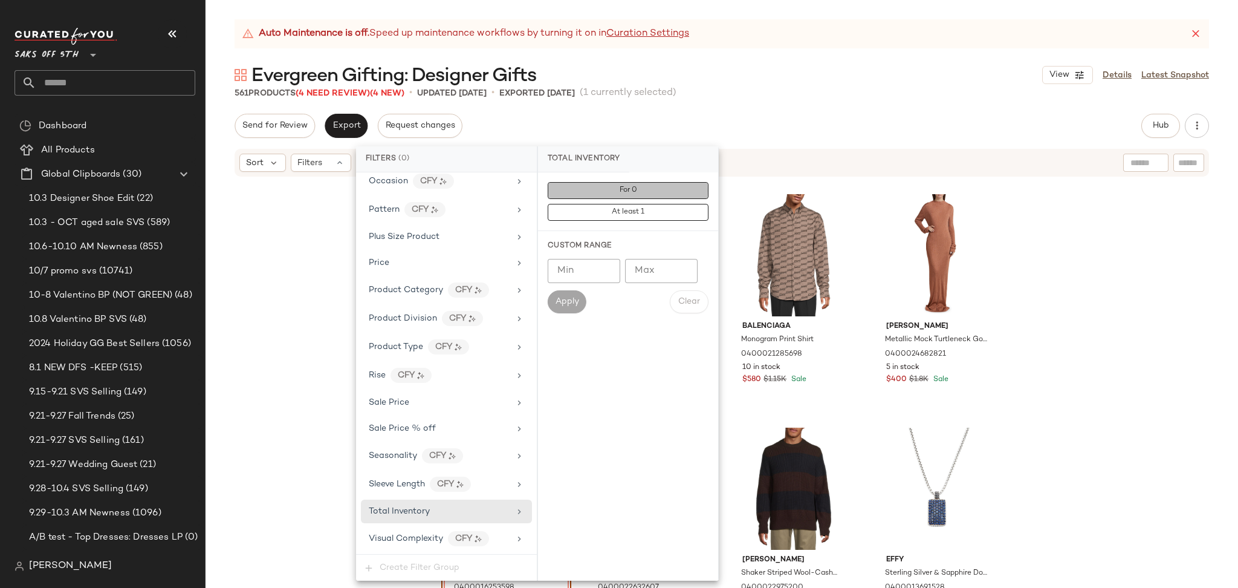
click at [643, 188] on button "For 0" at bounding box center [628, 190] width 161 height 17
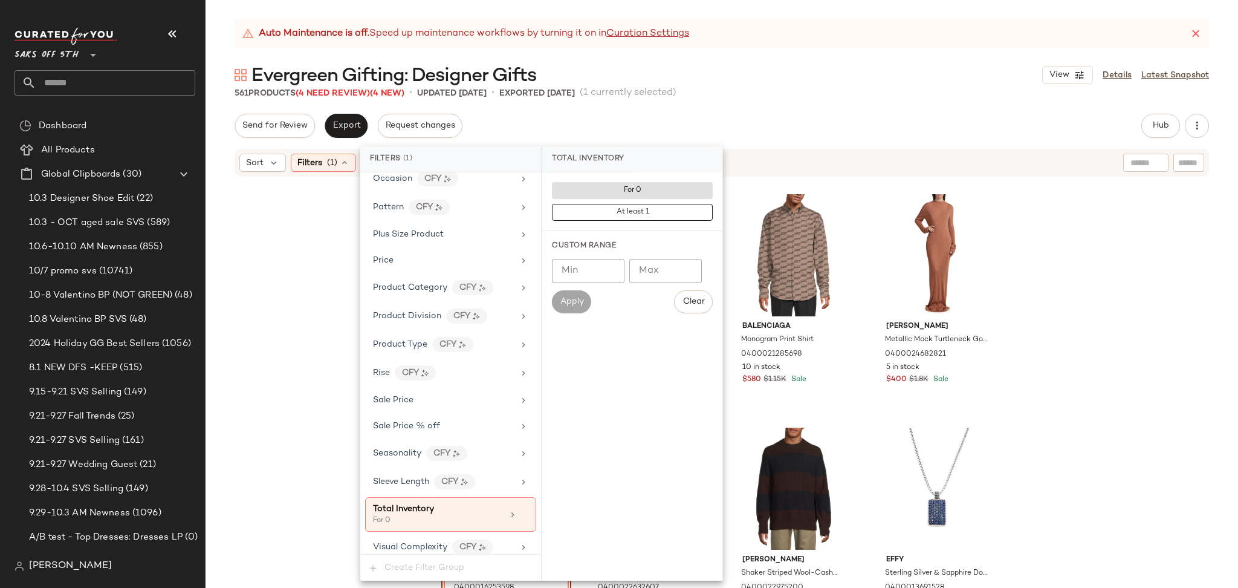
click at [791, 73] on div "Evergreen Gifting: Designer Gifts View Details Latest Snapshot" at bounding box center [722, 75] width 1033 height 24
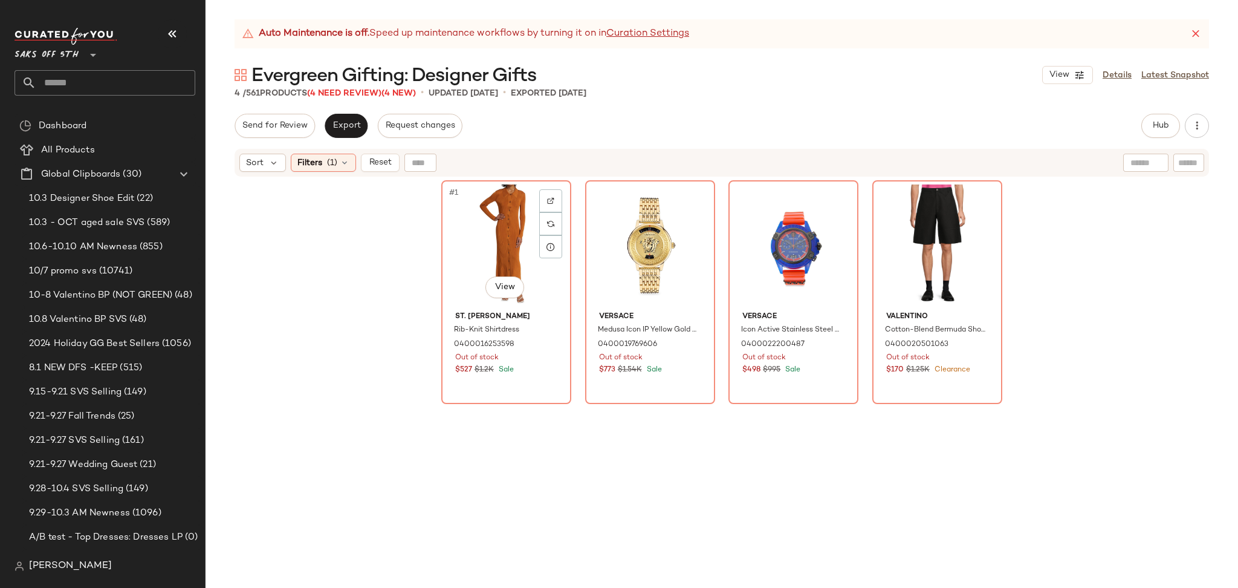
click at [470, 240] on div "#1 View" at bounding box center [507, 245] width 122 height 122
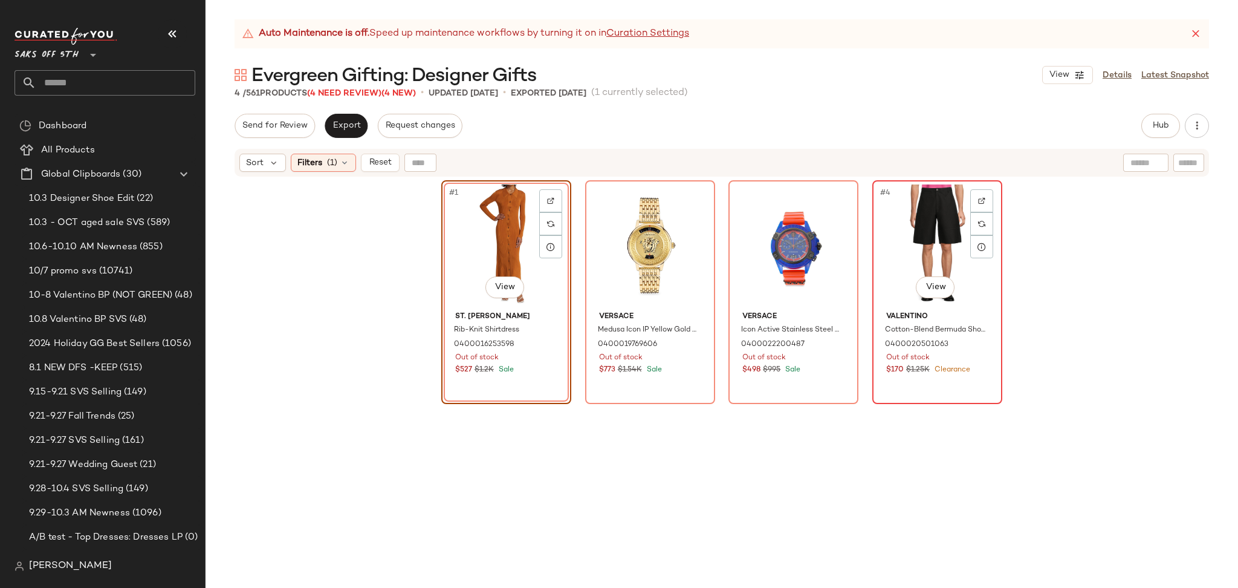
click at [907, 227] on div "#4 View" at bounding box center [938, 245] width 122 height 122
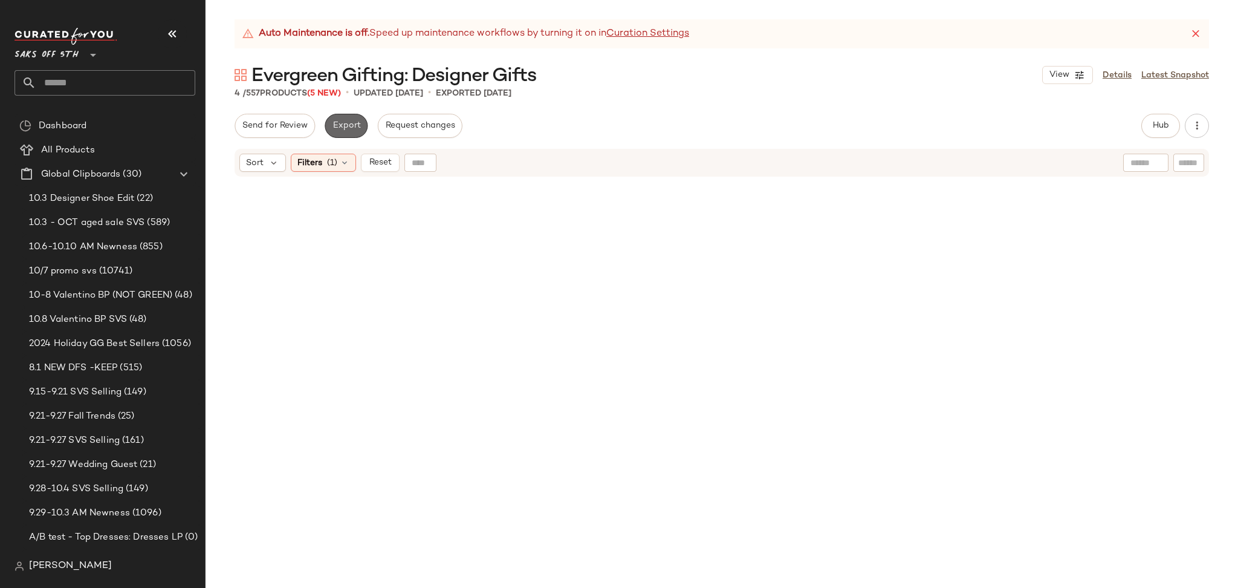
click at [353, 128] on span "Export" at bounding box center [346, 126] width 28 height 10
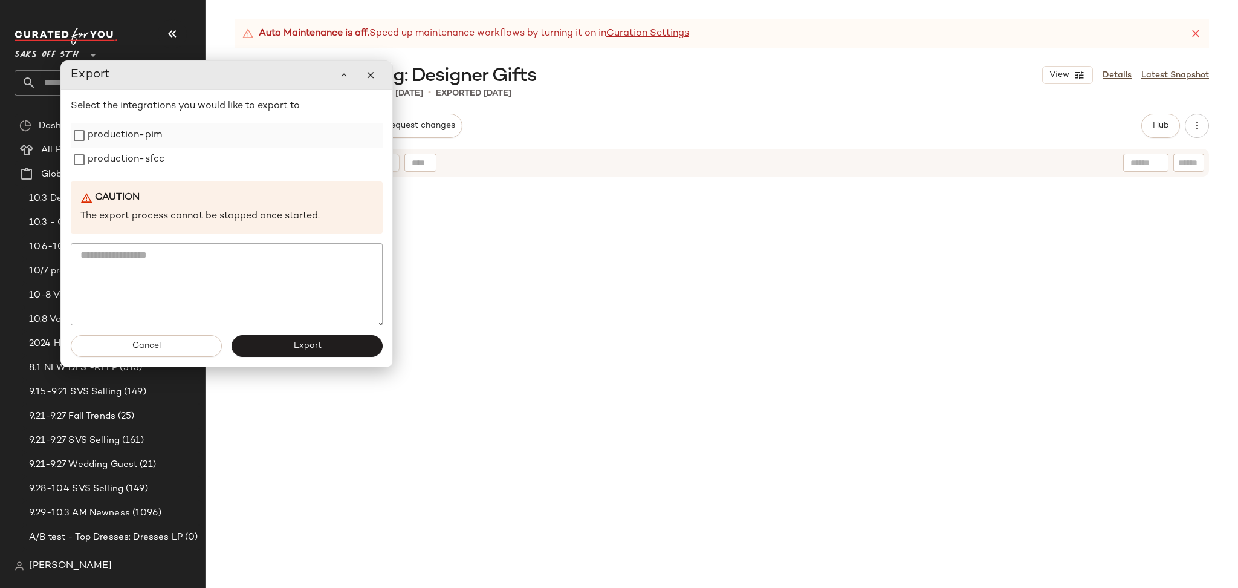
click at [152, 136] on label "production-pim" at bounding box center [125, 135] width 74 height 24
click at [149, 161] on label "production-sfcc" at bounding box center [126, 160] width 77 height 24
click at [293, 342] on span "Export" at bounding box center [307, 346] width 28 height 10
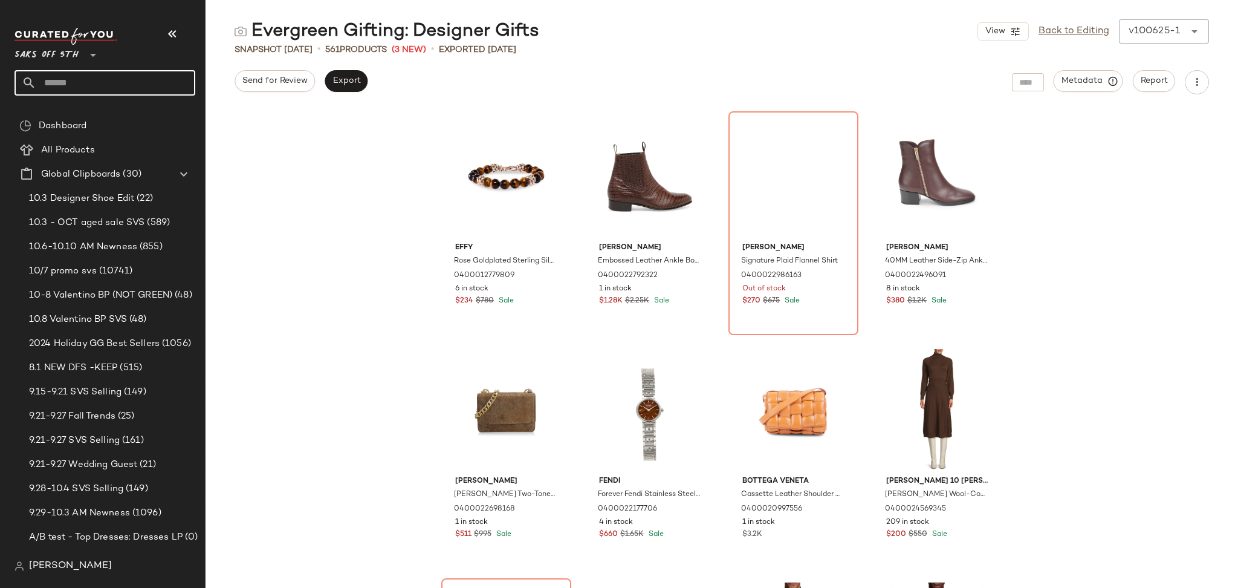
click at [93, 81] on input "text" at bounding box center [115, 82] width 159 height 25
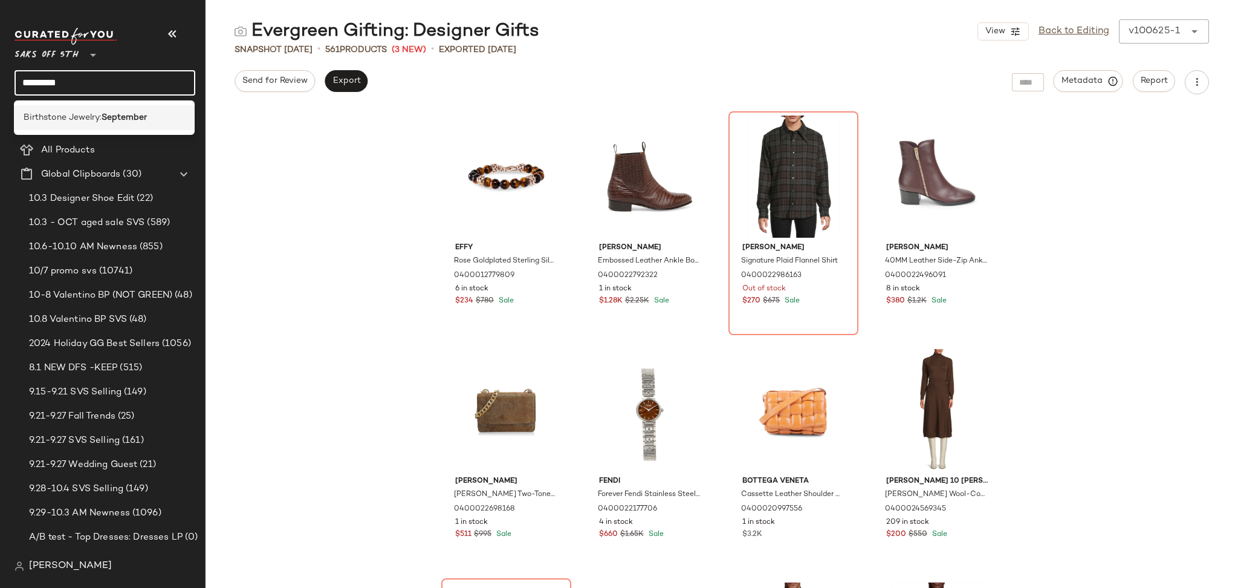
type input "*********"
click at [120, 115] on b "September" at bounding box center [124, 117] width 45 height 13
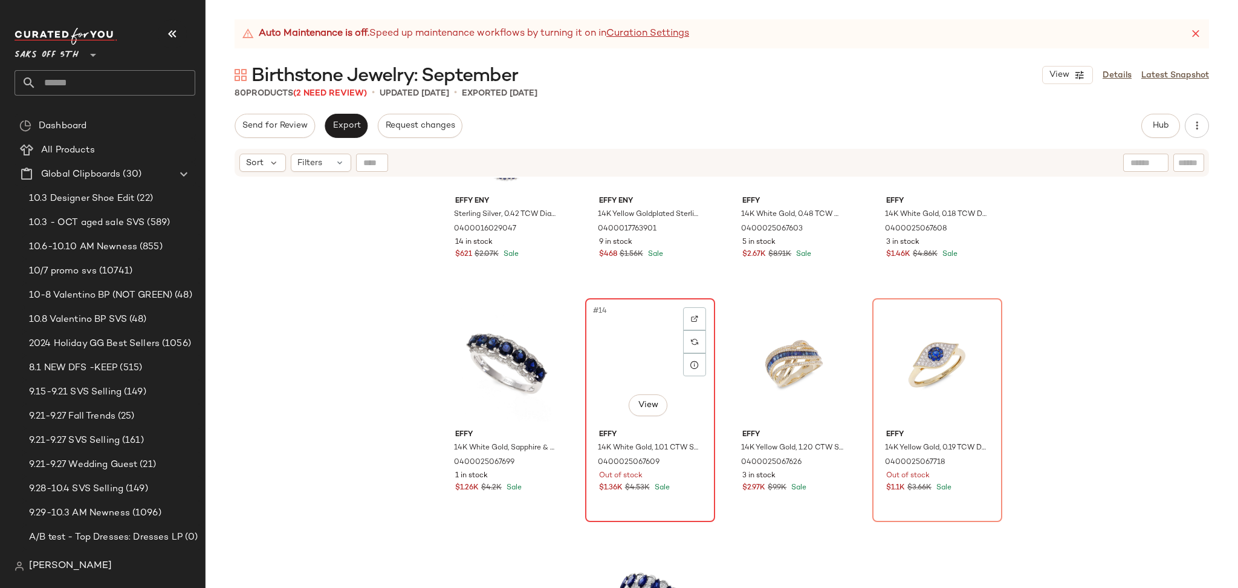
scroll to position [592, 0]
click at [632, 328] on div "#14 View" at bounding box center [650, 363] width 122 height 122
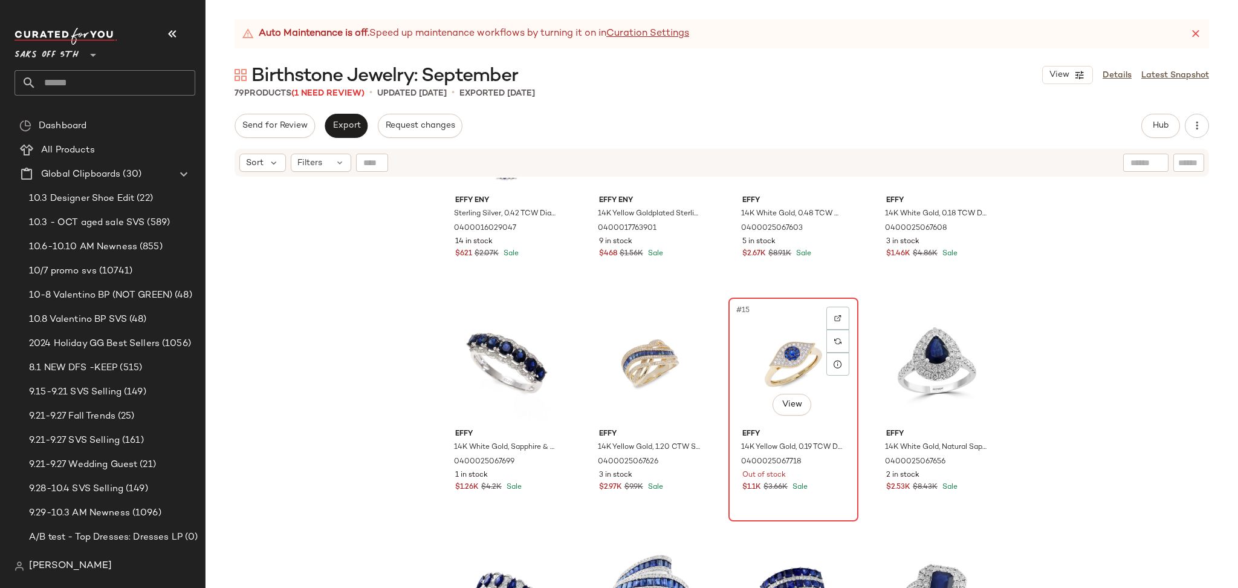
click at [799, 362] on div "#15 View" at bounding box center [794, 363] width 122 height 122
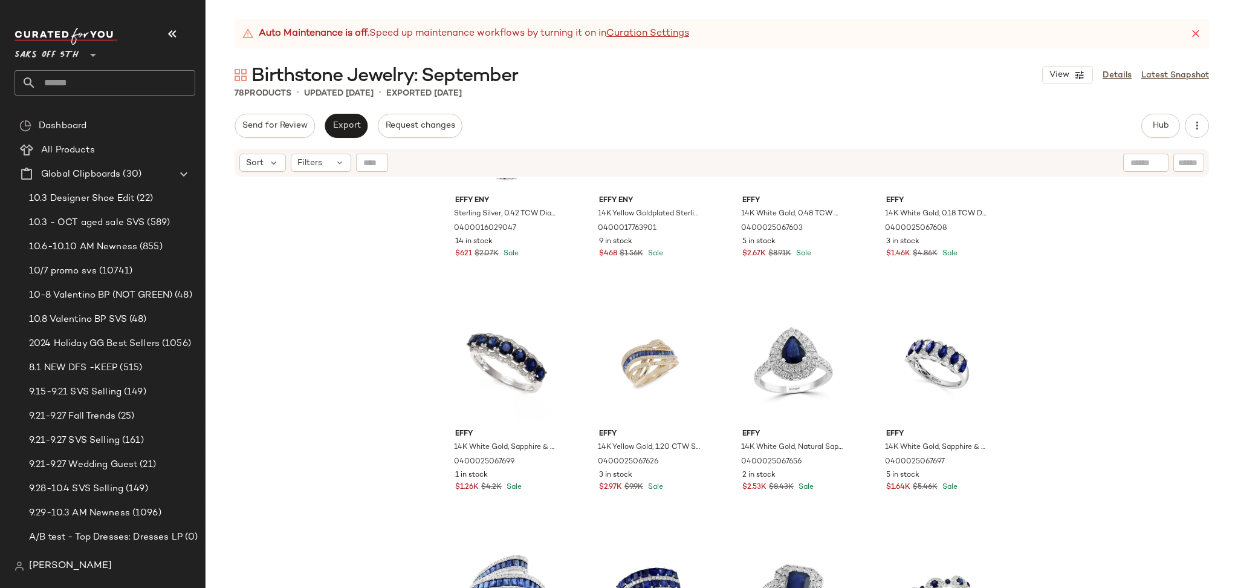
click at [1158, 112] on div "Auto Maintenance is off. Speed up maintenance workflows by turning it on in Cur…" at bounding box center [722, 303] width 1033 height 568
click at [1161, 122] on span "Hub" at bounding box center [1160, 126] width 17 height 10
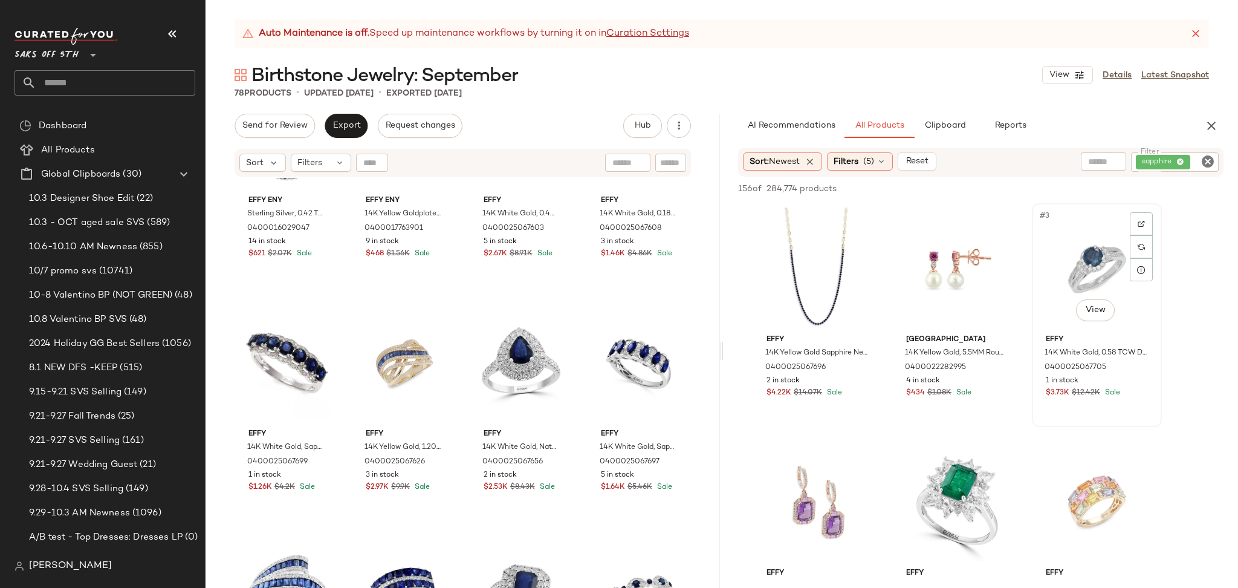
click at [1042, 260] on div "#3 View" at bounding box center [1097, 268] width 122 height 122
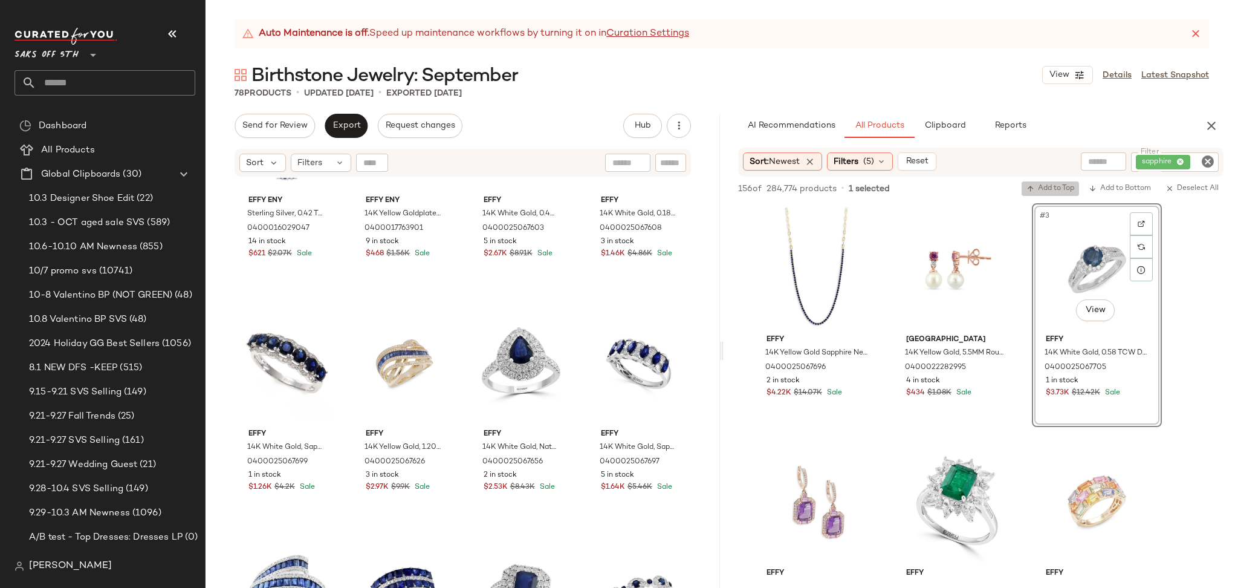
click at [1050, 192] on span "Add to Top" at bounding box center [1051, 188] width 48 height 8
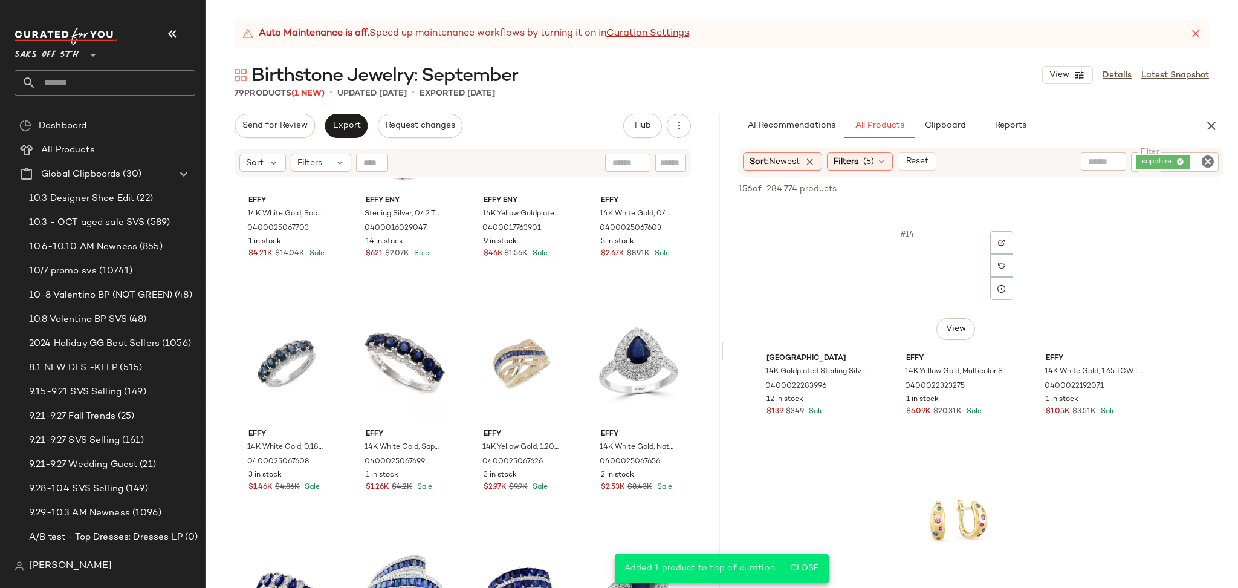
scroll to position [968, 0]
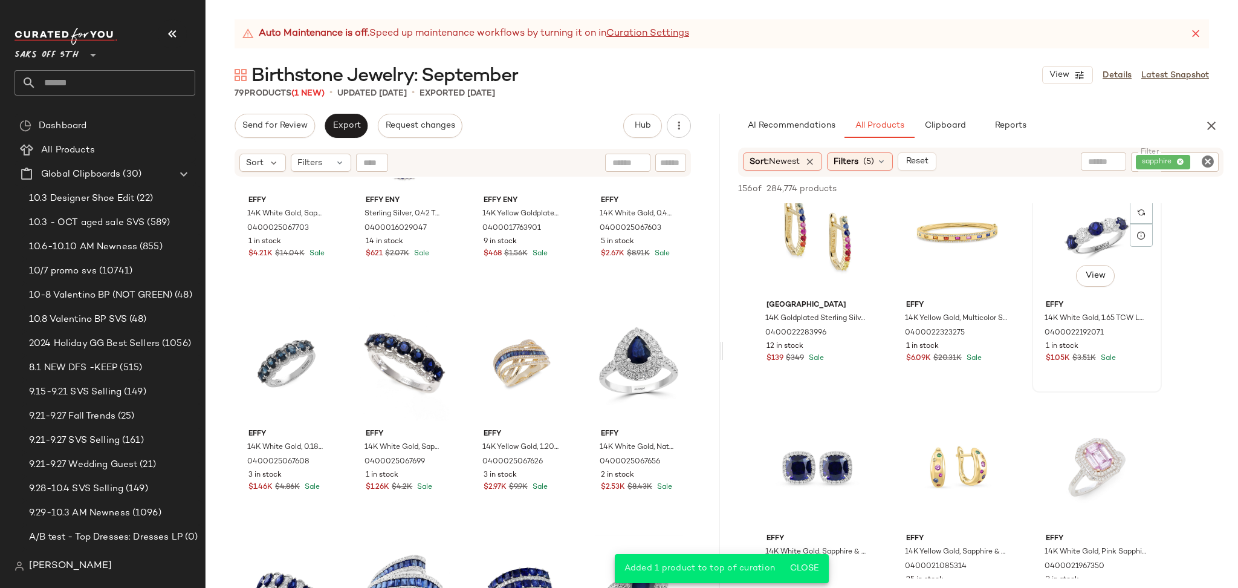
click at [1077, 245] on div "#15 View" at bounding box center [1097, 234] width 122 height 122
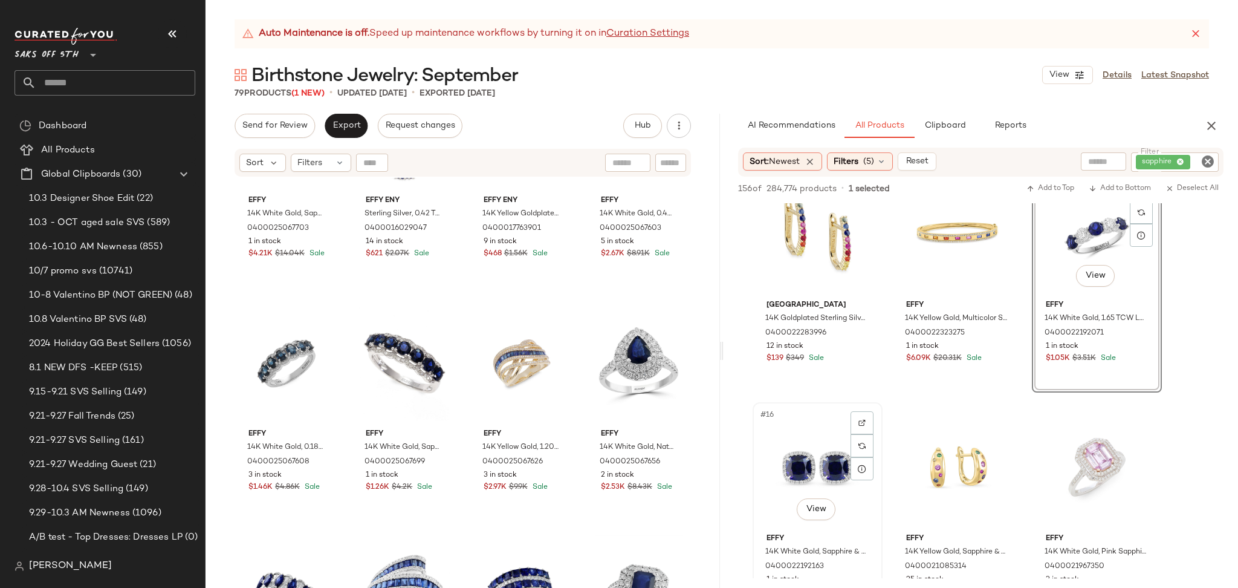
click at [819, 443] on div "#16 View" at bounding box center [818, 467] width 122 height 122
click at [1057, 188] on span "Add to Top" at bounding box center [1051, 188] width 48 height 8
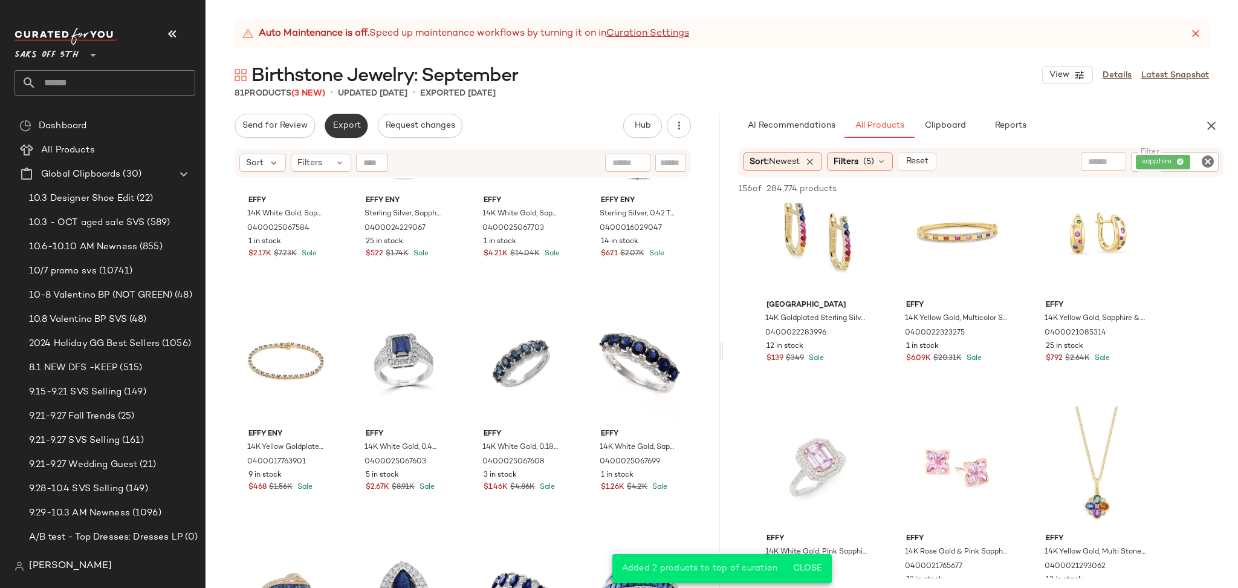
click at [344, 127] on span "Export" at bounding box center [346, 126] width 28 height 10
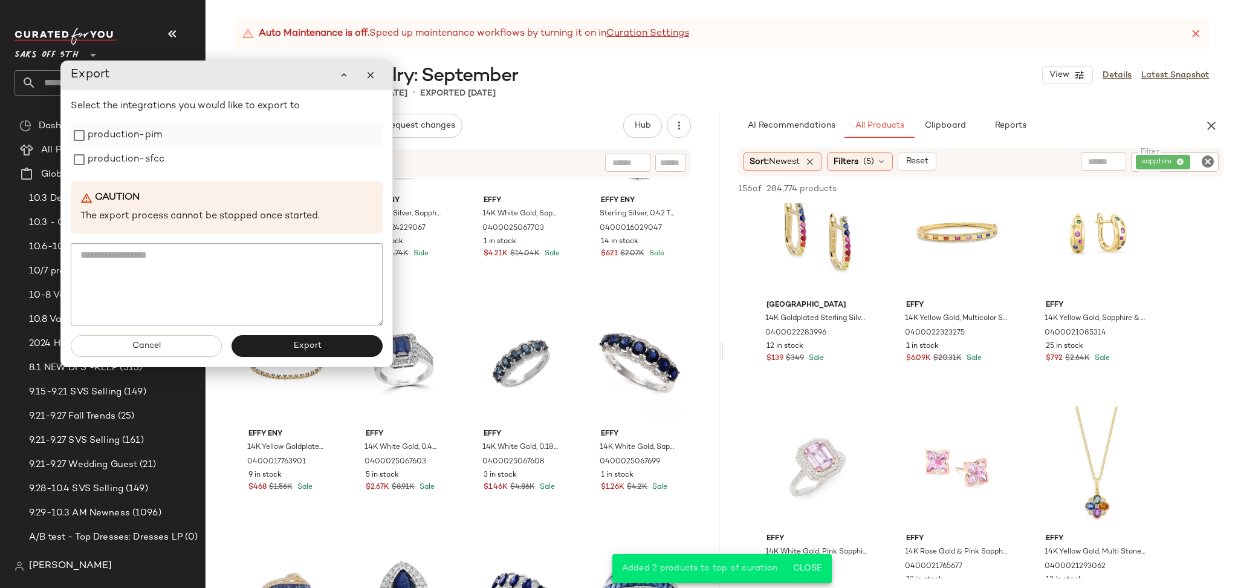
click at [102, 131] on label "production-pim" at bounding box center [125, 135] width 74 height 24
click at [108, 151] on label "production-sfcc" at bounding box center [126, 160] width 77 height 24
click at [291, 348] on button "Export" at bounding box center [307, 346] width 151 height 22
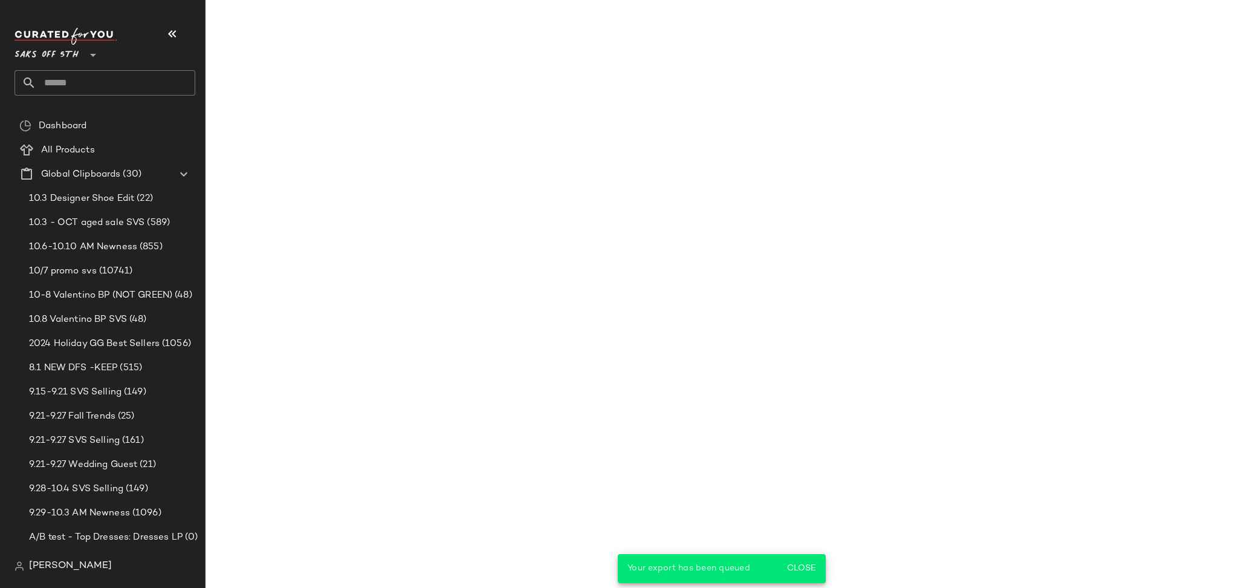
scroll to position [1435, 0]
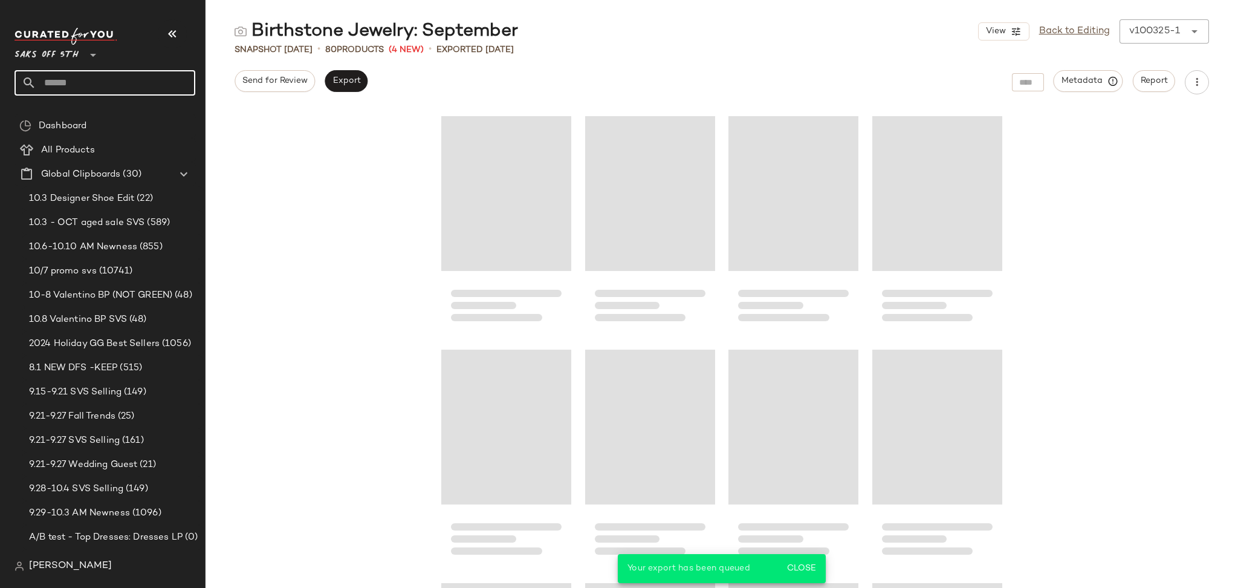
click at [158, 77] on input "text" at bounding box center [115, 82] width 159 height 25
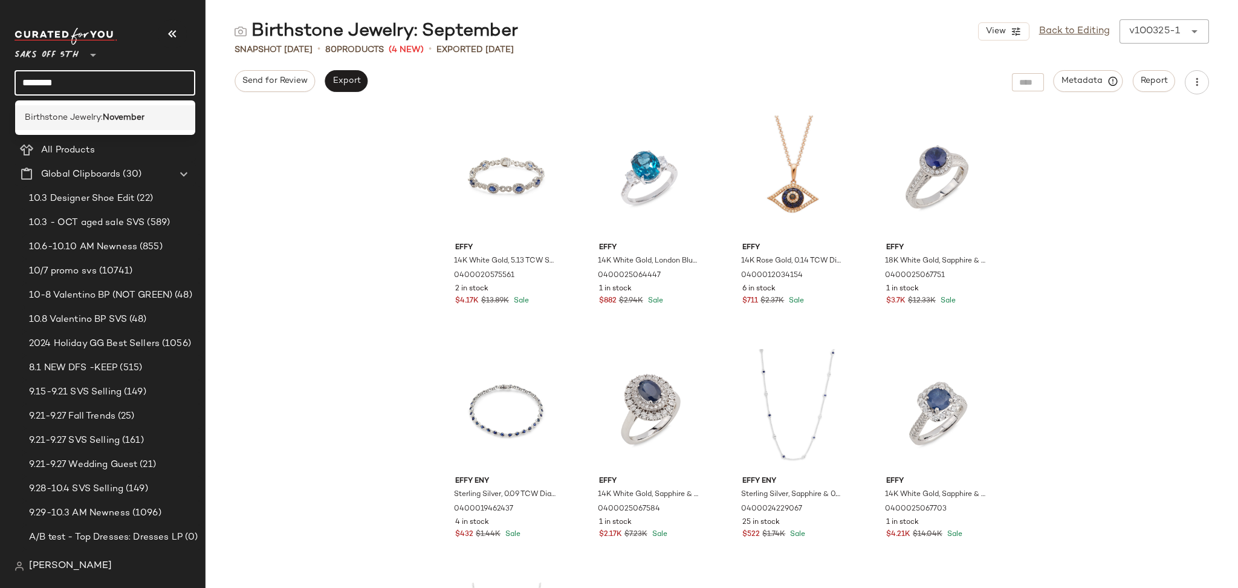
type input "********"
click at [126, 120] on b "November" at bounding box center [124, 117] width 42 height 13
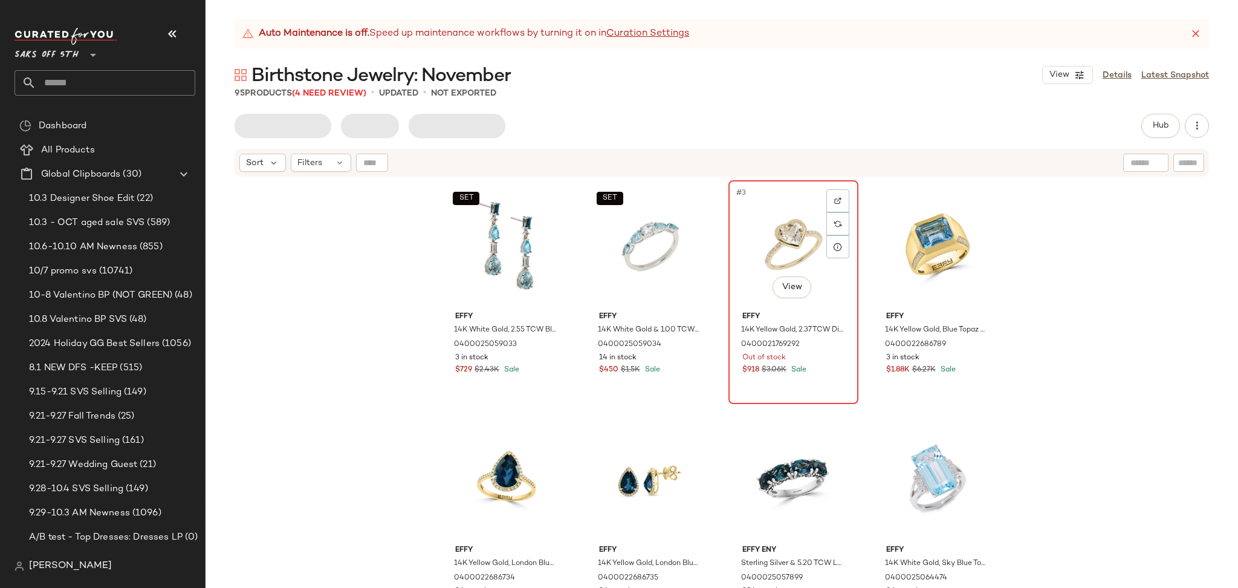
click at [767, 217] on div "#3 View" at bounding box center [794, 245] width 122 height 122
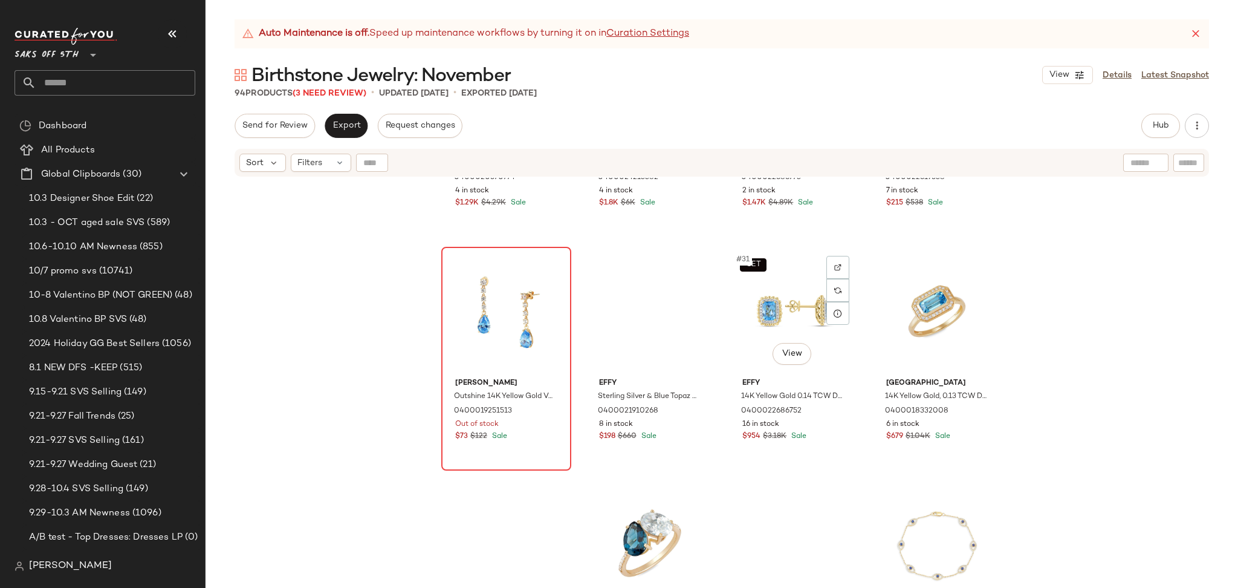
scroll to position [1589, 0]
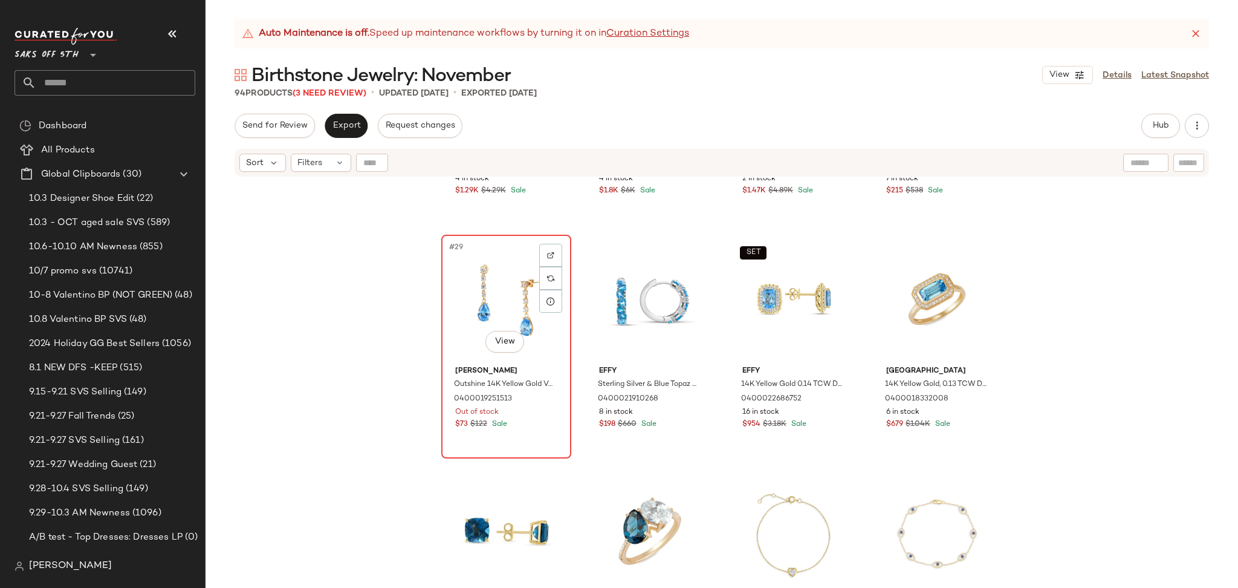
click at [504, 296] on div "#29 View" at bounding box center [507, 300] width 122 height 122
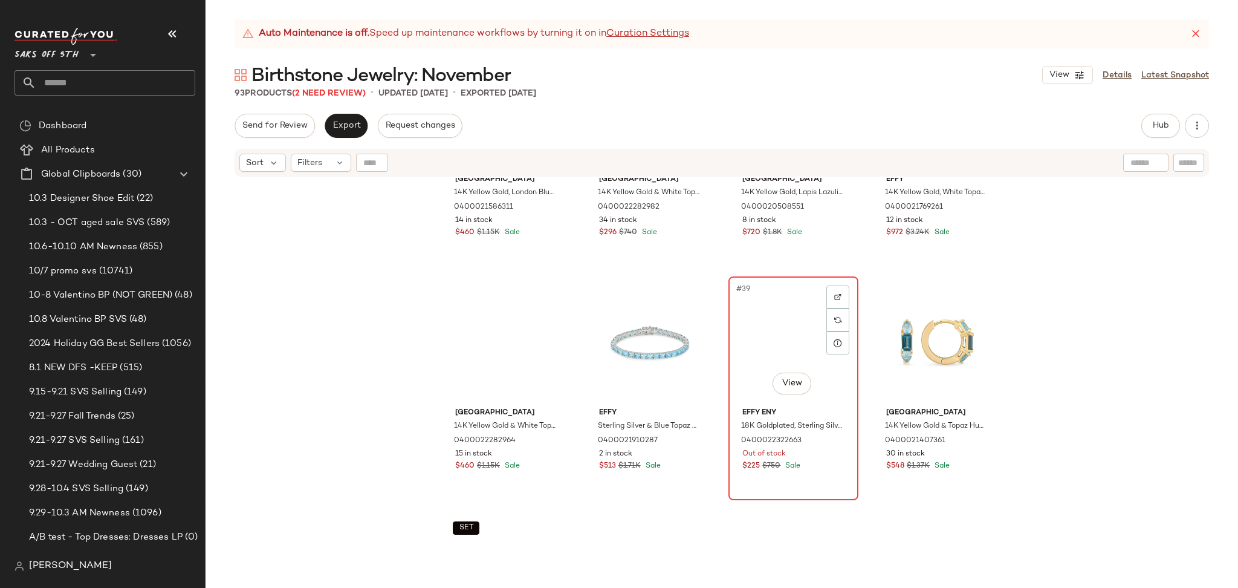
scroll to position [2020, 0]
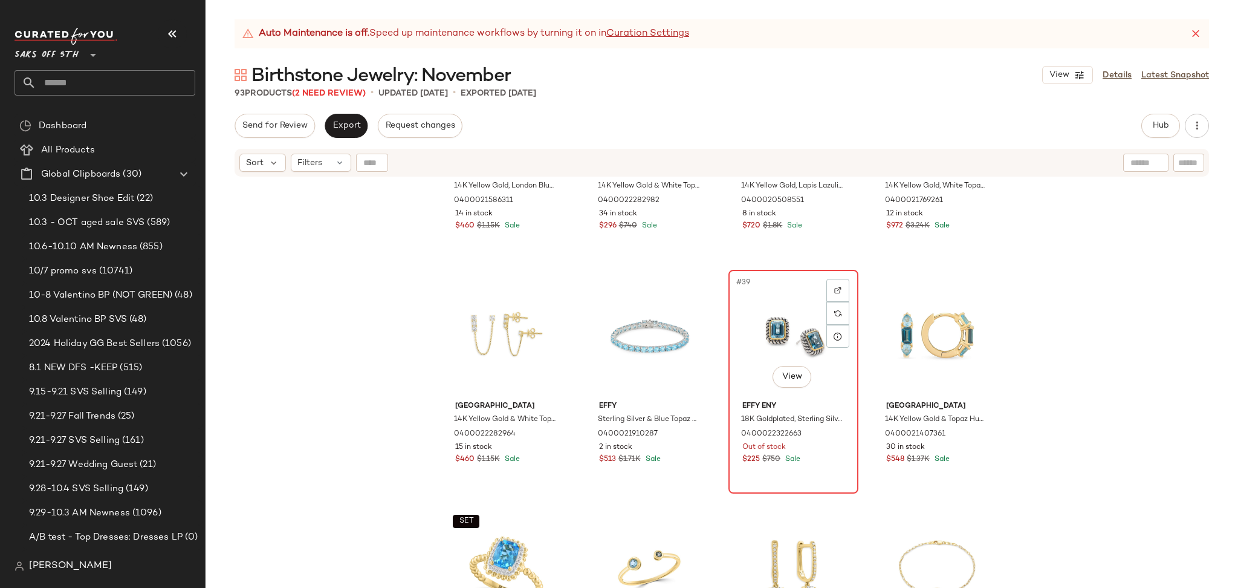
click at [788, 305] on div "#39 View" at bounding box center [794, 335] width 122 height 122
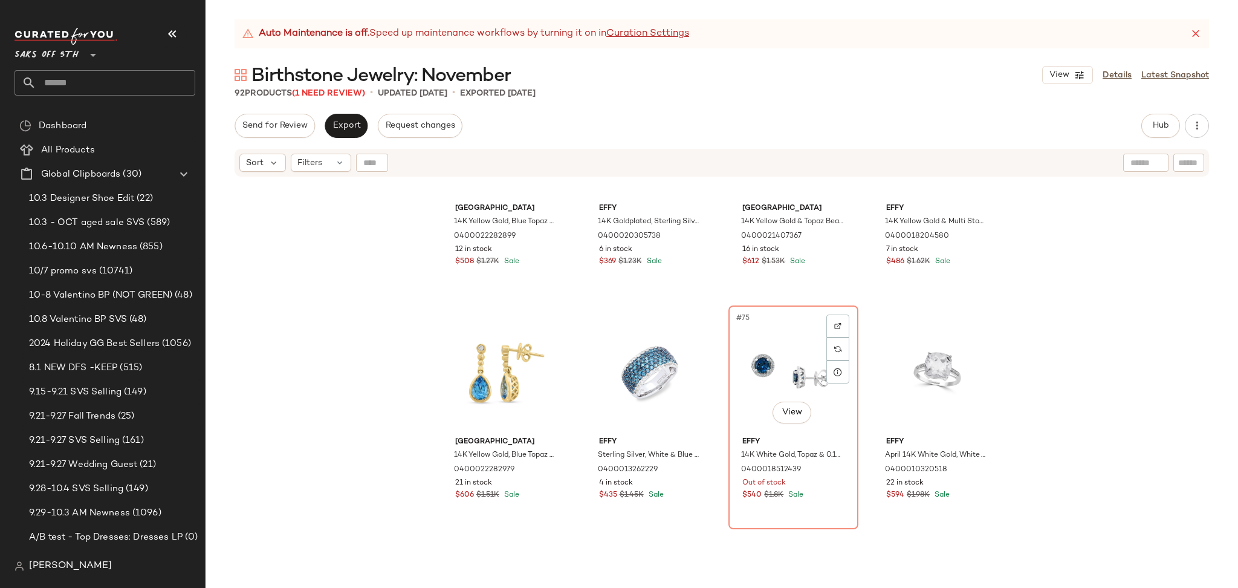
scroll to position [4092, 0]
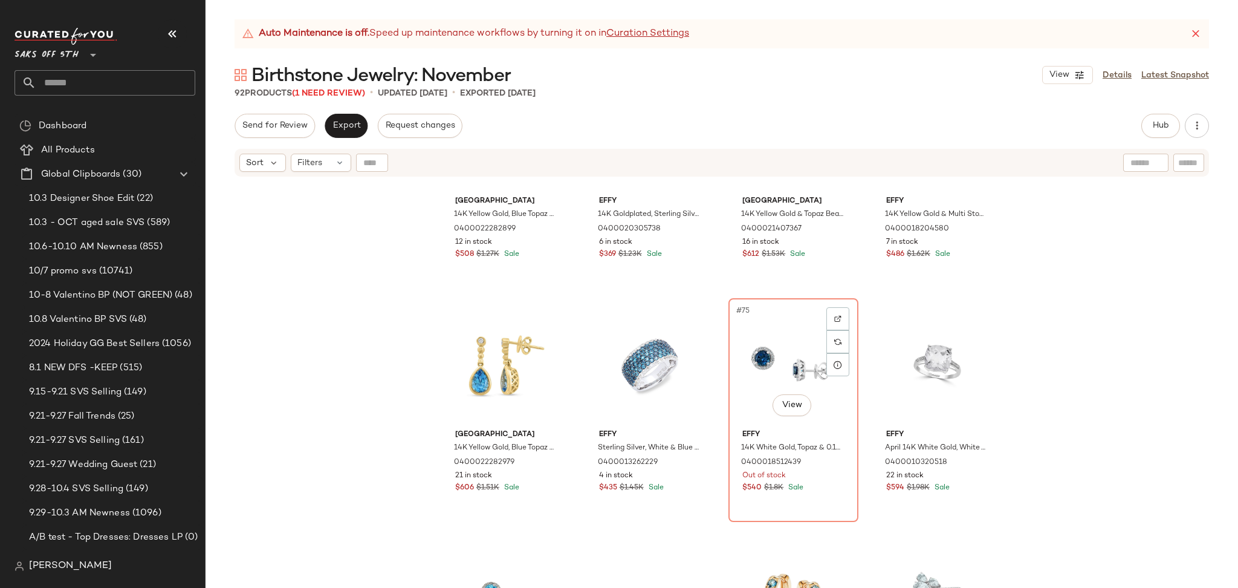
click at [788, 305] on div "#75 View" at bounding box center [794, 363] width 122 height 122
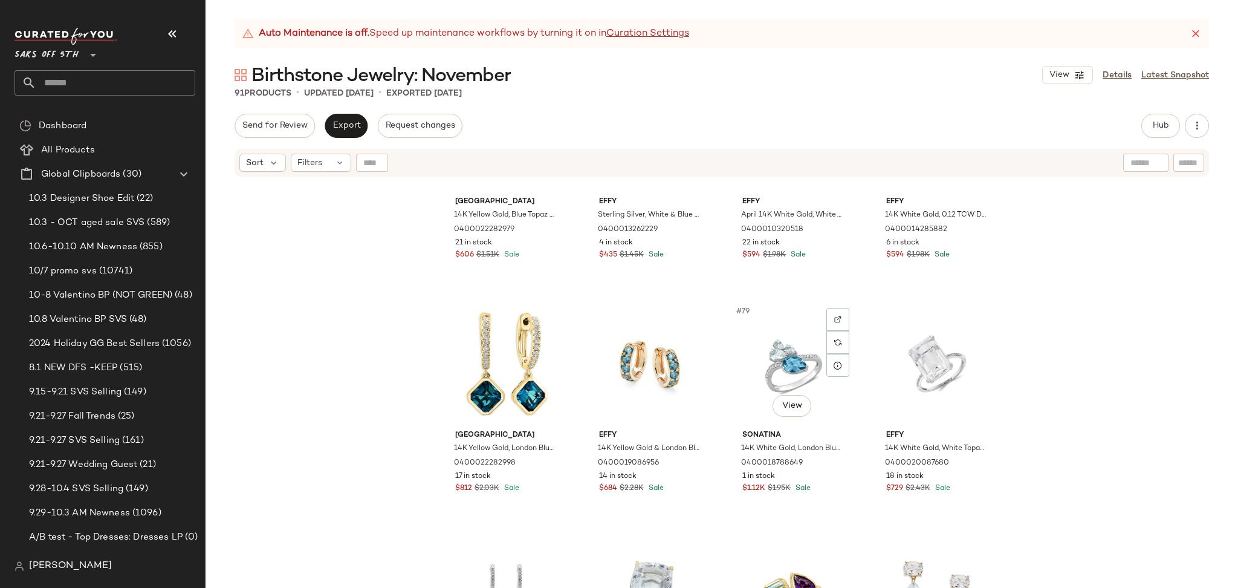
scroll to position [4165, 0]
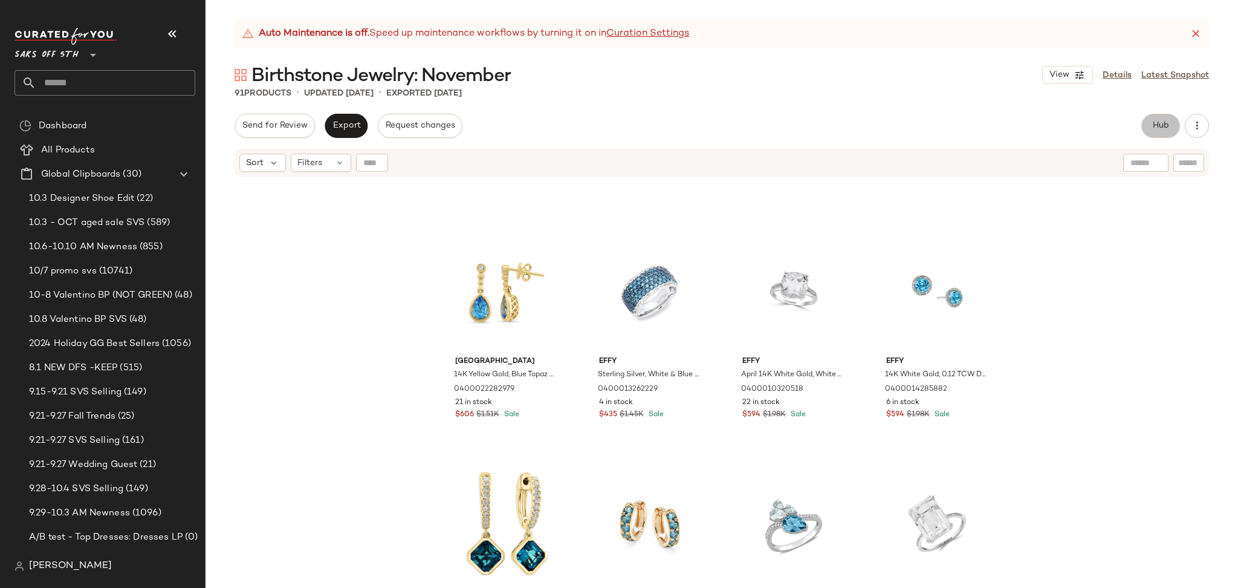
click at [1165, 128] on span "Hub" at bounding box center [1160, 126] width 17 height 10
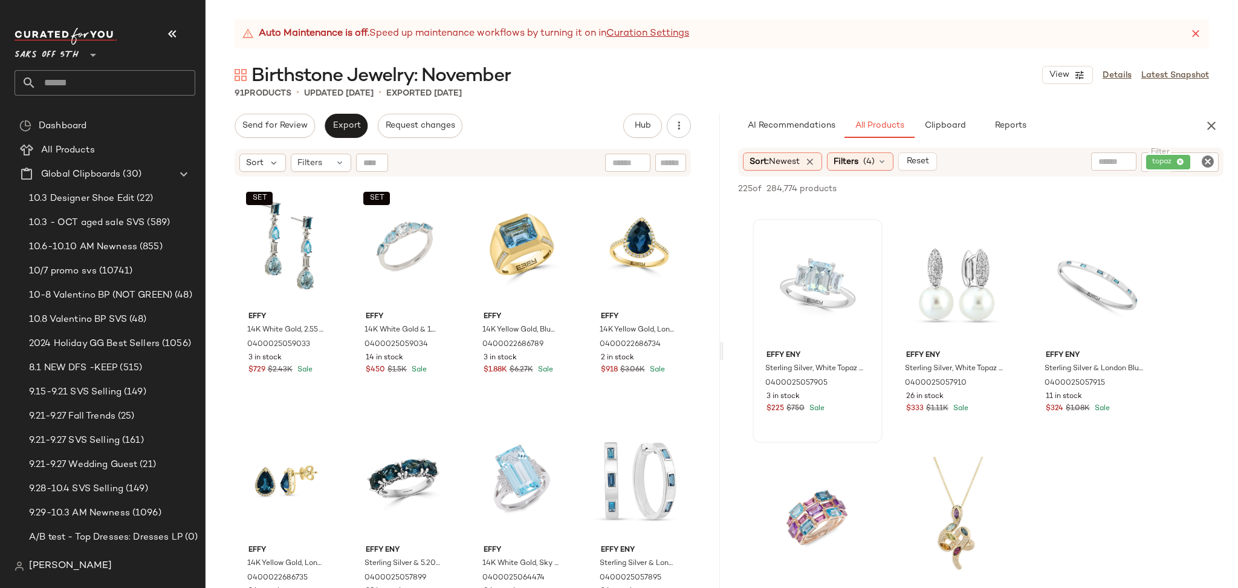
scroll to position [219, 0]
click at [820, 362] on span "Sterling Silver, White Topaz & Aquamarine Ring" at bounding box center [804, 378] width 79 height 33
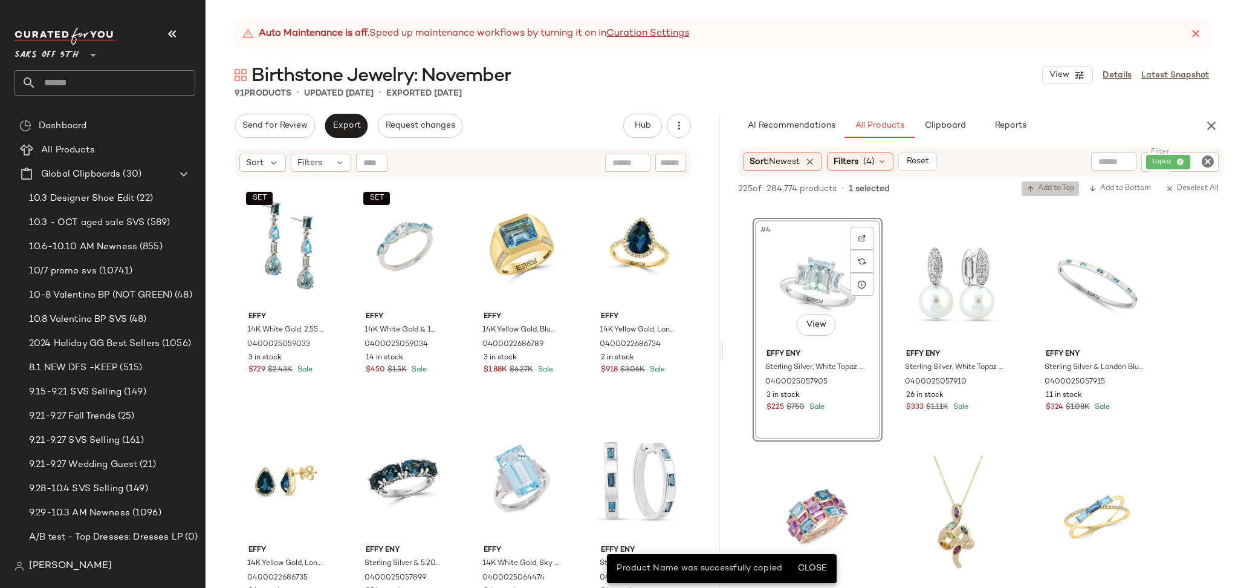
click at [1056, 195] on button "Add to Top" at bounding box center [1050, 188] width 57 height 15
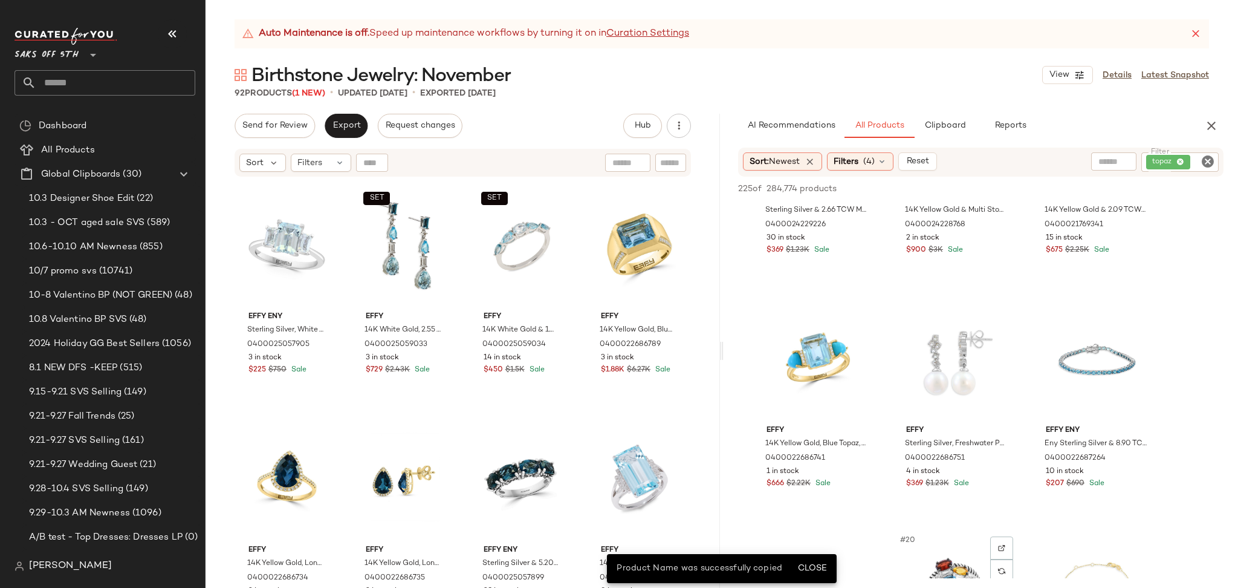
scroll to position [1074, 0]
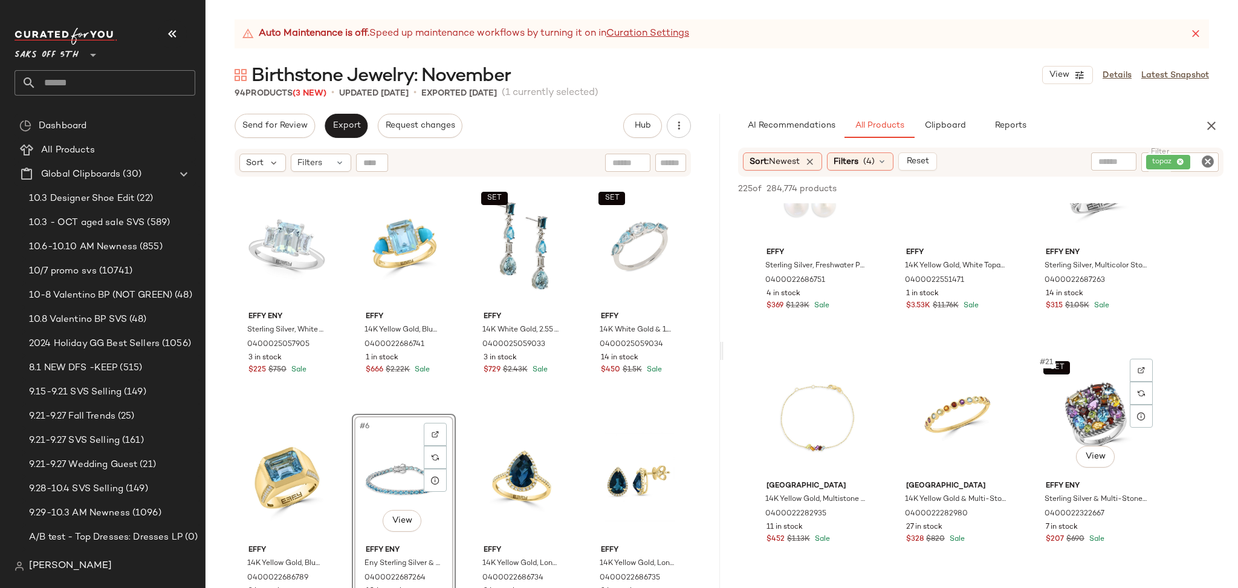
scroll to position [1254, 0]
click at [345, 132] on button "Export" at bounding box center [346, 126] width 43 height 24
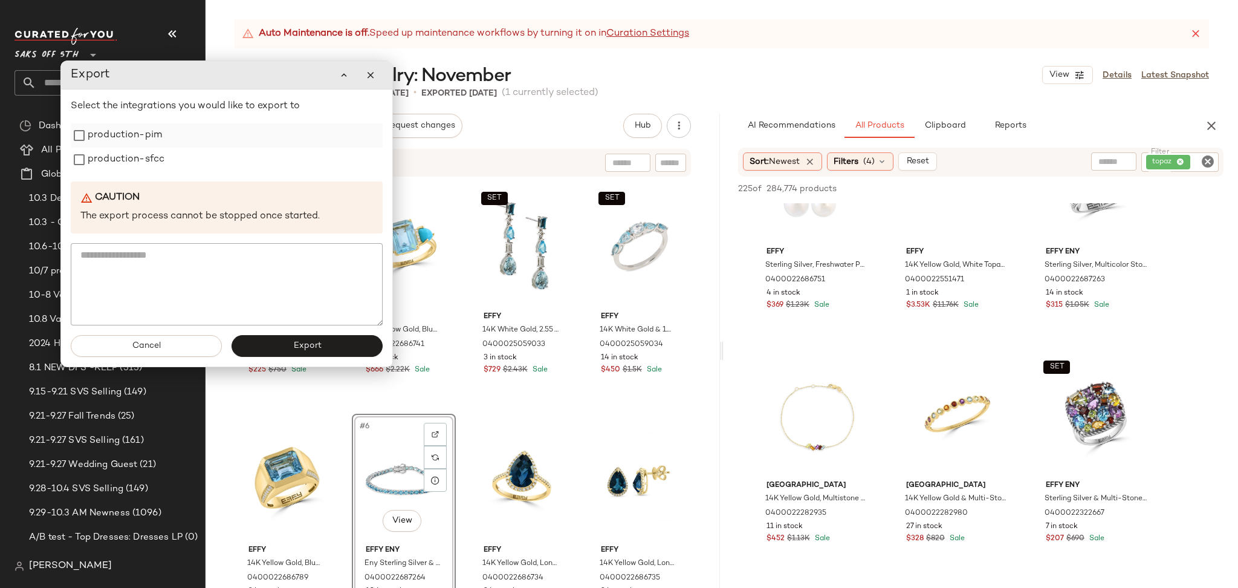
click at [129, 138] on label "production-pim" at bounding box center [125, 135] width 74 height 24
click at [129, 160] on label "production-sfcc" at bounding box center [126, 160] width 77 height 24
click at [315, 336] on button "Export" at bounding box center [307, 346] width 151 height 22
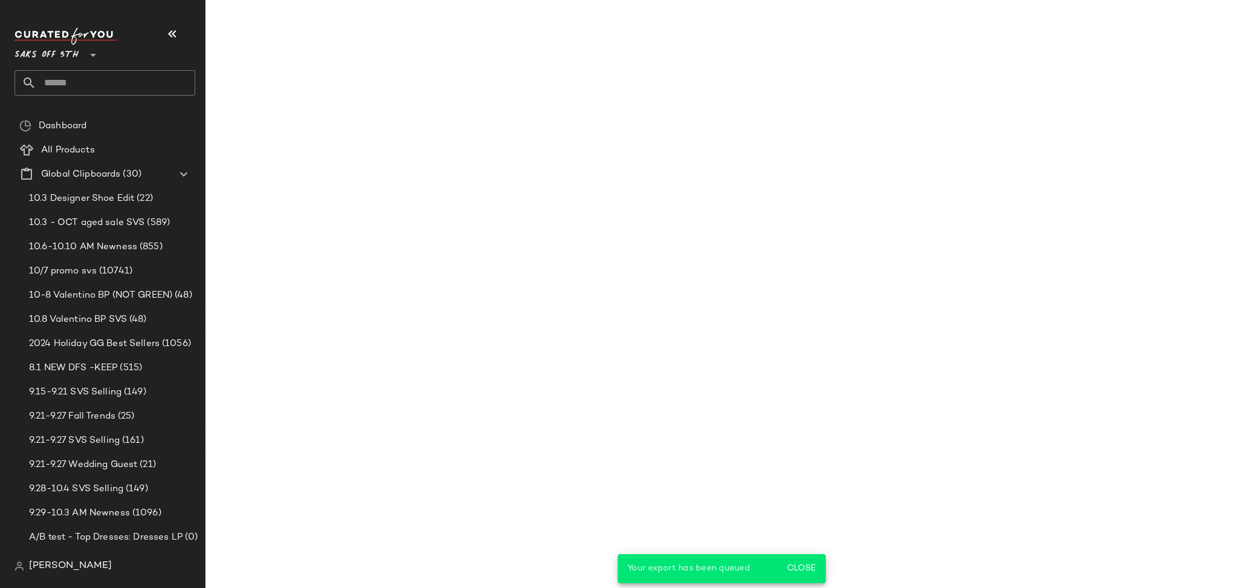
scroll to position [1722, 0]
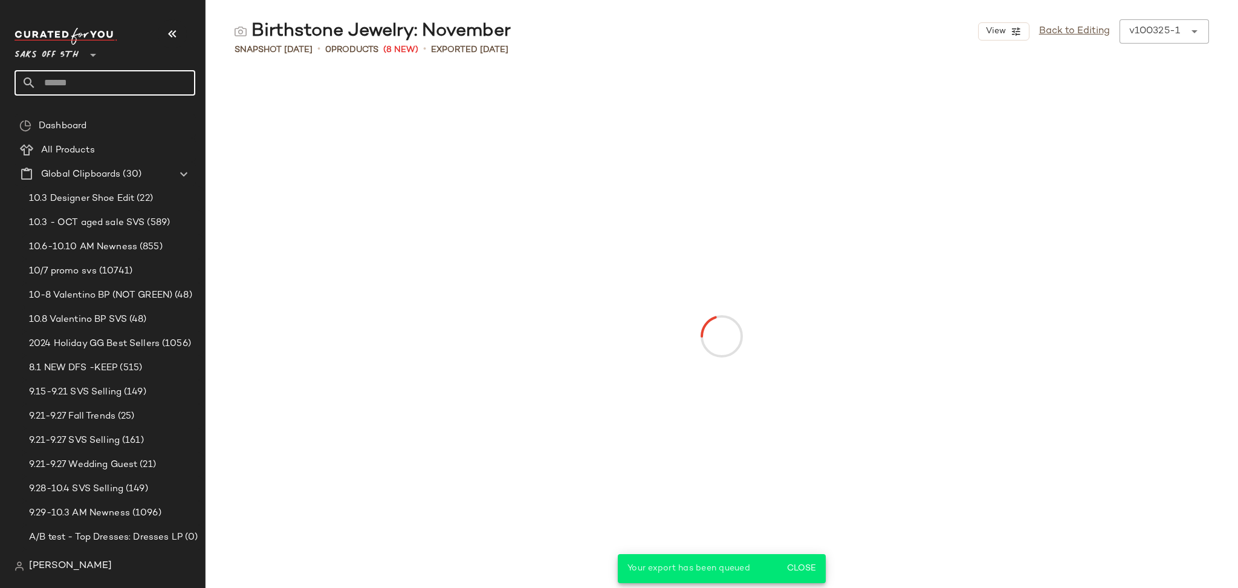
click at [80, 83] on input "text" at bounding box center [115, 82] width 159 height 25
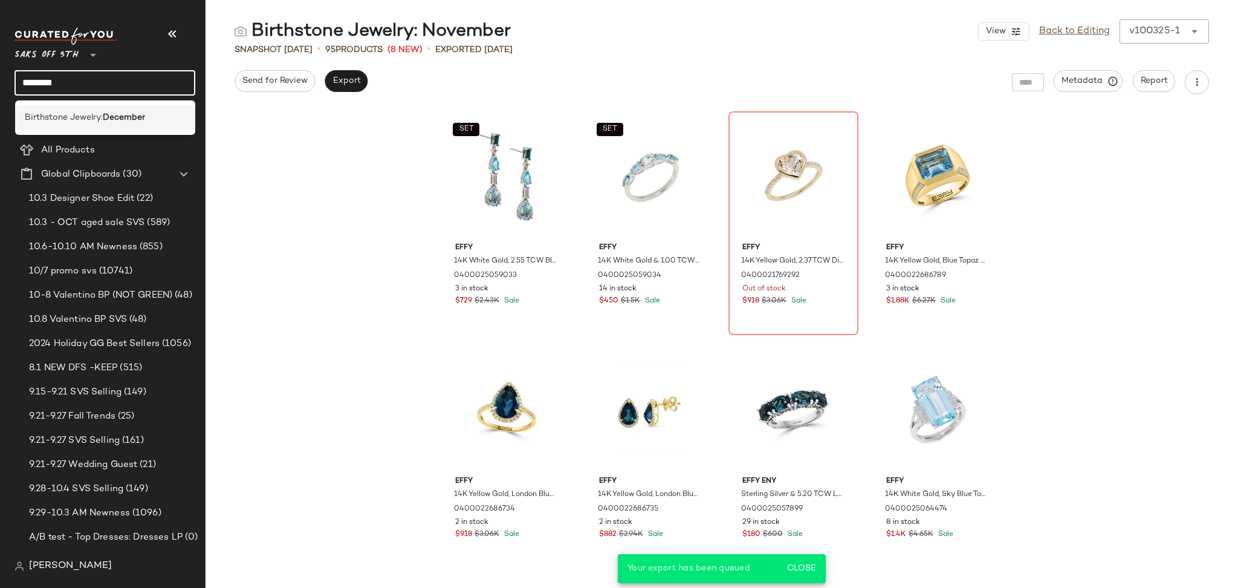
type input "********"
click at [97, 109] on div "Birthstone Jewelry: December" at bounding box center [105, 117] width 181 height 25
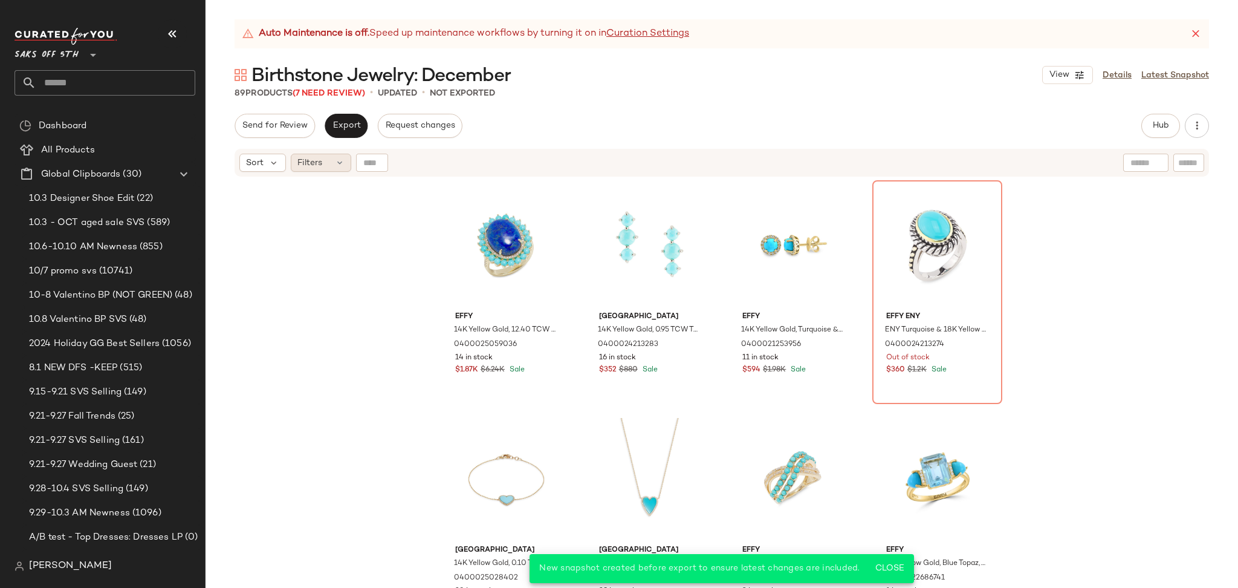
click at [329, 164] on div "Filters" at bounding box center [321, 163] width 60 height 18
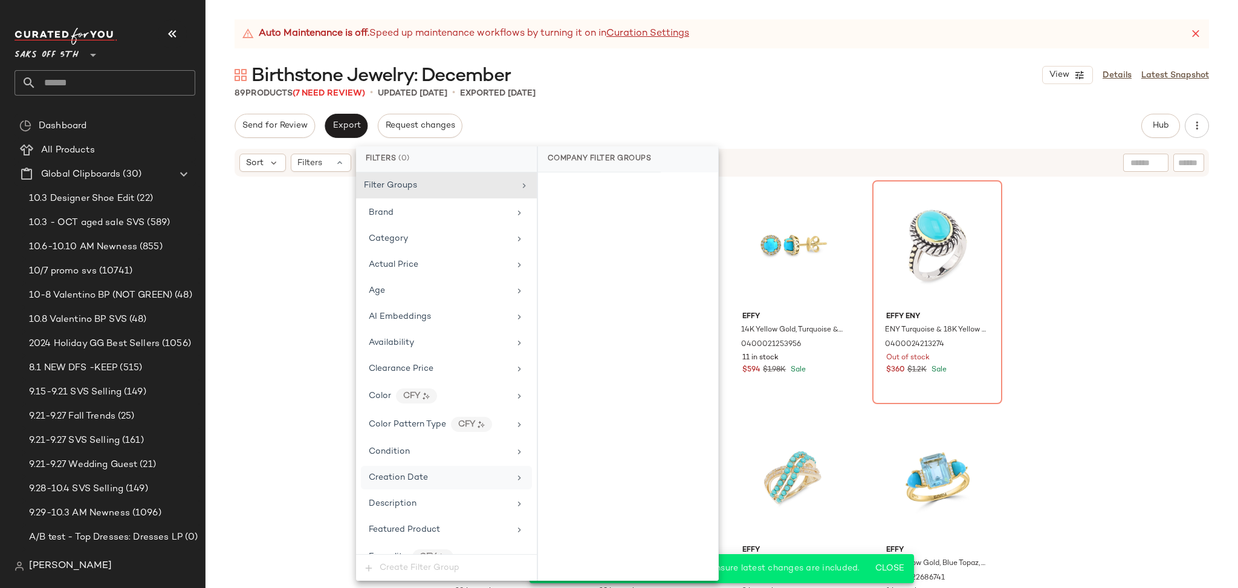
scroll to position [484, 0]
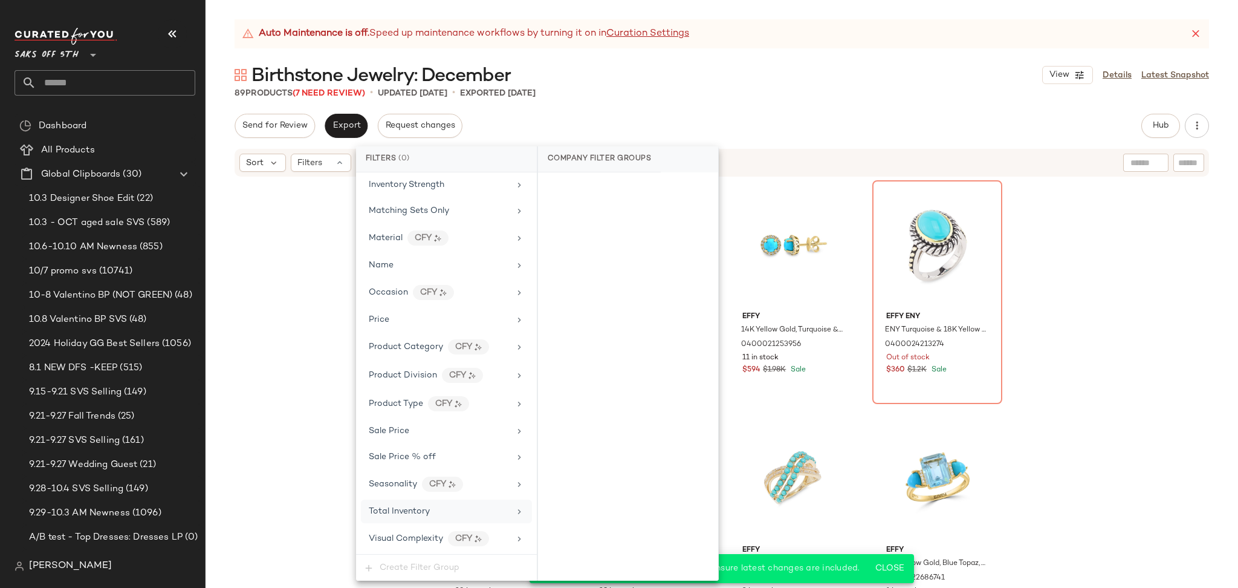
click at [446, 516] on div "Total Inventory" at bounding box center [439, 511] width 141 height 13
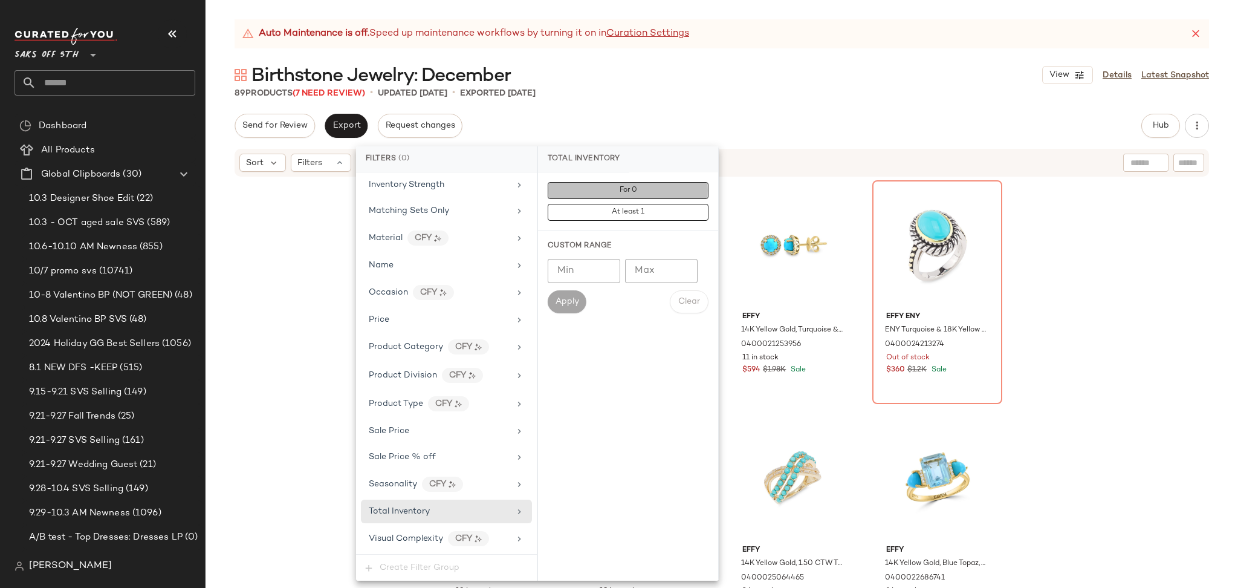
click at [635, 196] on button "For 0" at bounding box center [628, 190] width 161 height 17
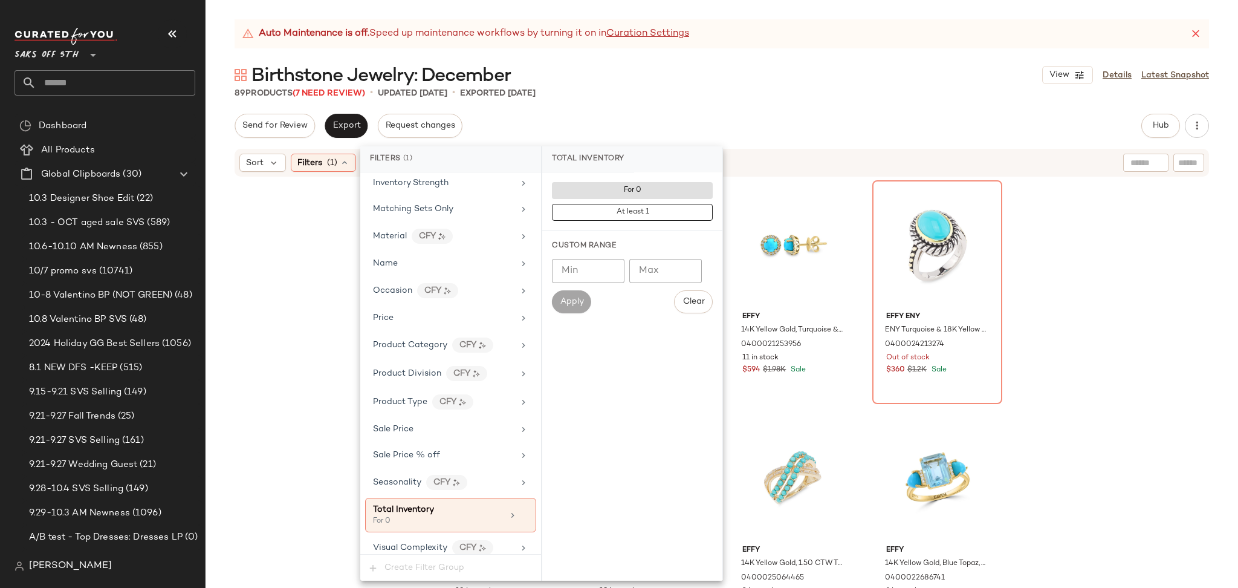
click at [748, 117] on div "Send for Review Export Request changes Hub Send for Review External Review Inte…" at bounding box center [722, 126] width 975 height 24
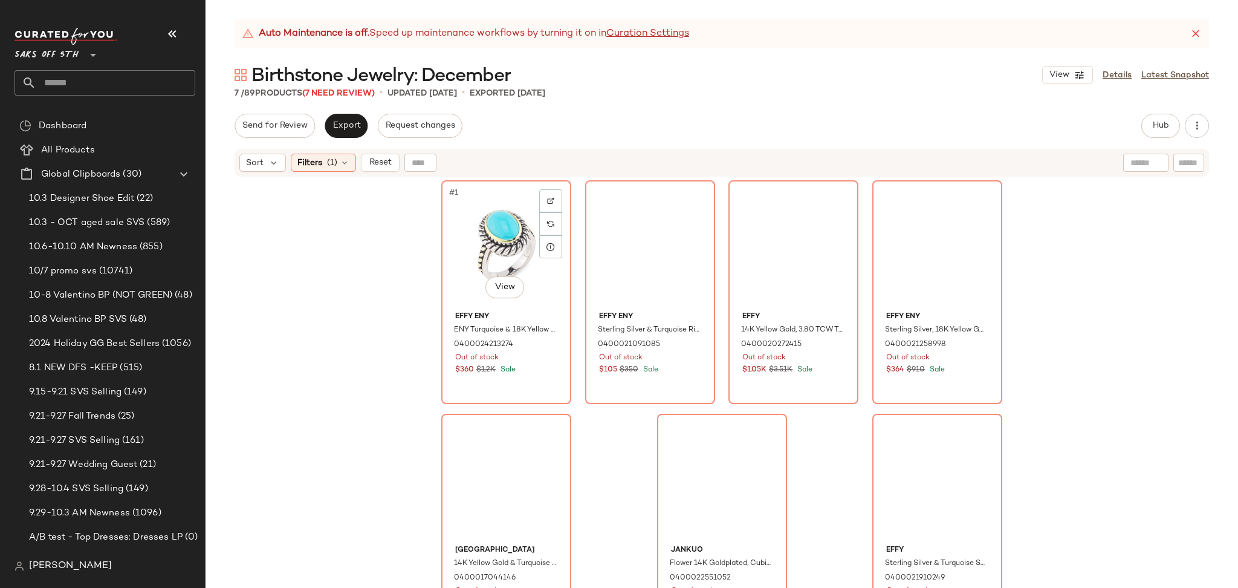
click at [499, 225] on div "#1 View" at bounding box center [507, 245] width 122 height 122
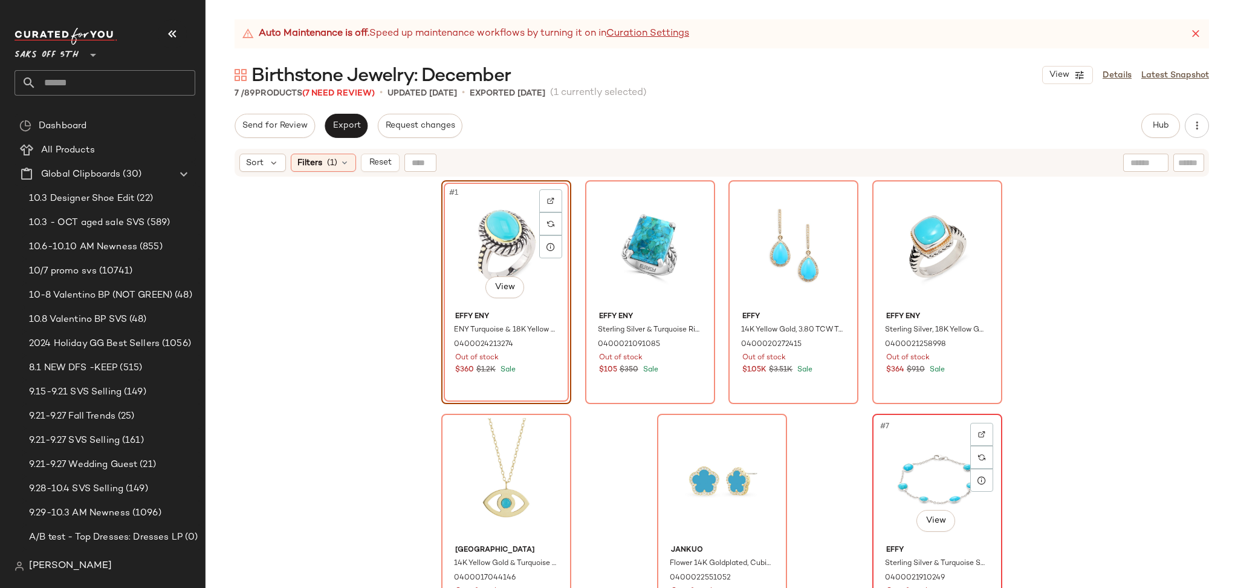
click at [913, 470] on div "#7 View" at bounding box center [938, 479] width 122 height 122
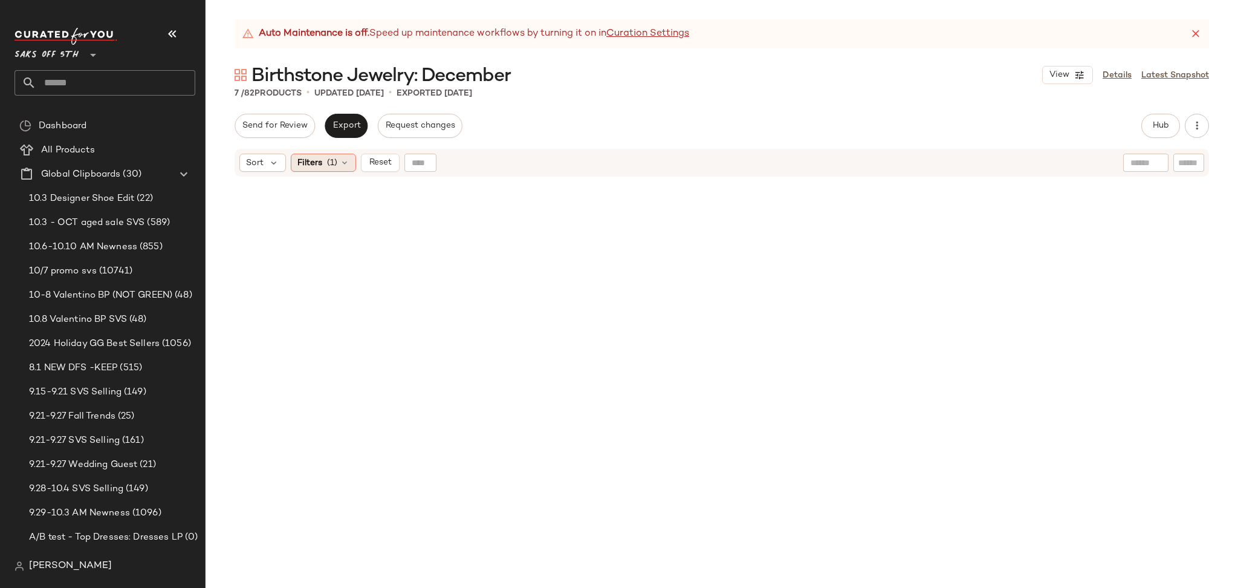
click at [334, 160] on span "(1)" at bounding box center [332, 163] width 10 height 13
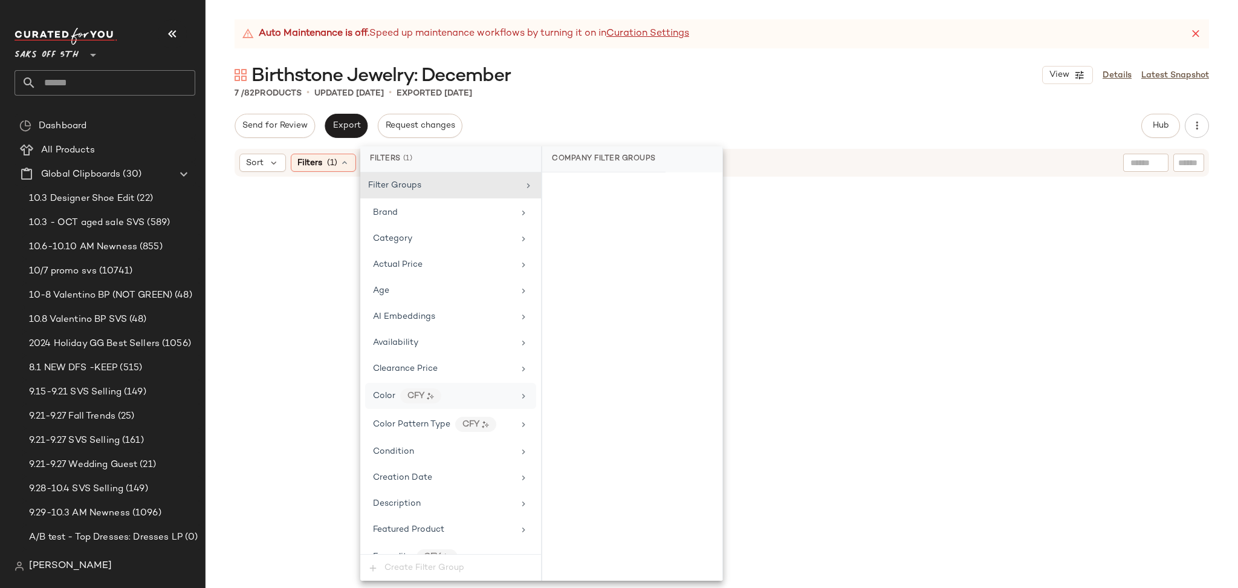
scroll to position [495, 0]
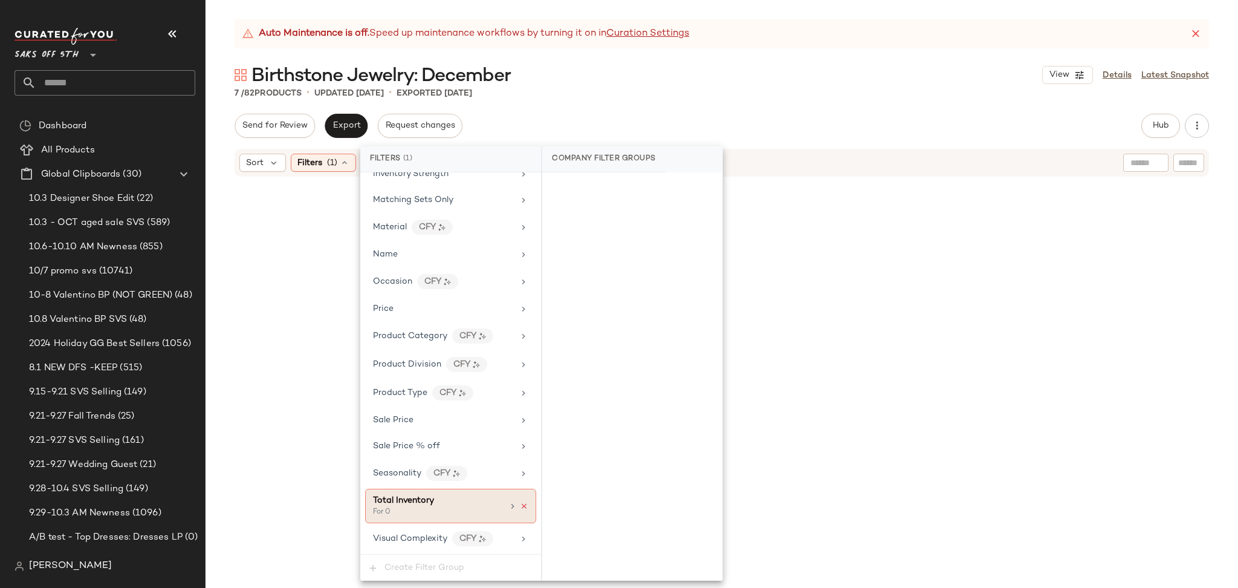
click at [520, 505] on icon at bounding box center [524, 506] width 8 height 8
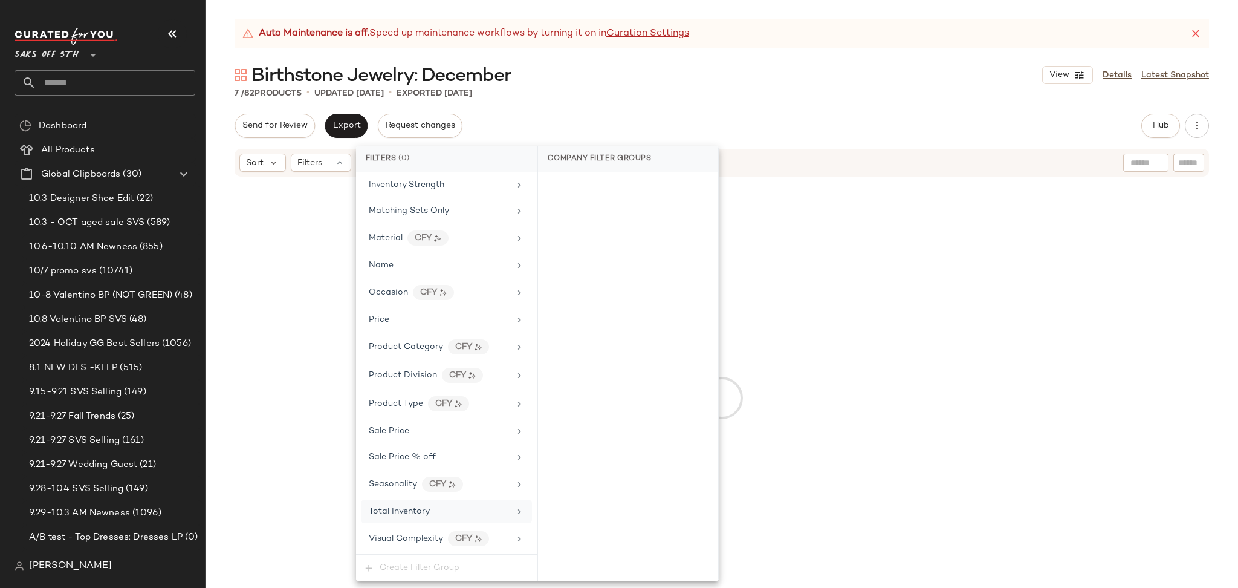
scroll to position [484, 0]
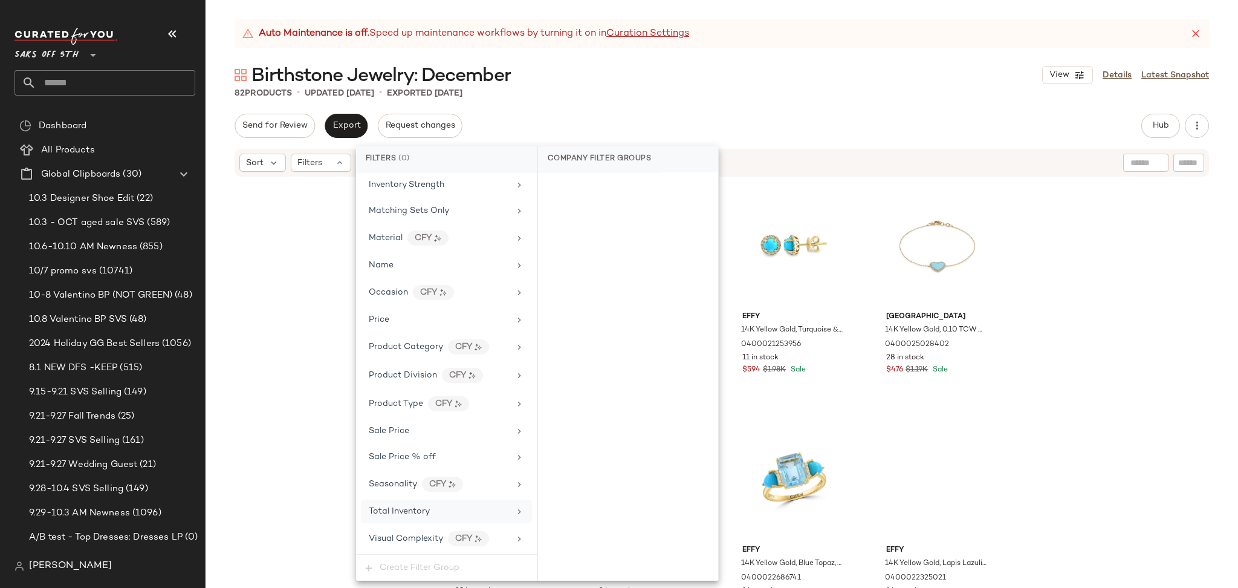
click at [1061, 116] on div "Send for Review Export Request changes Hub Send for Review External Review Inte…" at bounding box center [722, 126] width 975 height 24
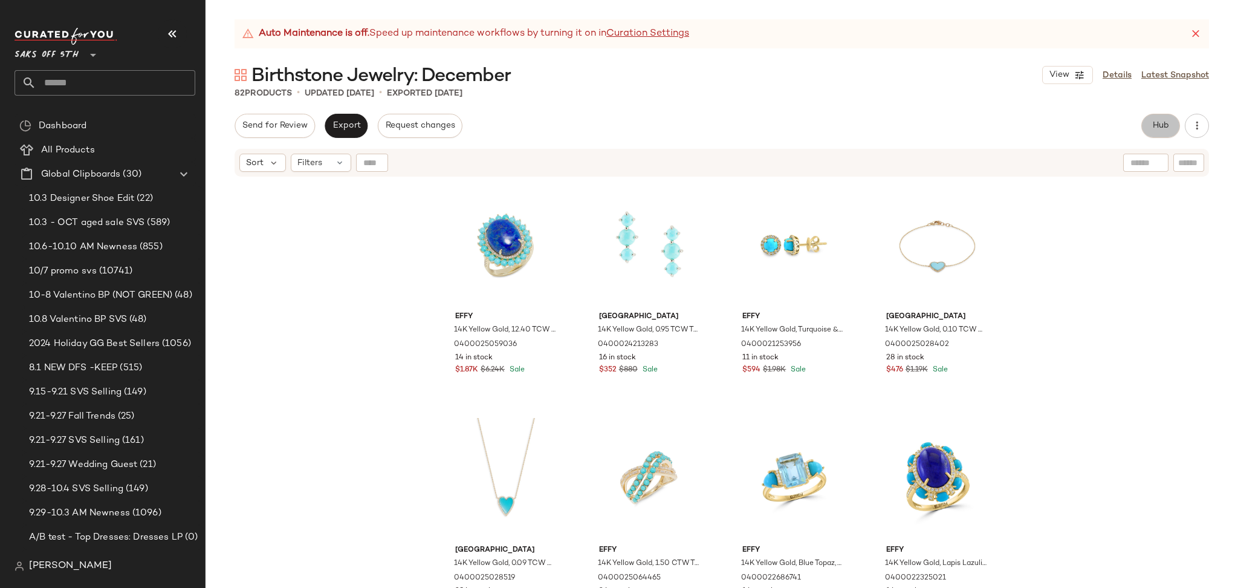
click at [1152, 124] on span "Hub" at bounding box center [1160, 126] width 17 height 10
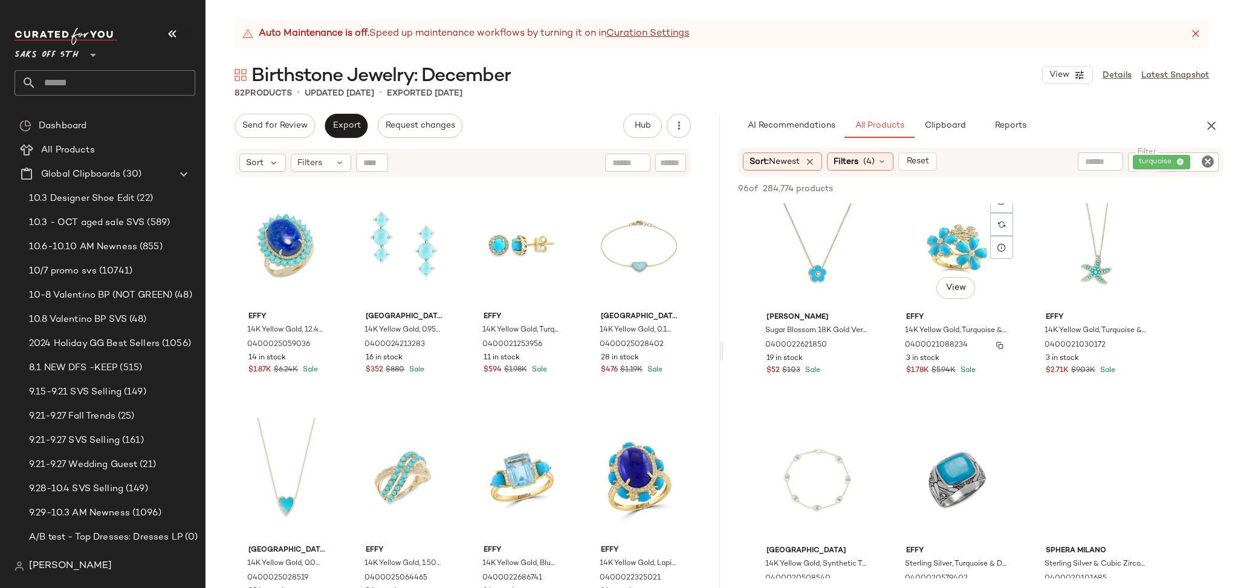
scroll to position [727, 0]
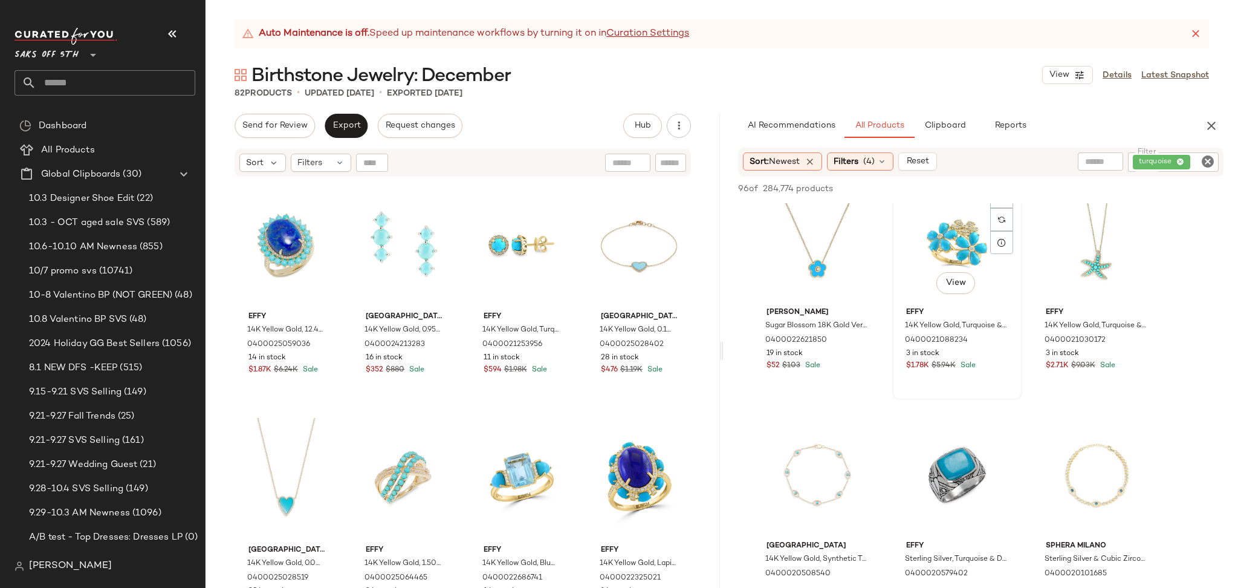
click at [934, 228] on div "#11 View" at bounding box center [958, 241] width 122 height 122
click at [1079, 224] on div "#12 View" at bounding box center [1097, 241] width 122 height 122
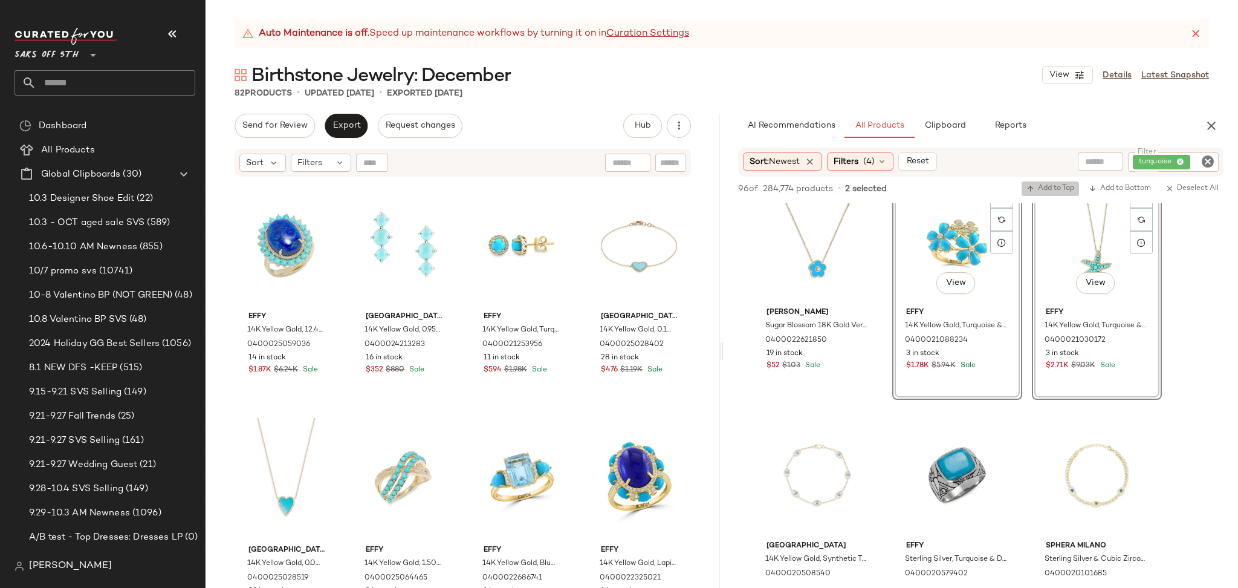
click at [1065, 189] on span "Add to Top" at bounding box center [1051, 188] width 48 height 8
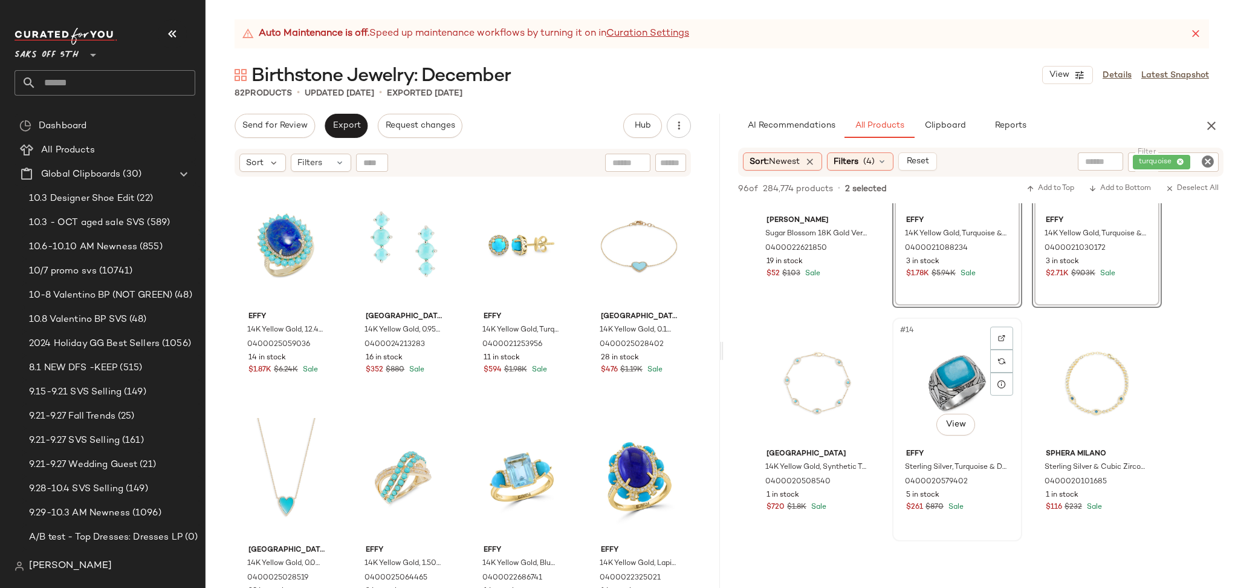
scroll to position [820, 0]
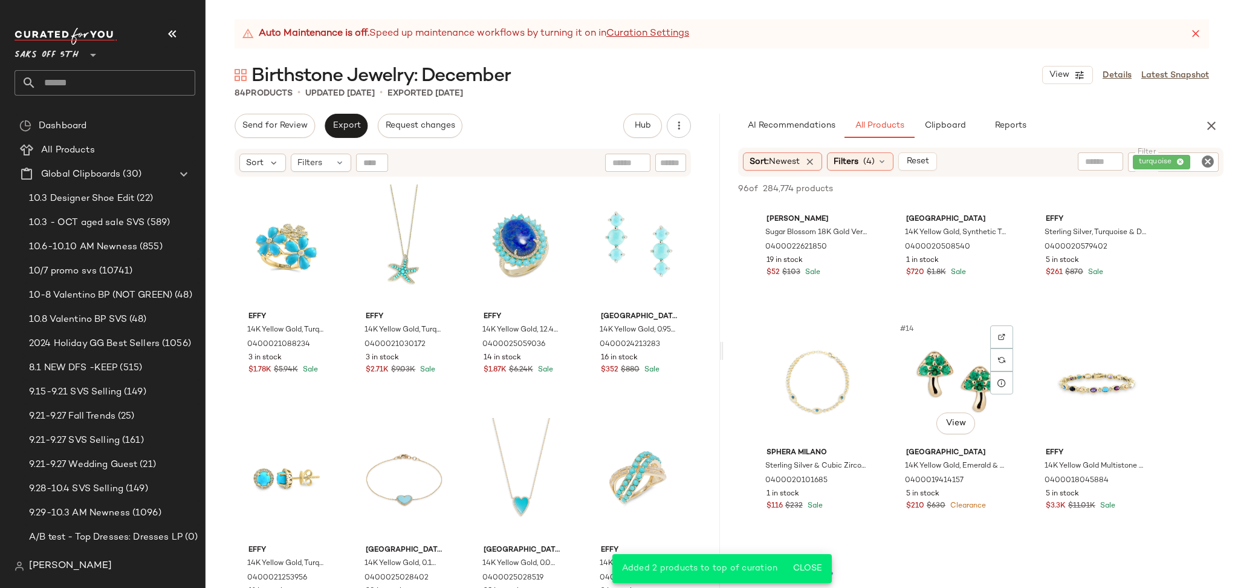
click at [955, 364] on div "#14 View" at bounding box center [958, 381] width 122 height 122
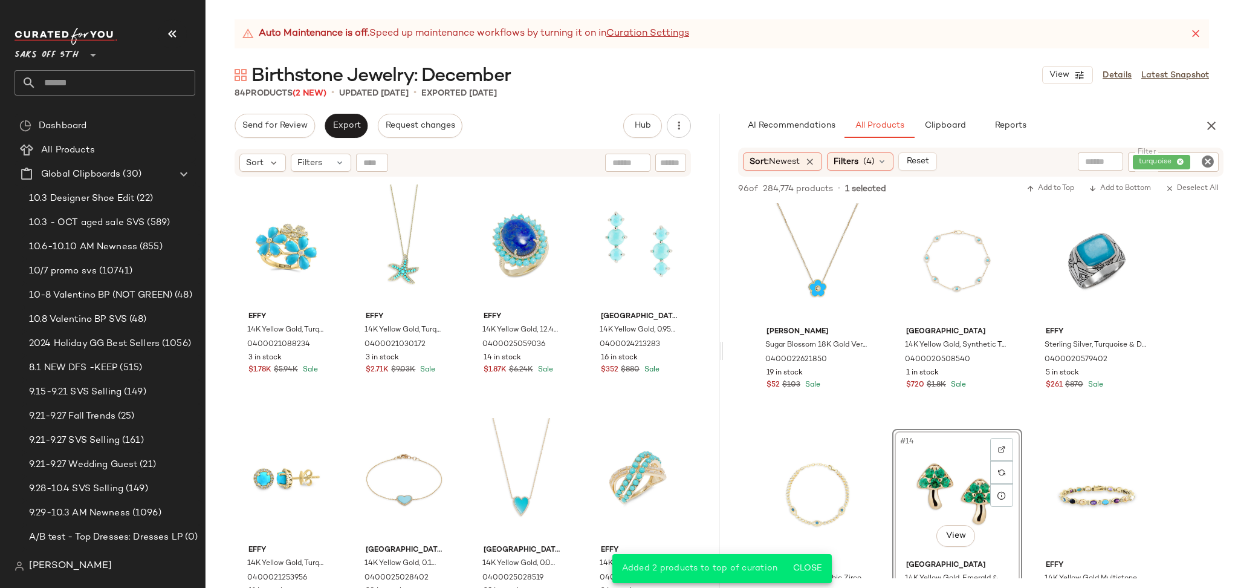
scroll to position [703, 0]
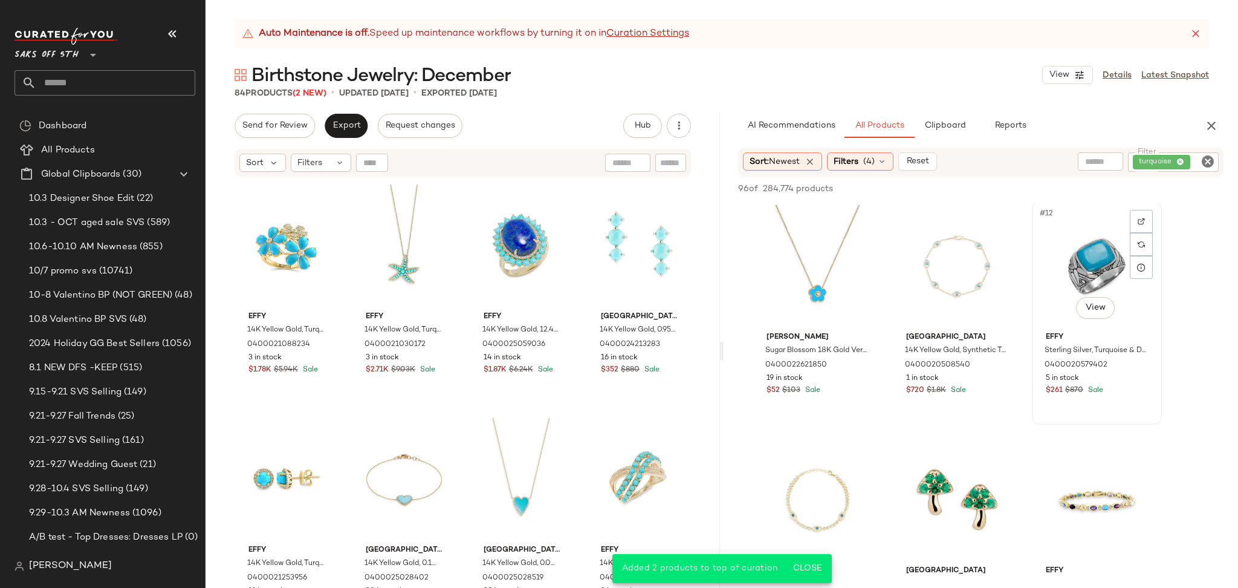
click at [1120, 263] on div "#12 View" at bounding box center [1097, 266] width 122 height 122
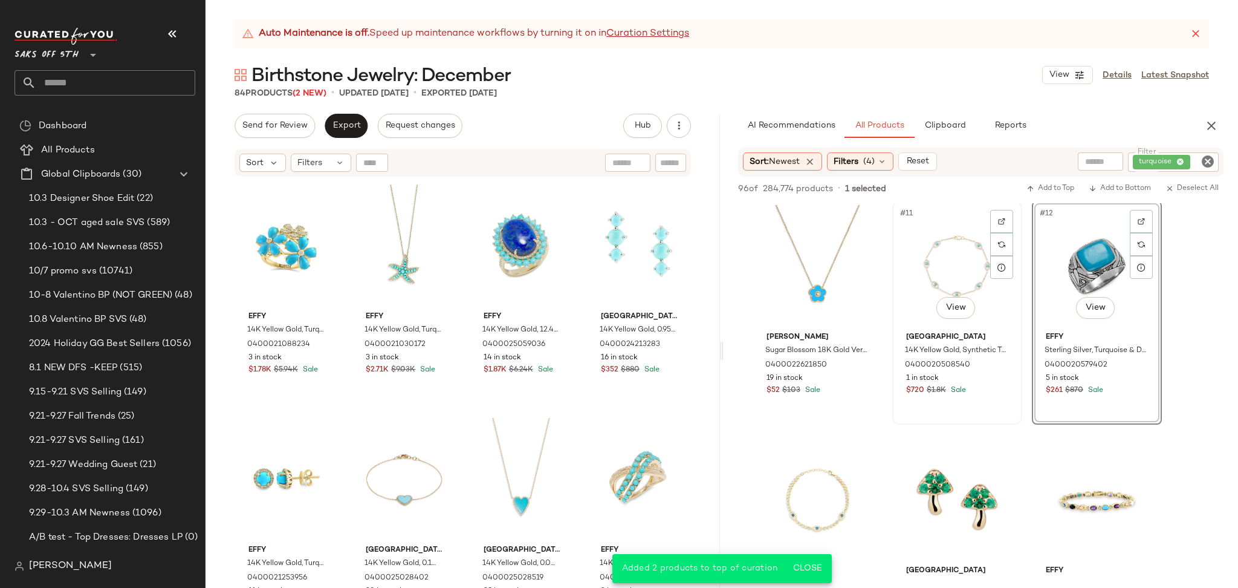
click at [964, 252] on div "#11 View" at bounding box center [958, 266] width 122 height 122
click at [1053, 187] on span "Add to Top" at bounding box center [1051, 188] width 48 height 8
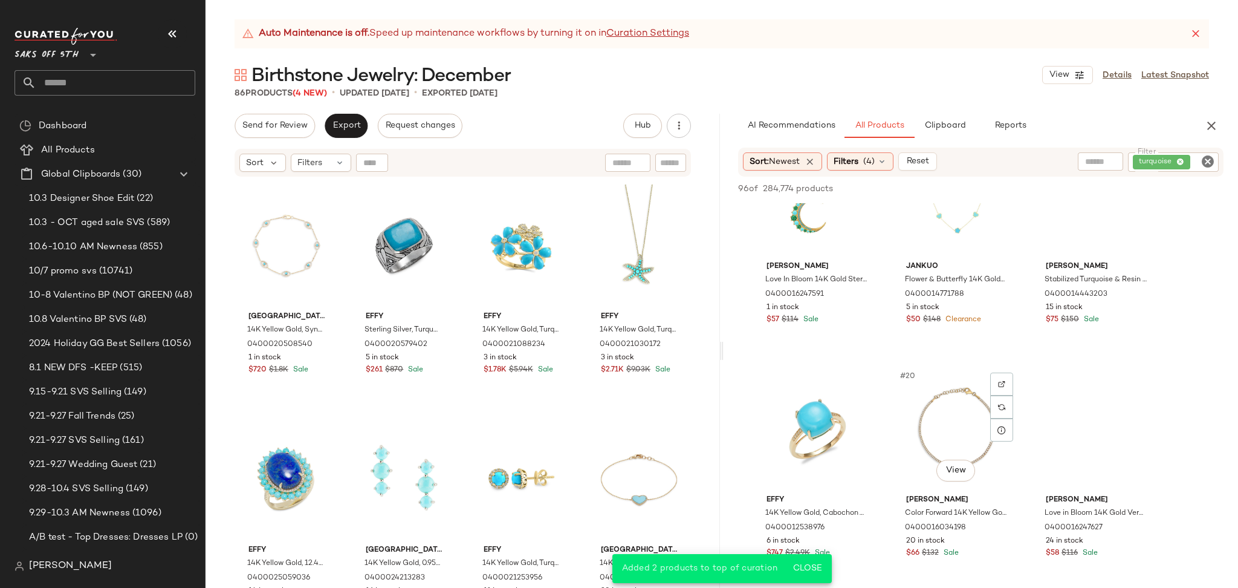
scroll to position [1248, 0]
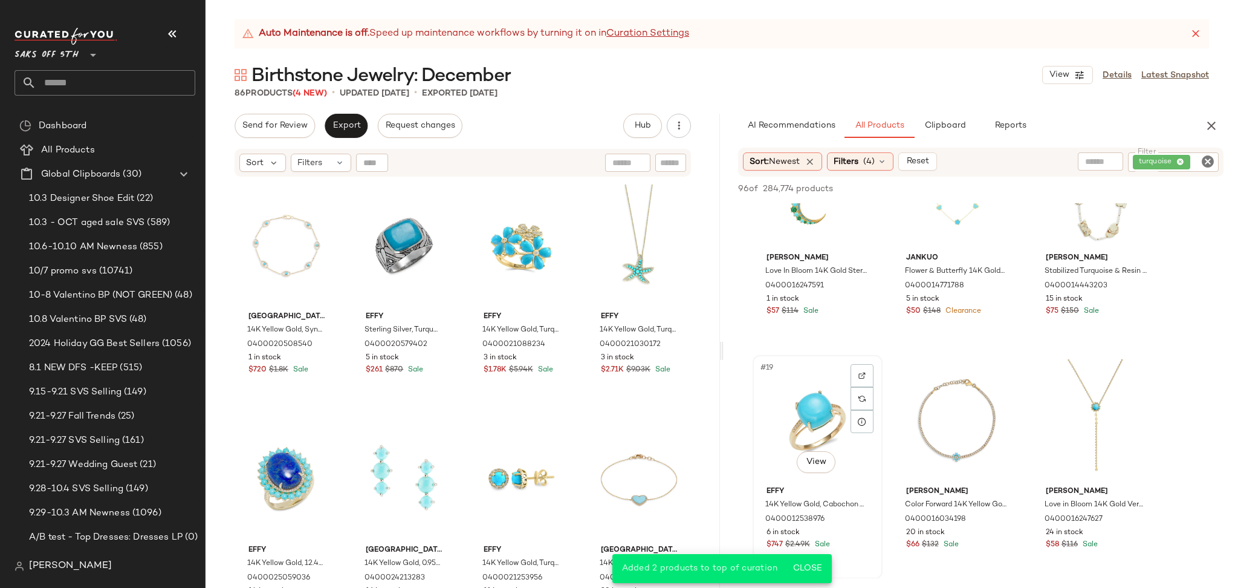
click at [806, 405] on div "#19 View" at bounding box center [818, 420] width 122 height 122
click at [1031, 195] on button "Add to Top" at bounding box center [1050, 188] width 57 height 15
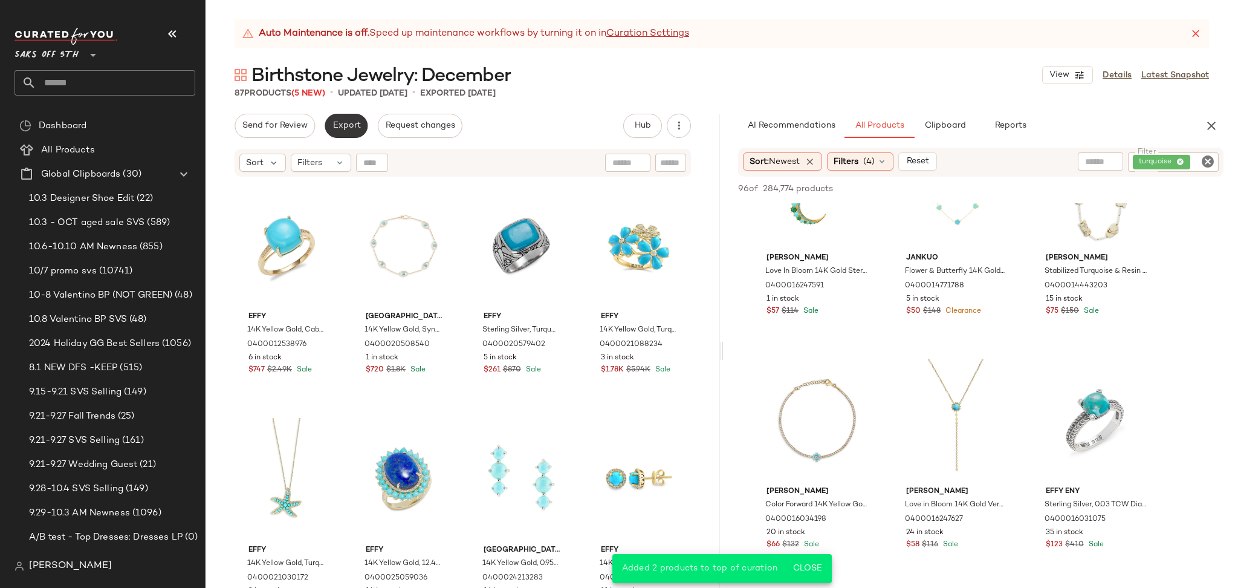
click at [345, 132] on button "Export" at bounding box center [346, 126] width 43 height 24
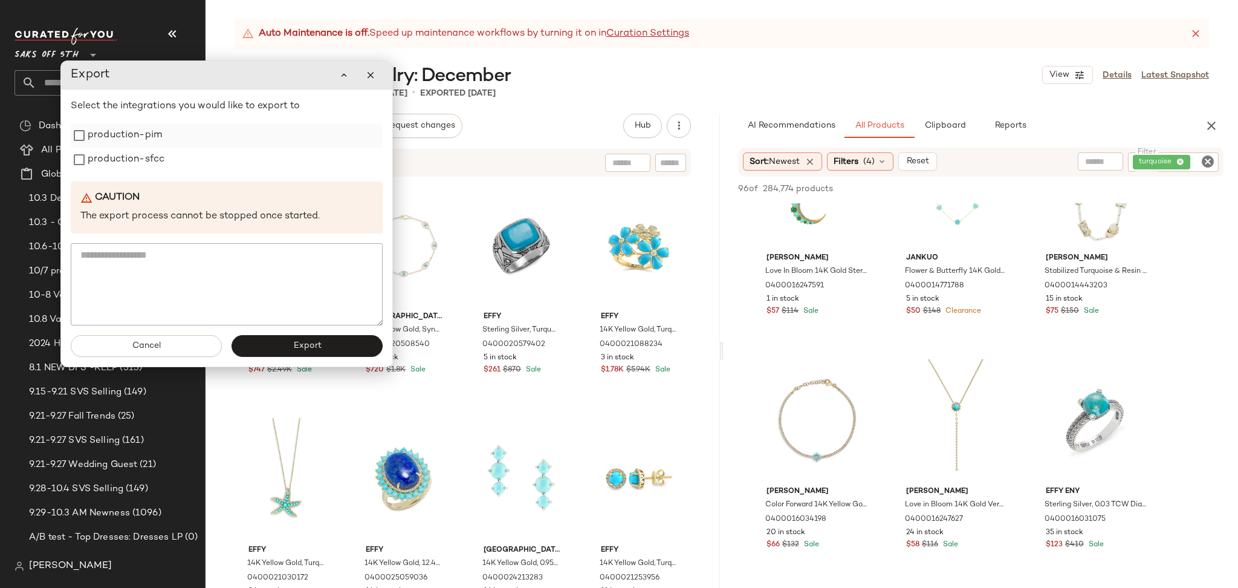
click at [144, 140] on label "production-pim" at bounding box center [125, 135] width 74 height 24
click at [140, 165] on label "production-sfcc" at bounding box center [126, 160] width 77 height 24
click at [285, 347] on button "Export" at bounding box center [307, 346] width 151 height 22
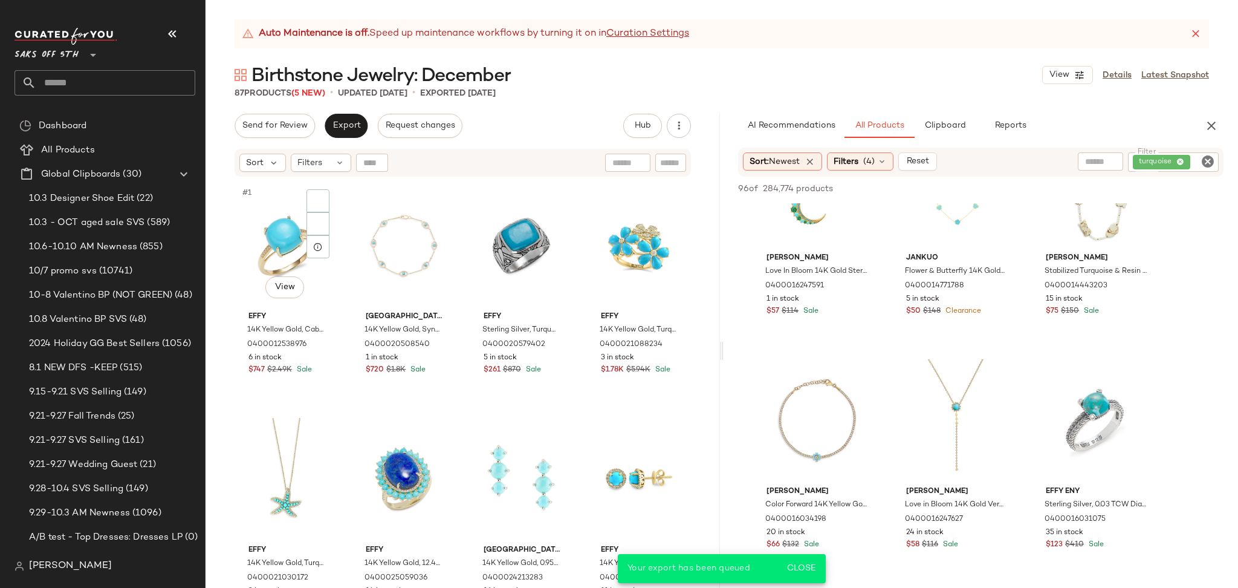
scroll to position [1715, 0]
